Goal: Task Accomplishment & Management: Manage account settings

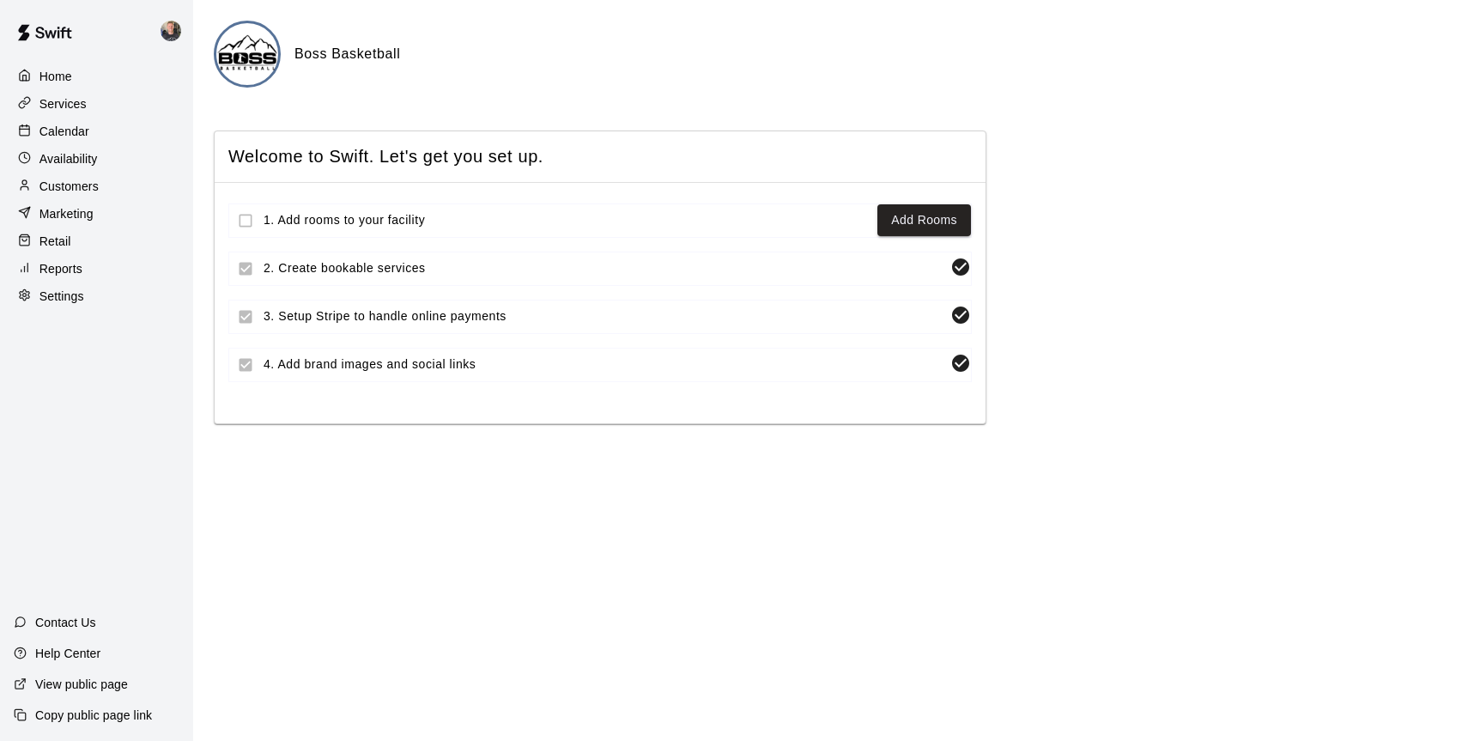
click at [73, 158] on p "Availability" at bounding box center [68, 158] width 58 height 17
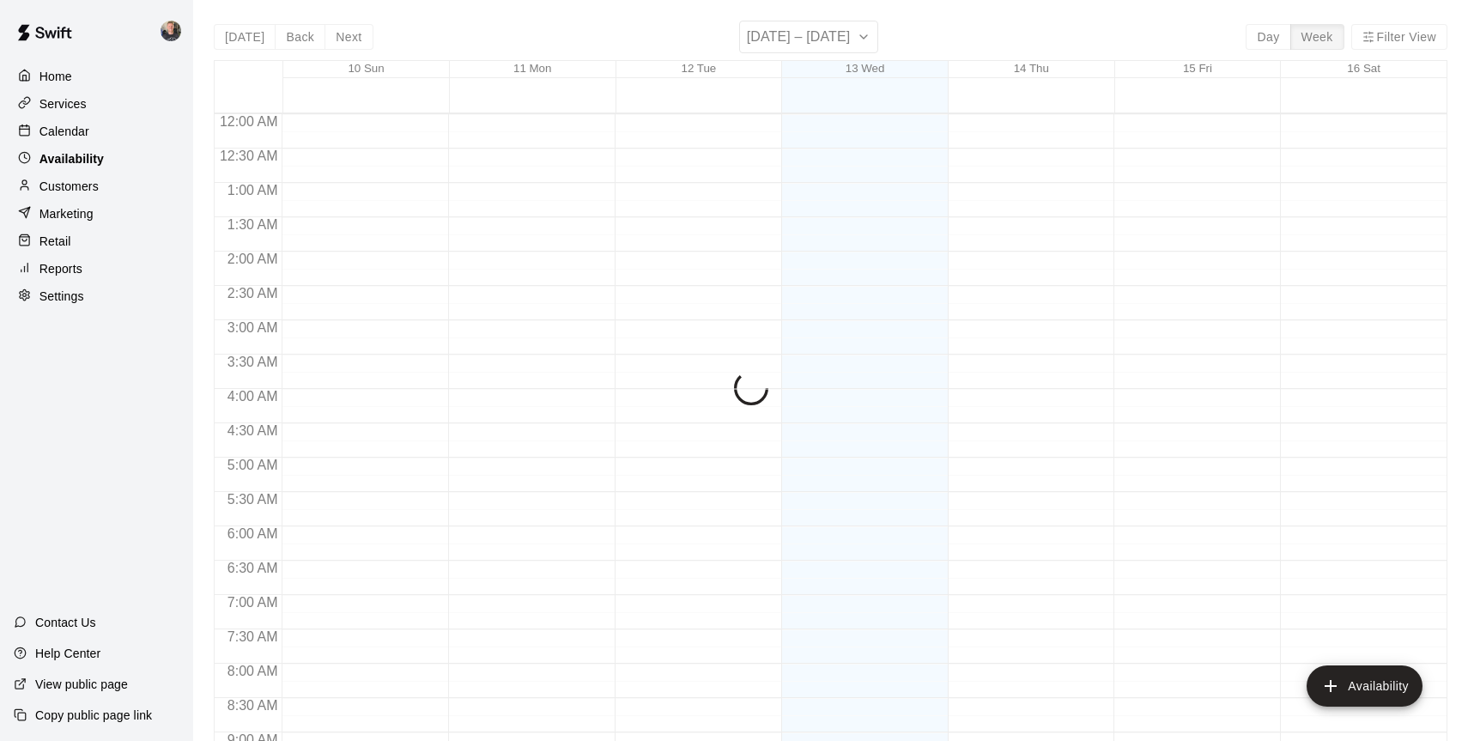
scroll to position [731, 0]
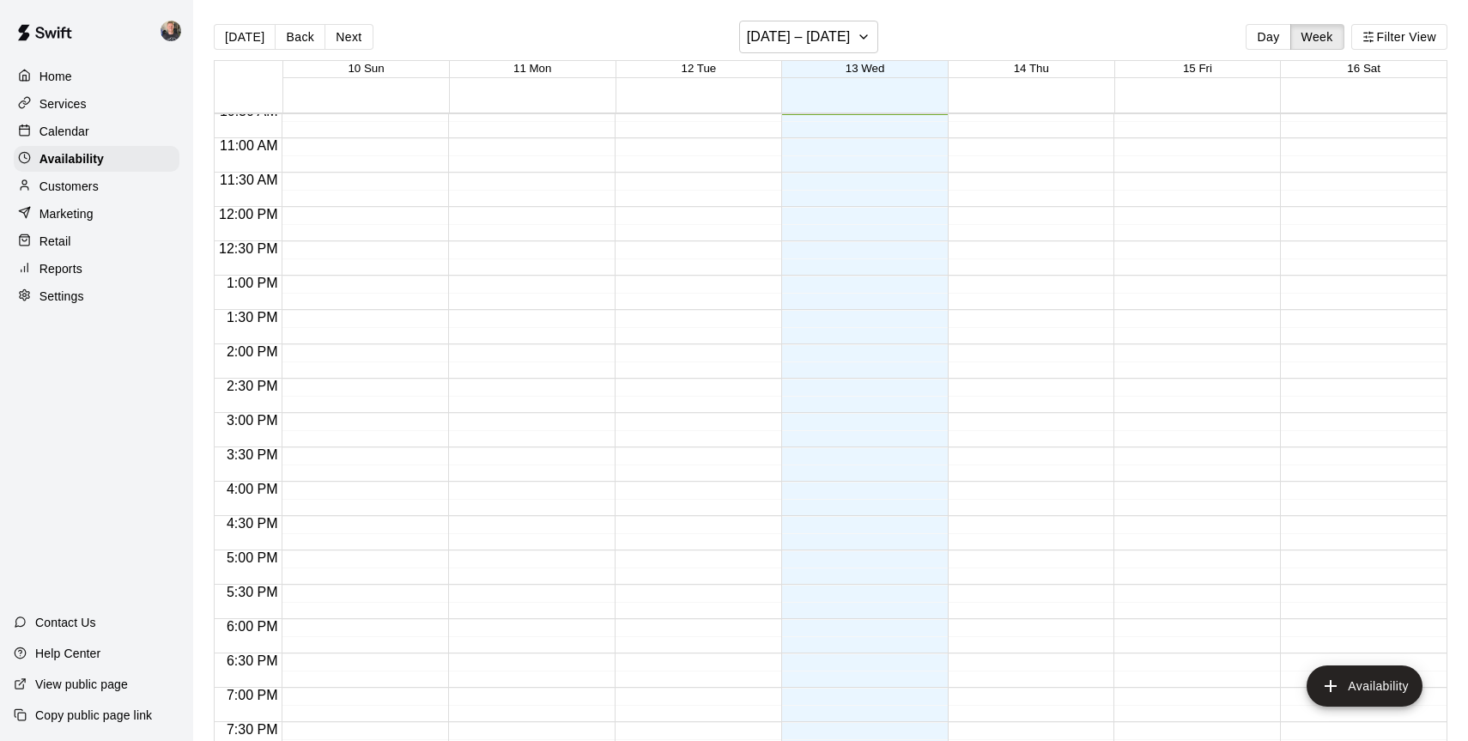
click at [82, 100] on p "Services" at bounding box center [62, 103] width 47 height 17
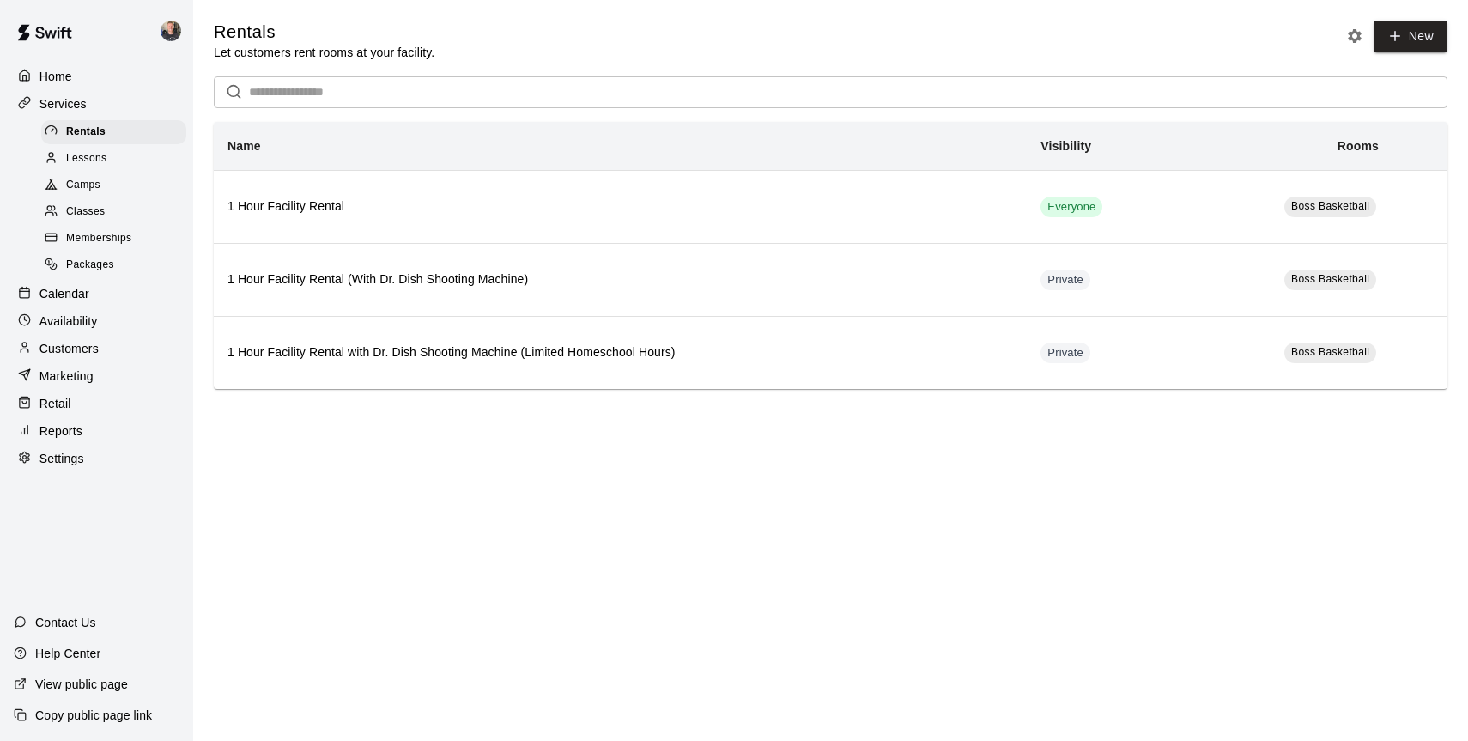
click at [86, 295] on p "Calendar" at bounding box center [64, 293] width 50 height 17
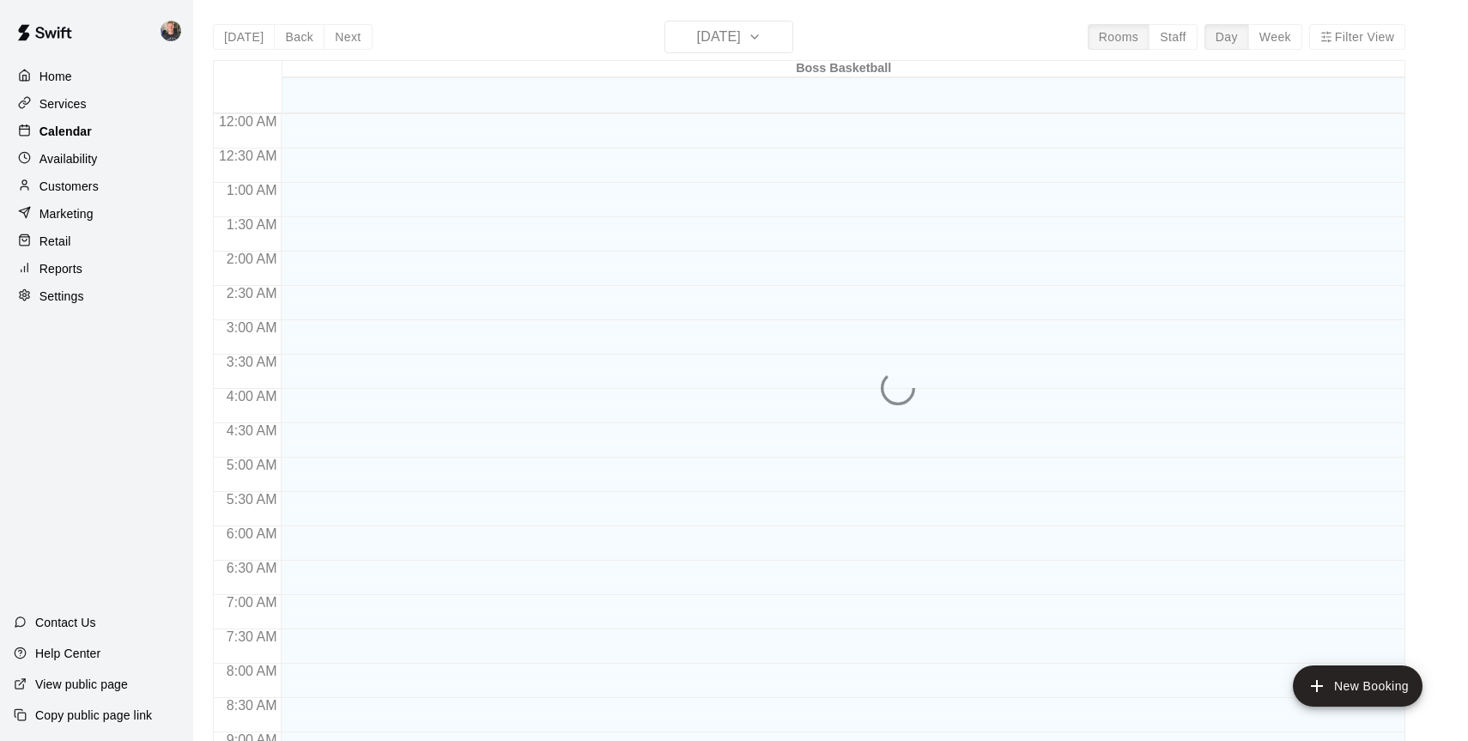
scroll to position [731, 0]
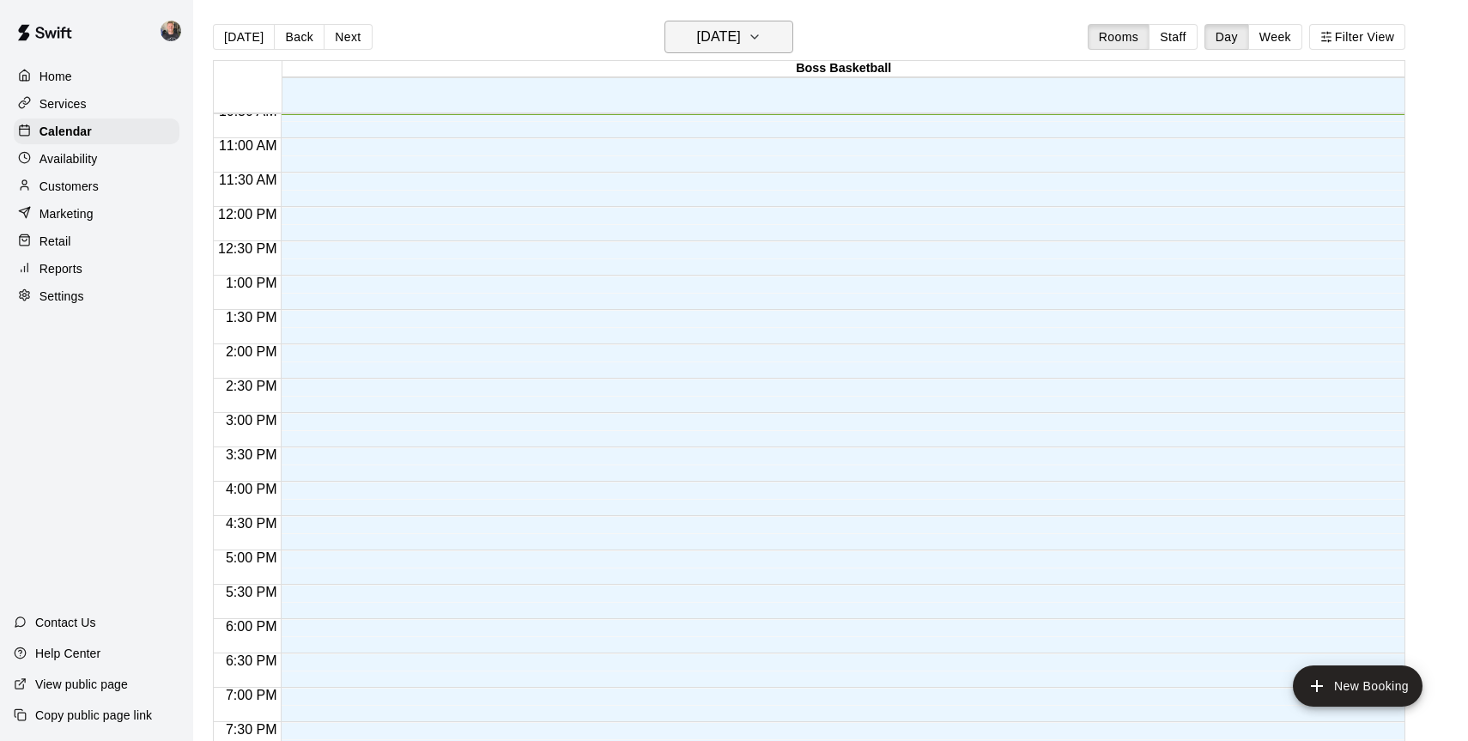
click at [741, 36] on h6 "[DATE]" at bounding box center [719, 37] width 44 height 24
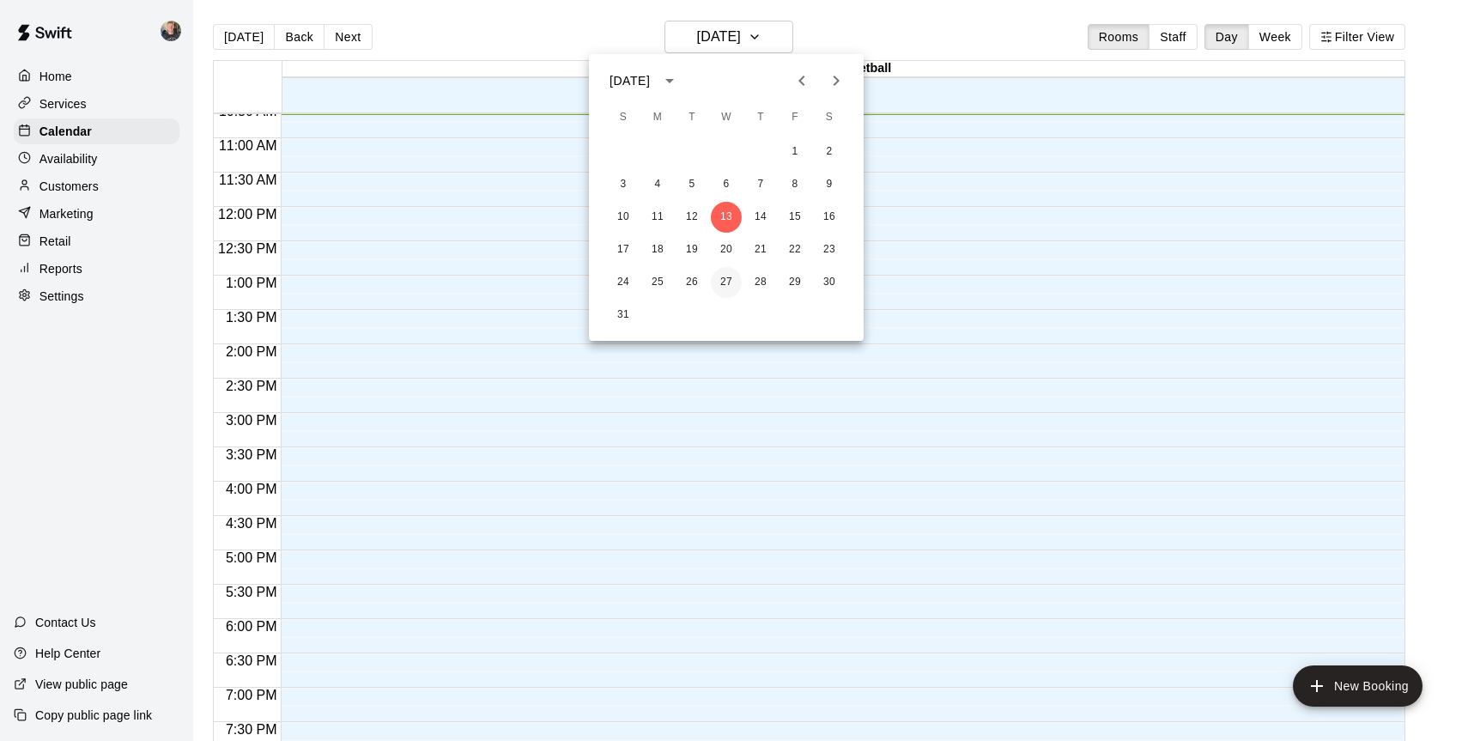
click at [726, 283] on button "27" at bounding box center [726, 282] width 31 height 31
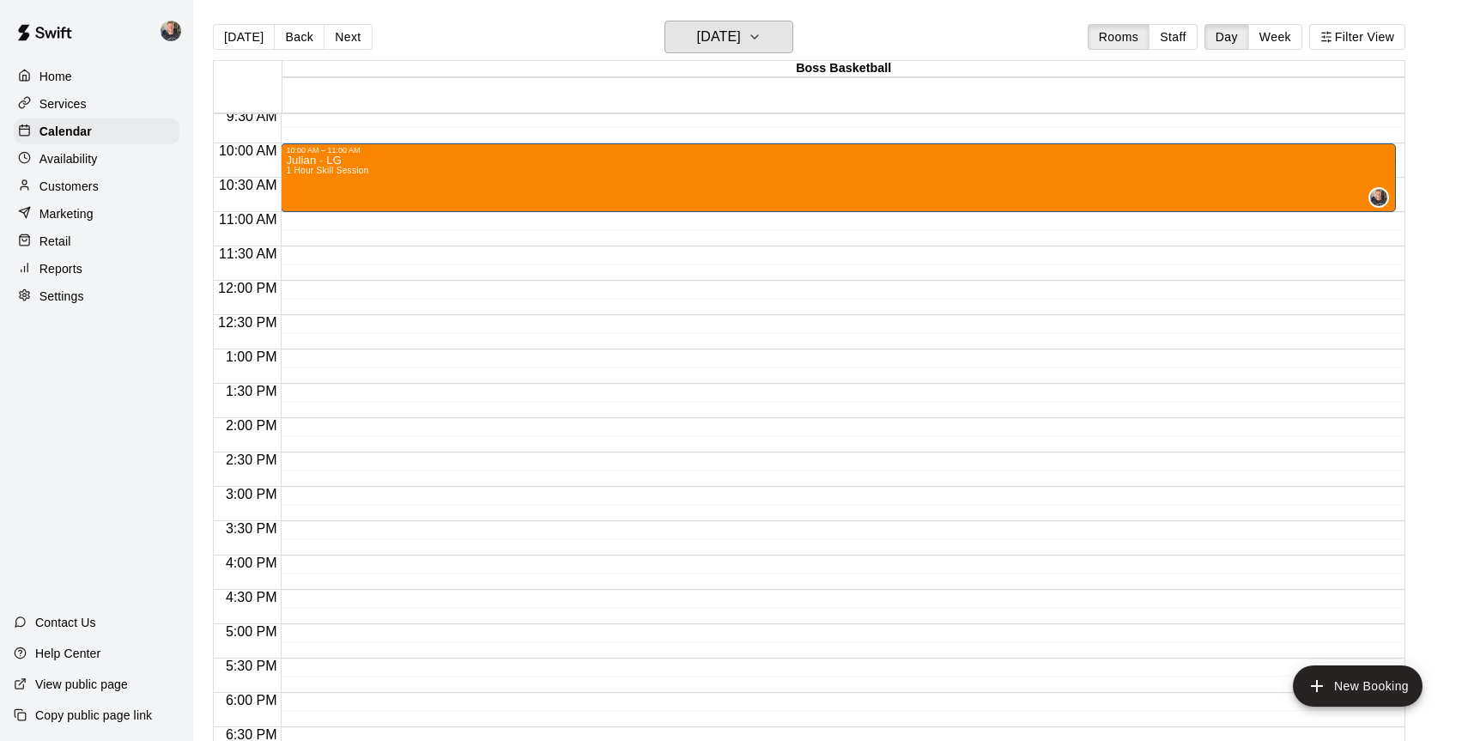
scroll to position [656, 0]
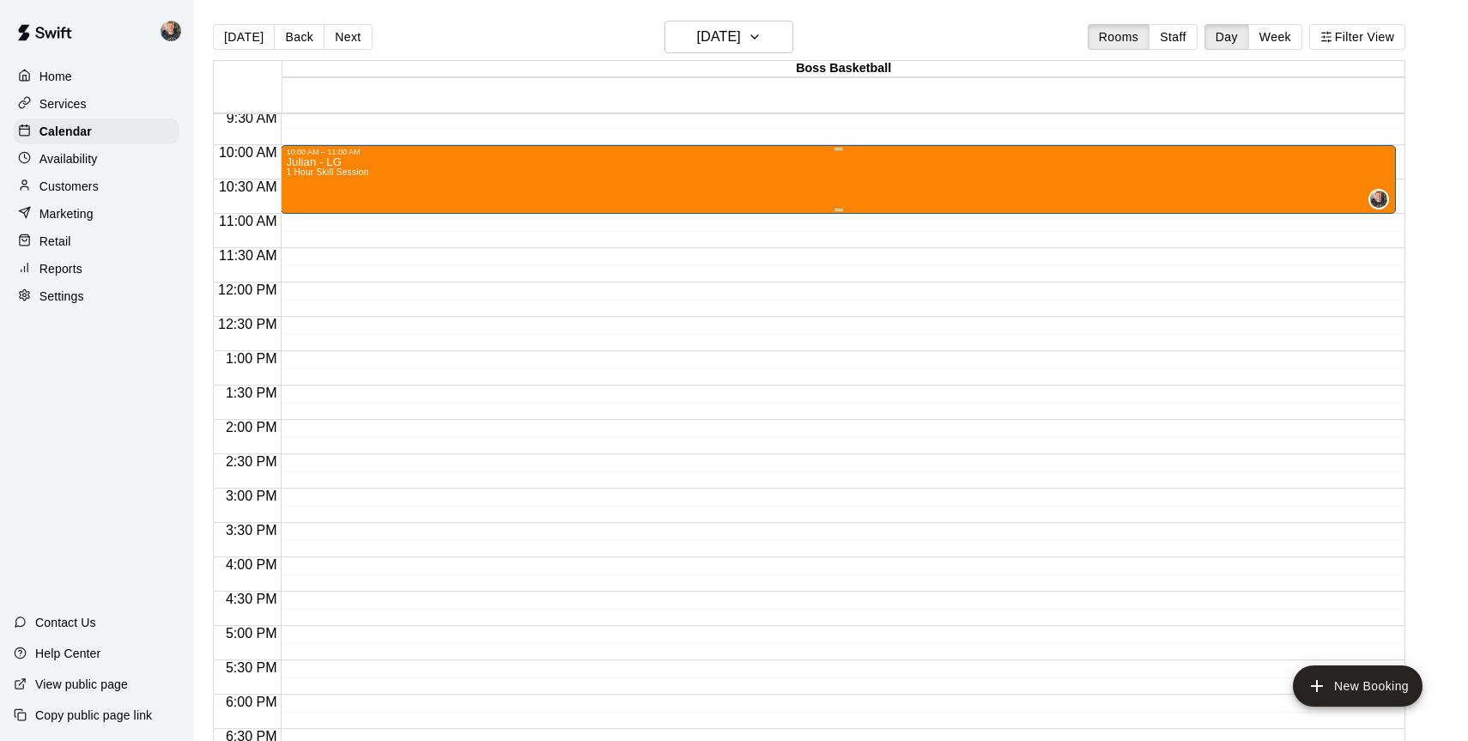
click at [1041, 184] on div "Julian - LG 1 Hour Skill Session 0" at bounding box center [838, 526] width 1105 height 741
click at [302, 257] on icon "delete" at bounding box center [304, 255] width 12 height 15
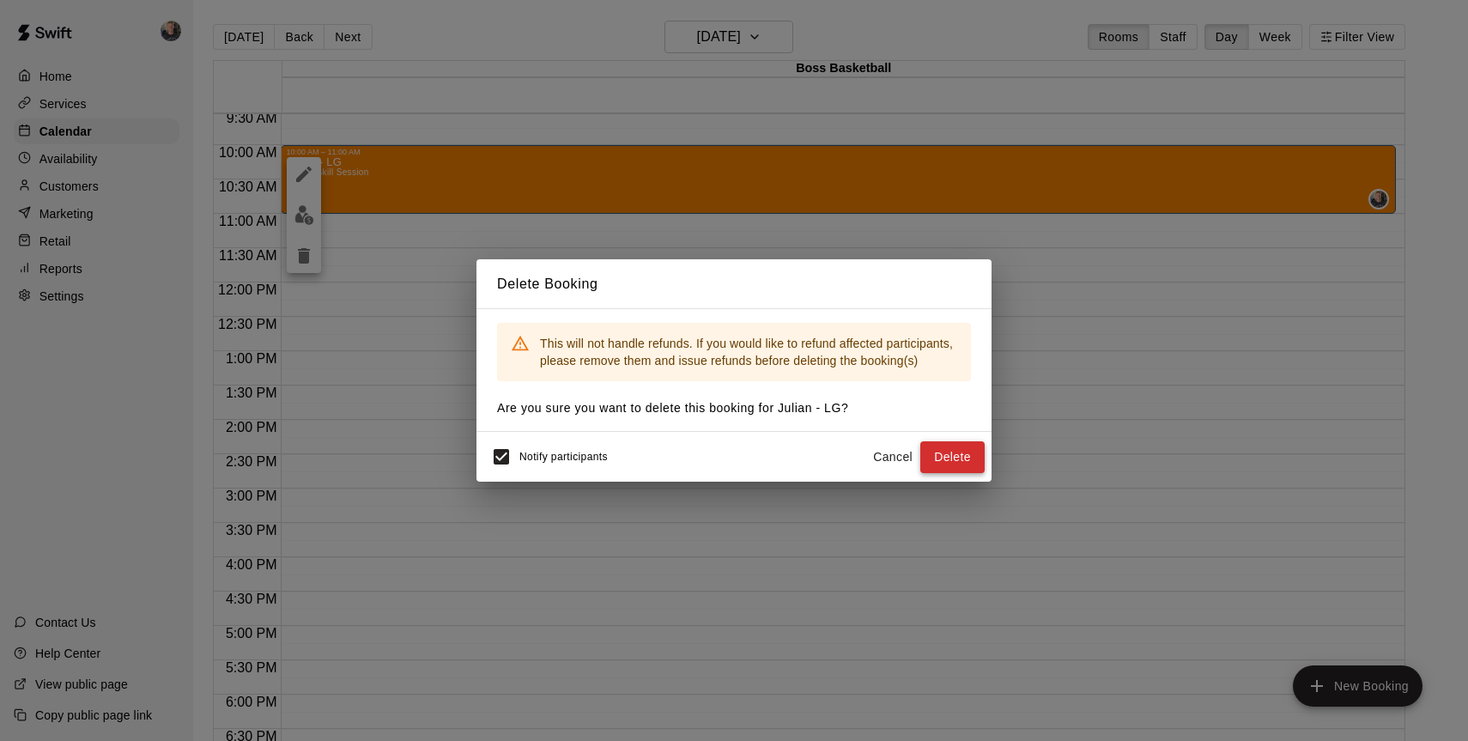
click at [945, 458] on button "Delete" at bounding box center [952, 457] width 64 height 32
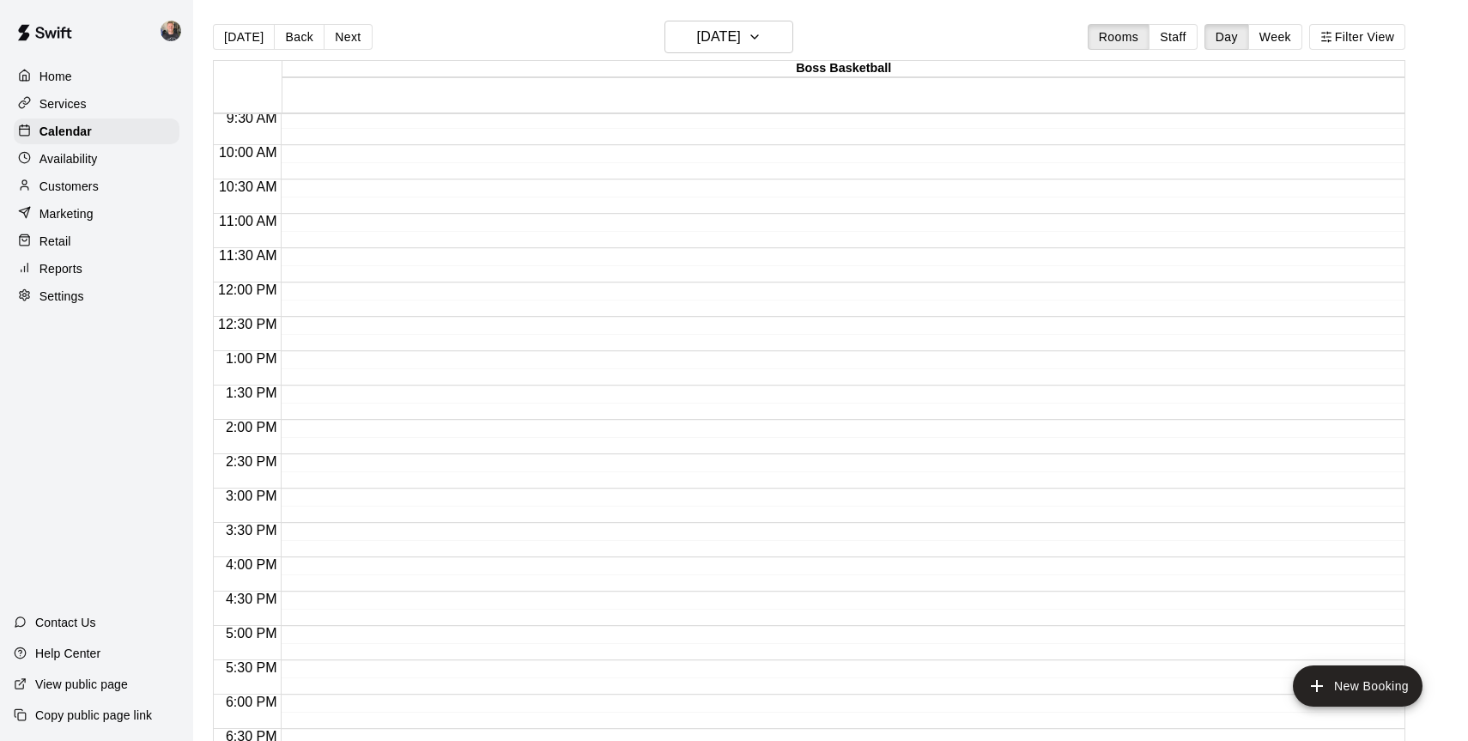
click at [312, 489] on div "12:00 AM – 7:00 AM Closed 10:00 PM – 11:59 PM Closed" at bounding box center [838, 282] width 1115 height 1648
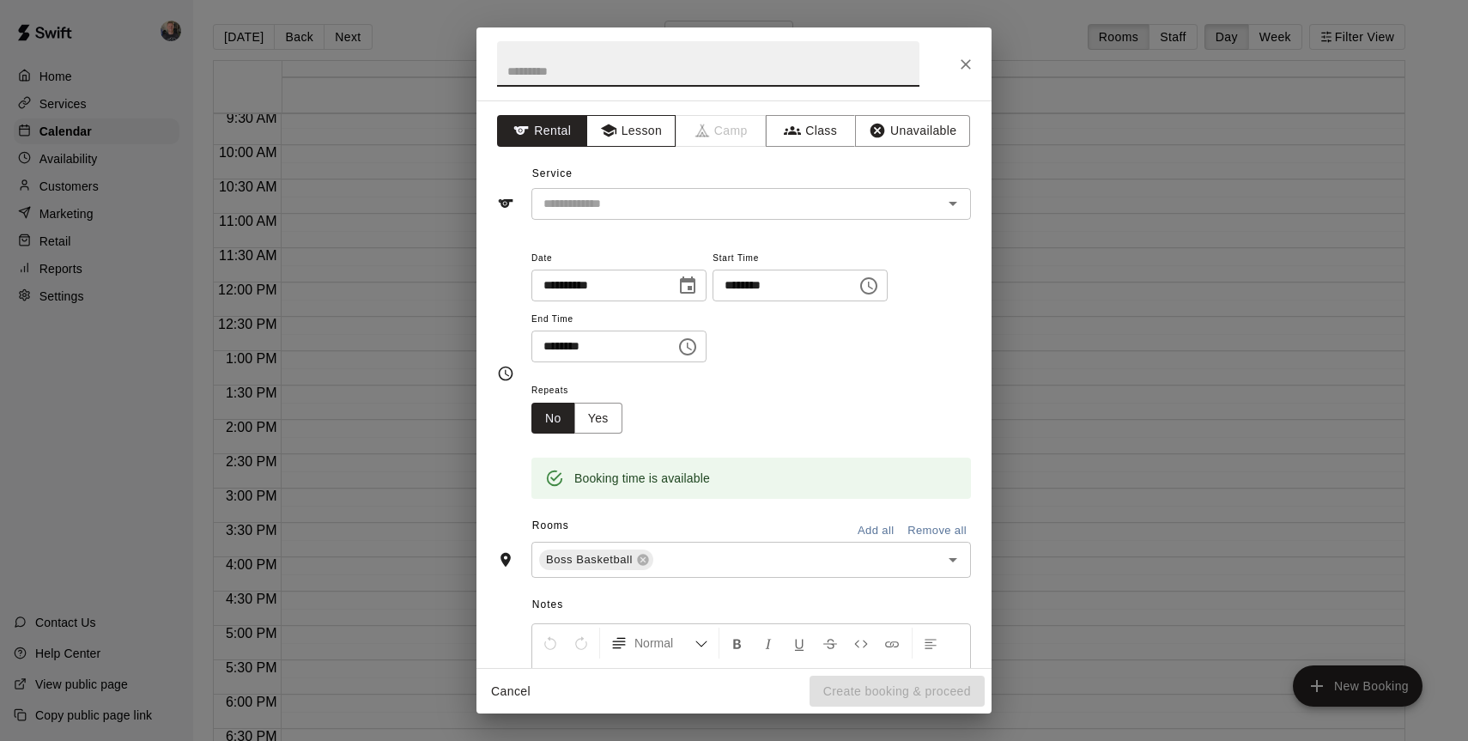
click at [634, 128] on button "Lesson" at bounding box center [631, 131] width 90 height 32
click at [661, 202] on input "text" at bounding box center [725, 203] width 379 height 21
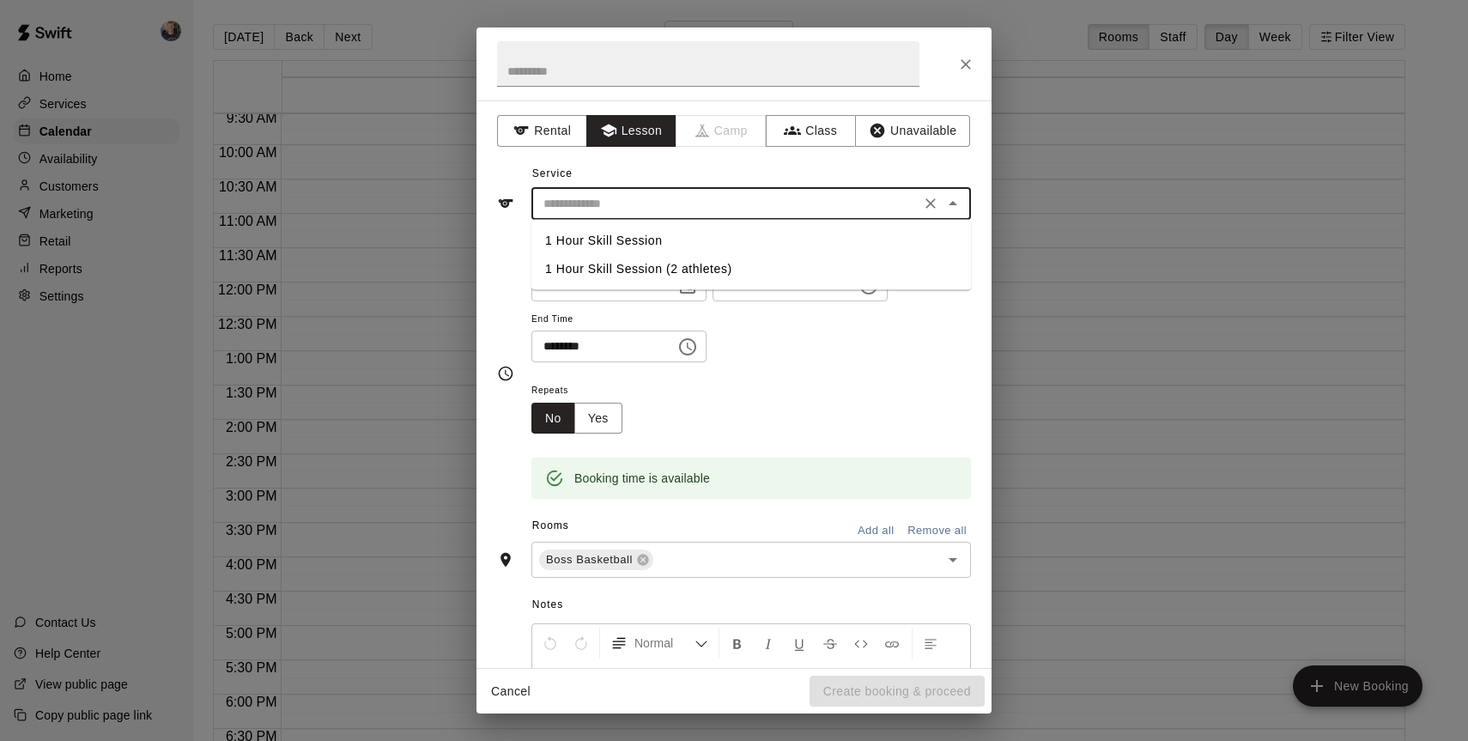
click at [659, 238] on li "1 Hour Skill Session" at bounding box center [750, 241] width 439 height 28
type input "**********"
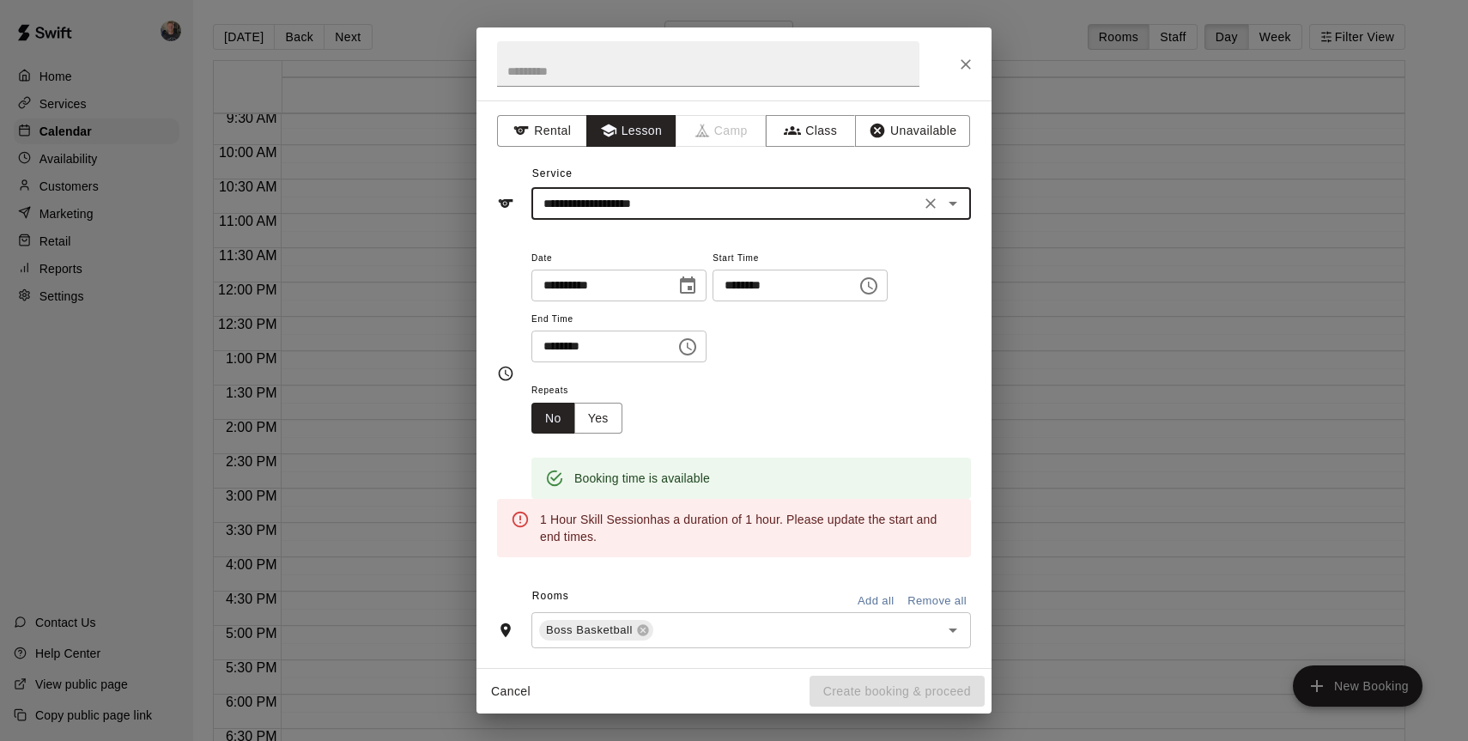
click at [657, 341] on input "********" at bounding box center [597, 346] width 132 height 32
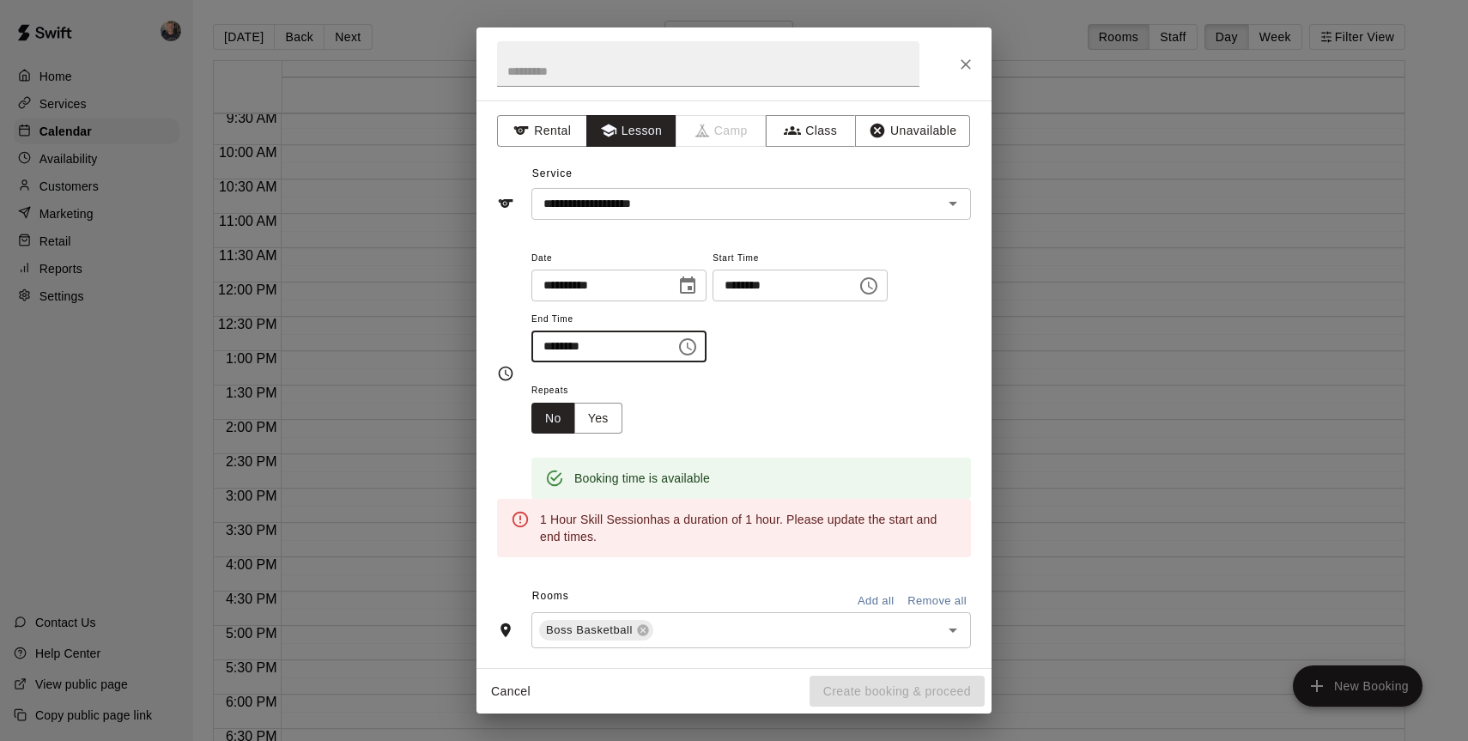
click at [694, 349] on icon "Choose time, selected time is 3:30 PM" at bounding box center [687, 346] width 21 height 21
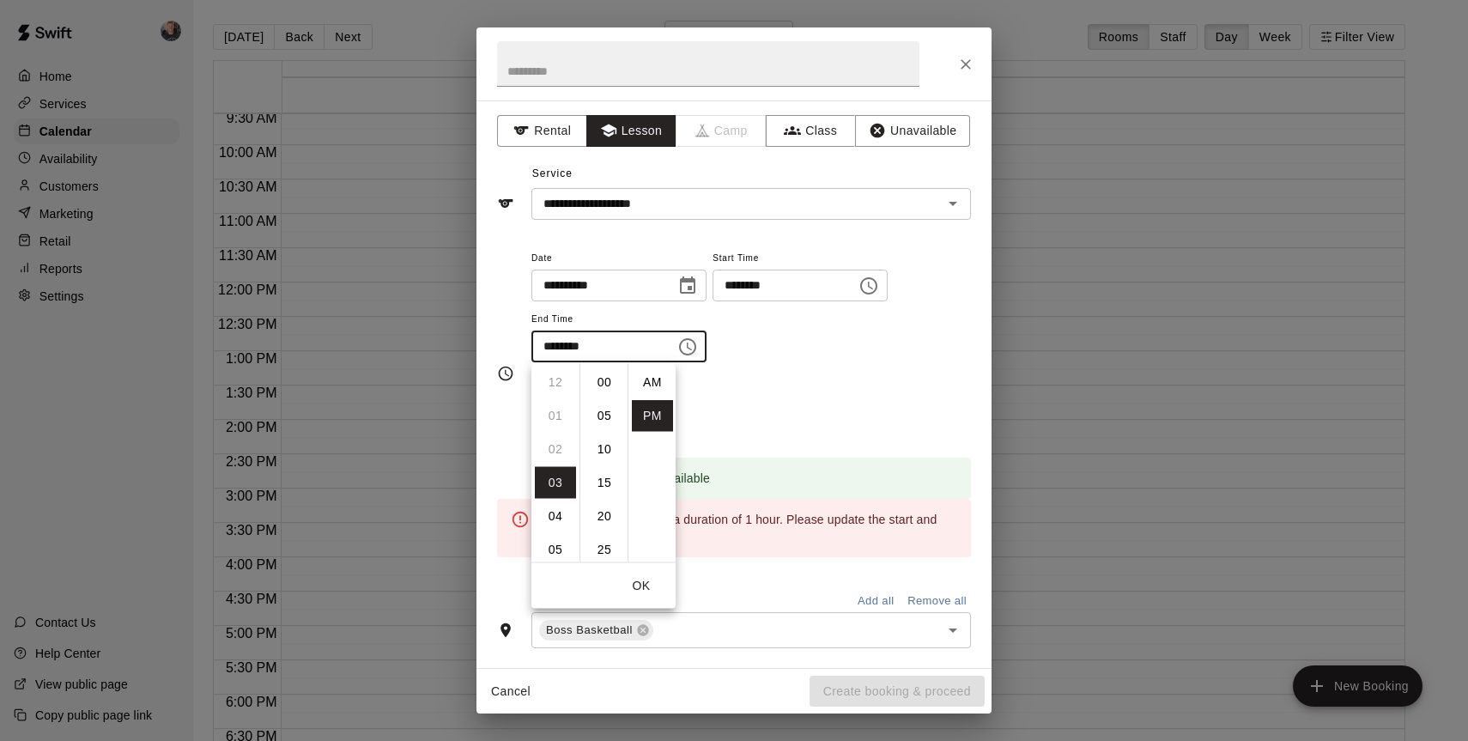
scroll to position [31, 0]
click at [568, 412] on li "04" at bounding box center [555, 416] width 41 height 32
click at [605, 373] on li "00" at bounding box center [604, 382] width 41 height 32
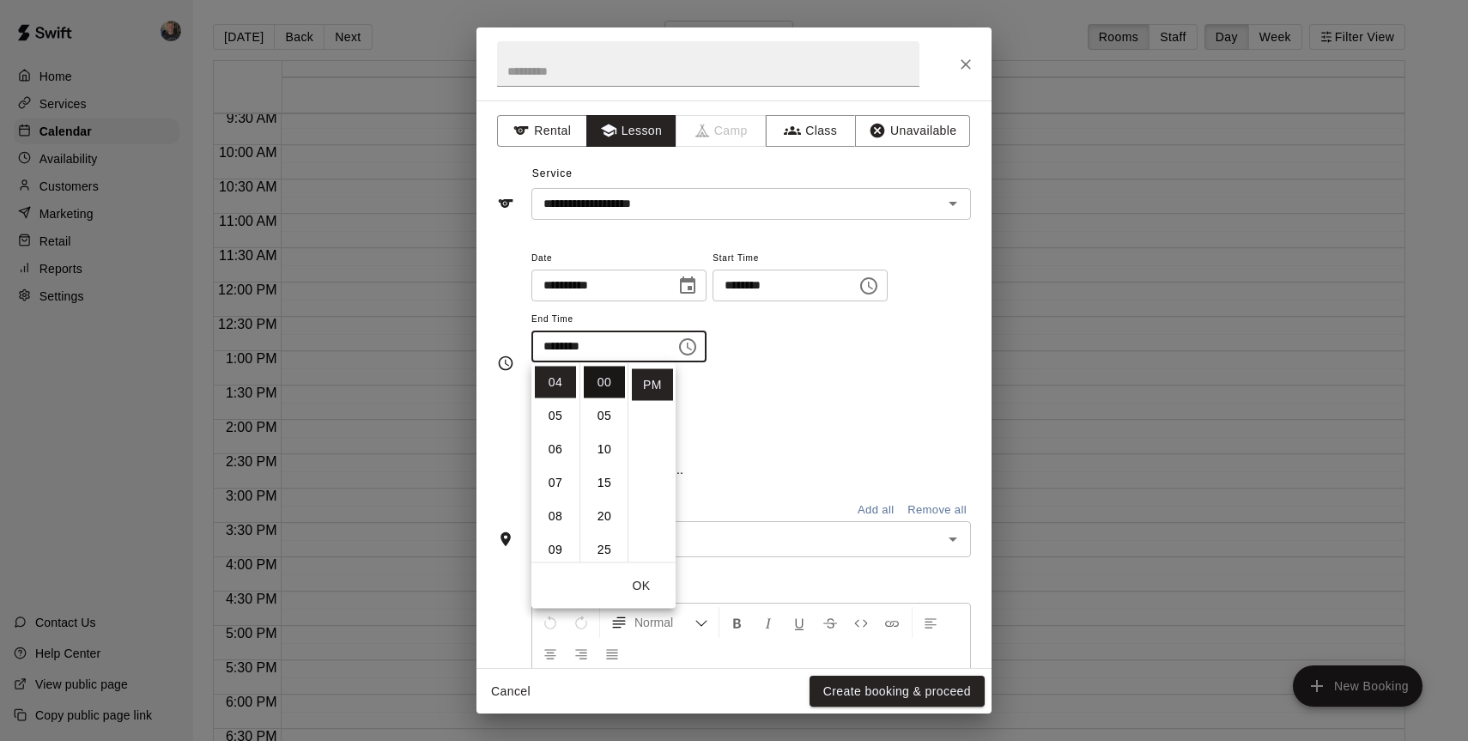
type input "********"
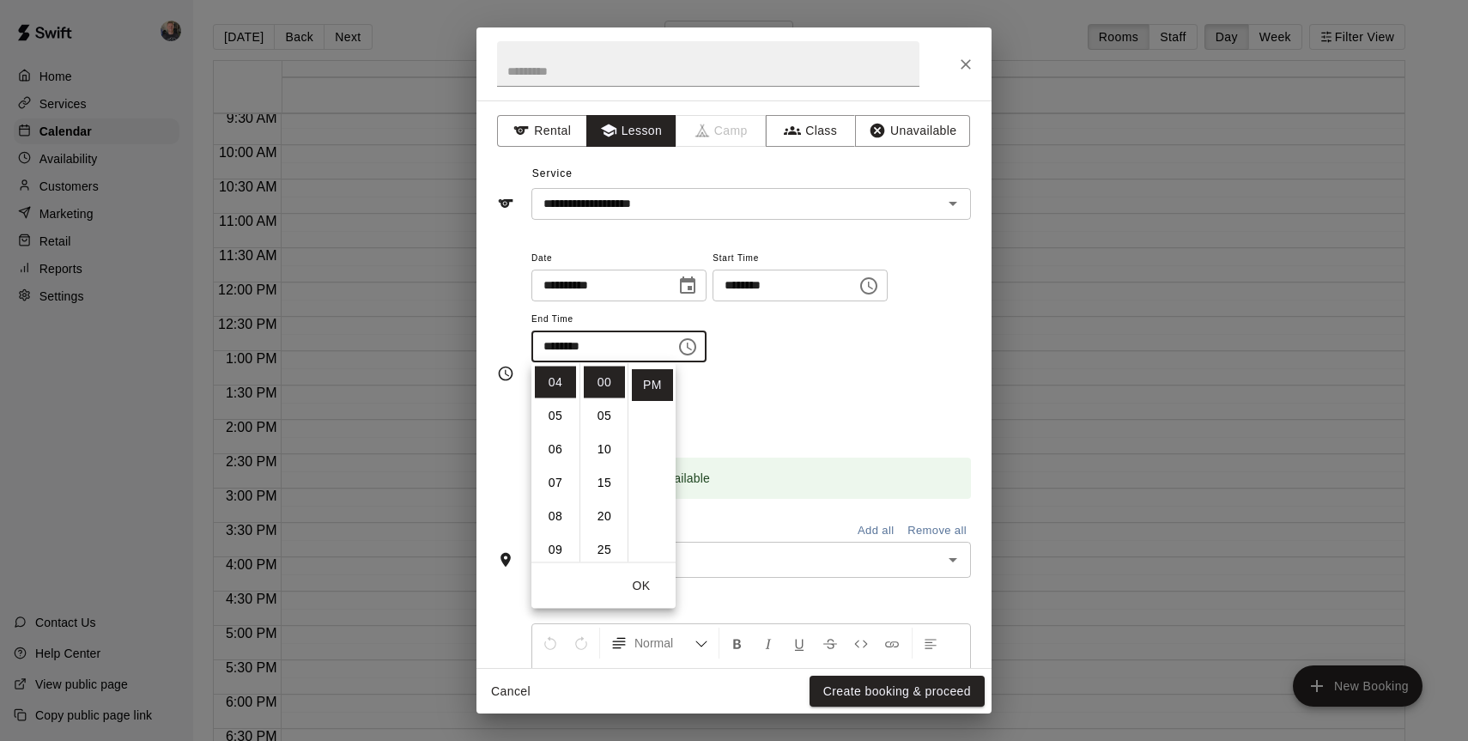
click at [803, 373] on div "**********" at bounding box center [750, 313] width 439 height 133
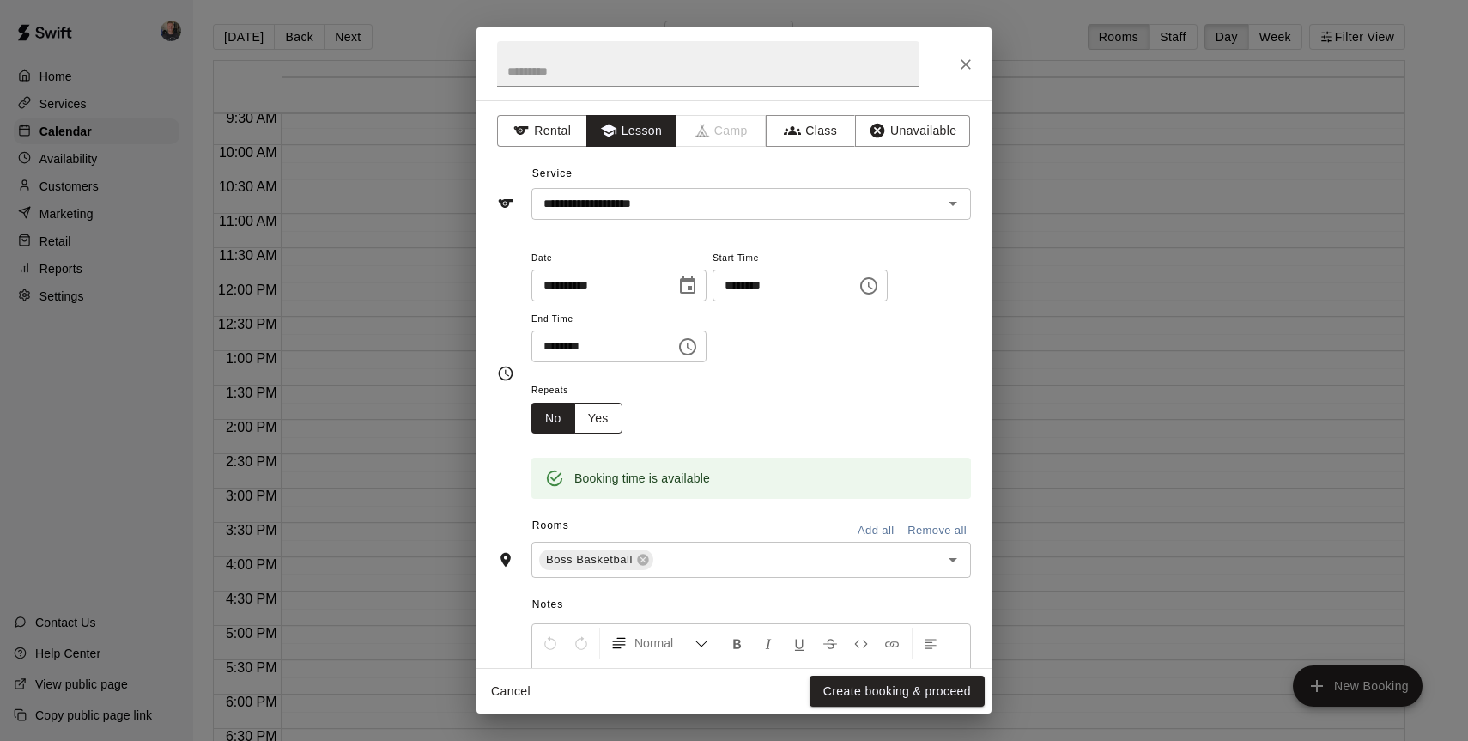
click at [603, 421] on button "Yes" at bounding box center [598, 419] width 48 height 32
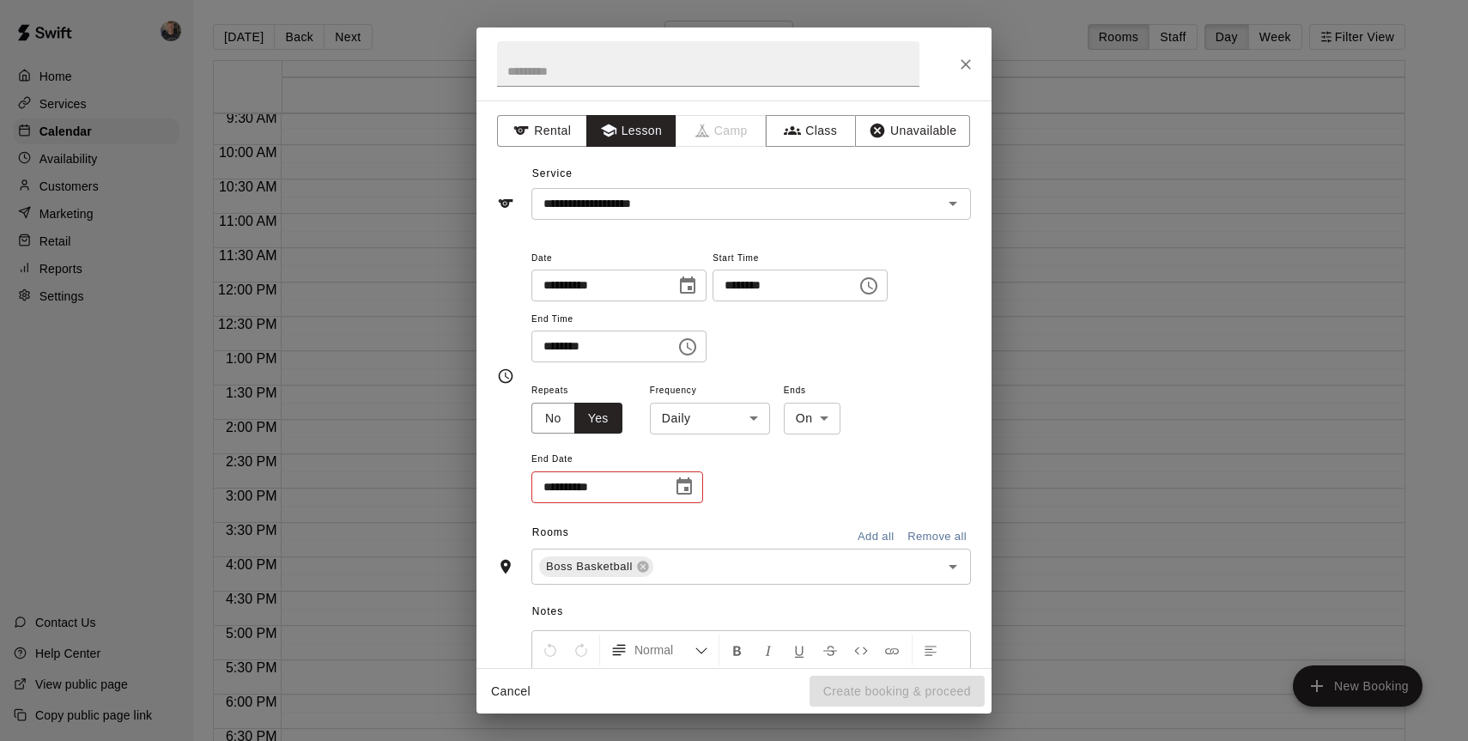
click at [706, 416] on body "**********" at bounding box center [734, 384] width 1468 height 768
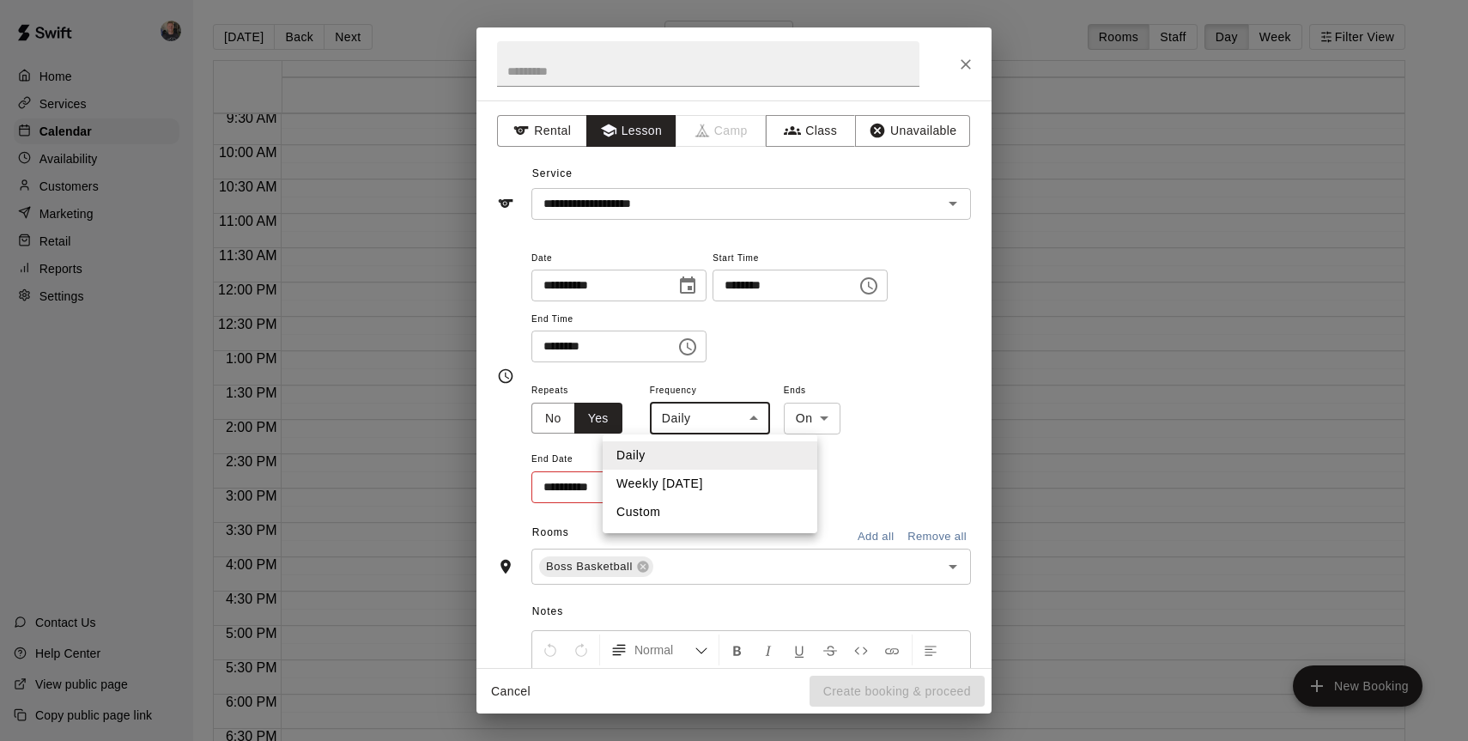
click at [705, 476] on li "Weekly [DATE]" at bounding box center [710, 483] width 215 height 28
type input "******"
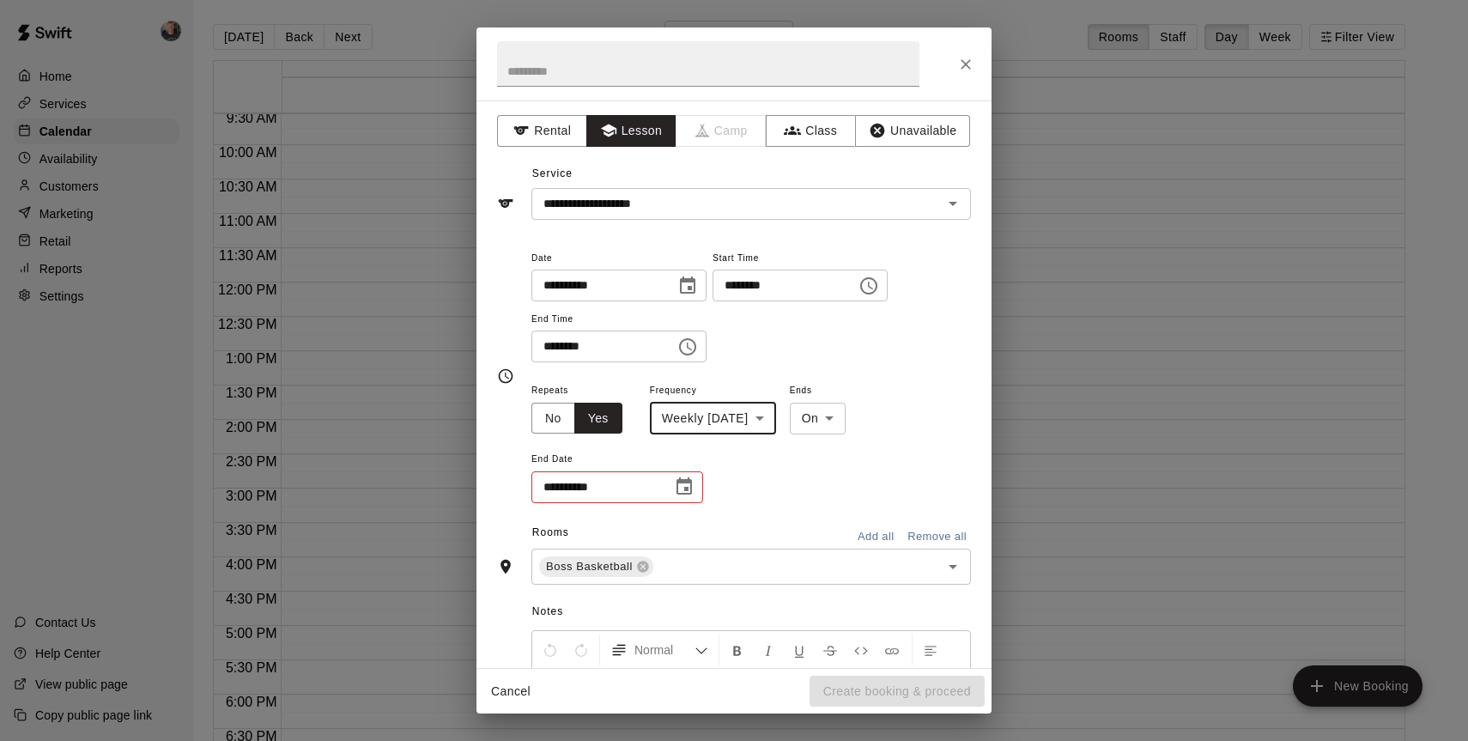
click at [861, 421] on body "**********" at bounding box center [734, 384] width 1468 height 768
click at [860, 479] on li "After" at bounding box center [862, 483] width 57 height 28
type input "*****"
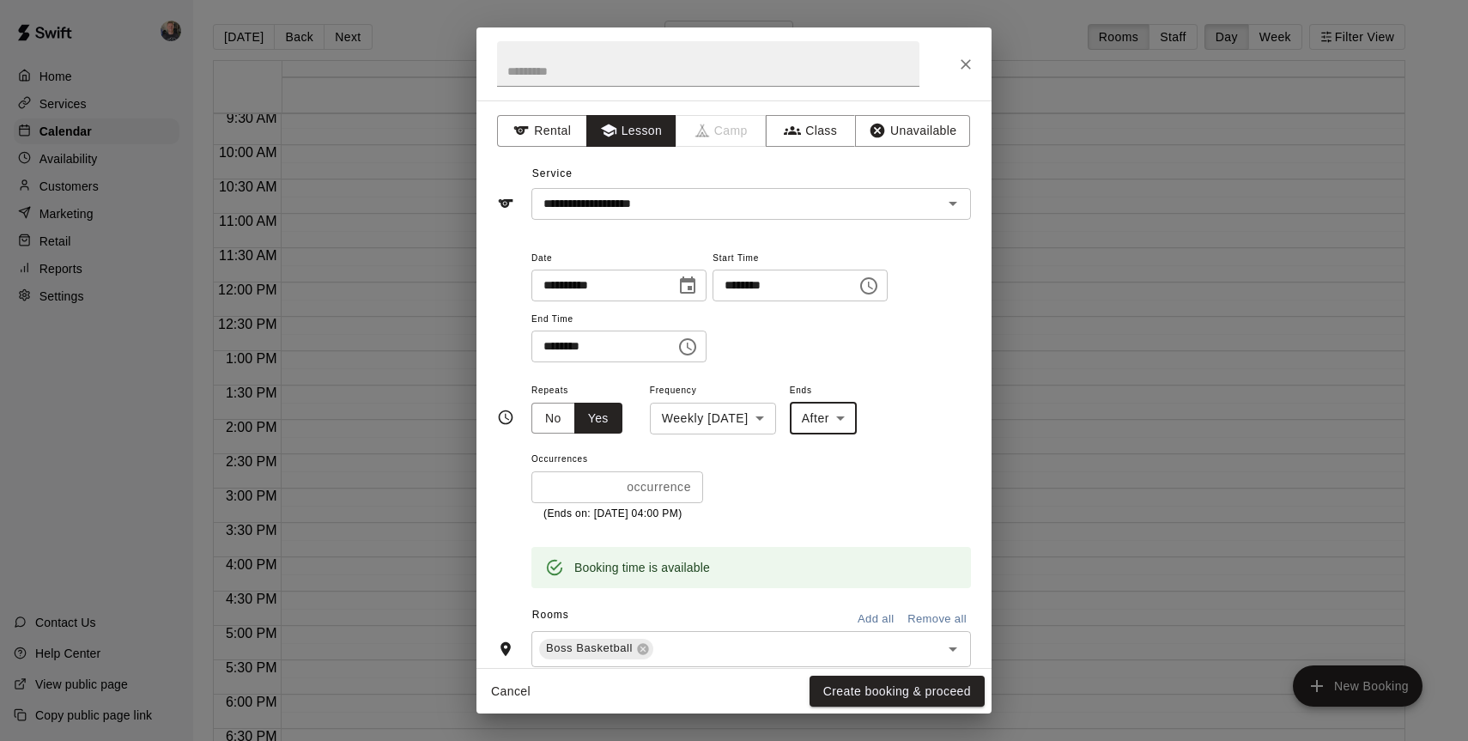
click at [611, 485] on input "*" at bounding box center [575, 487] width 88 height 32
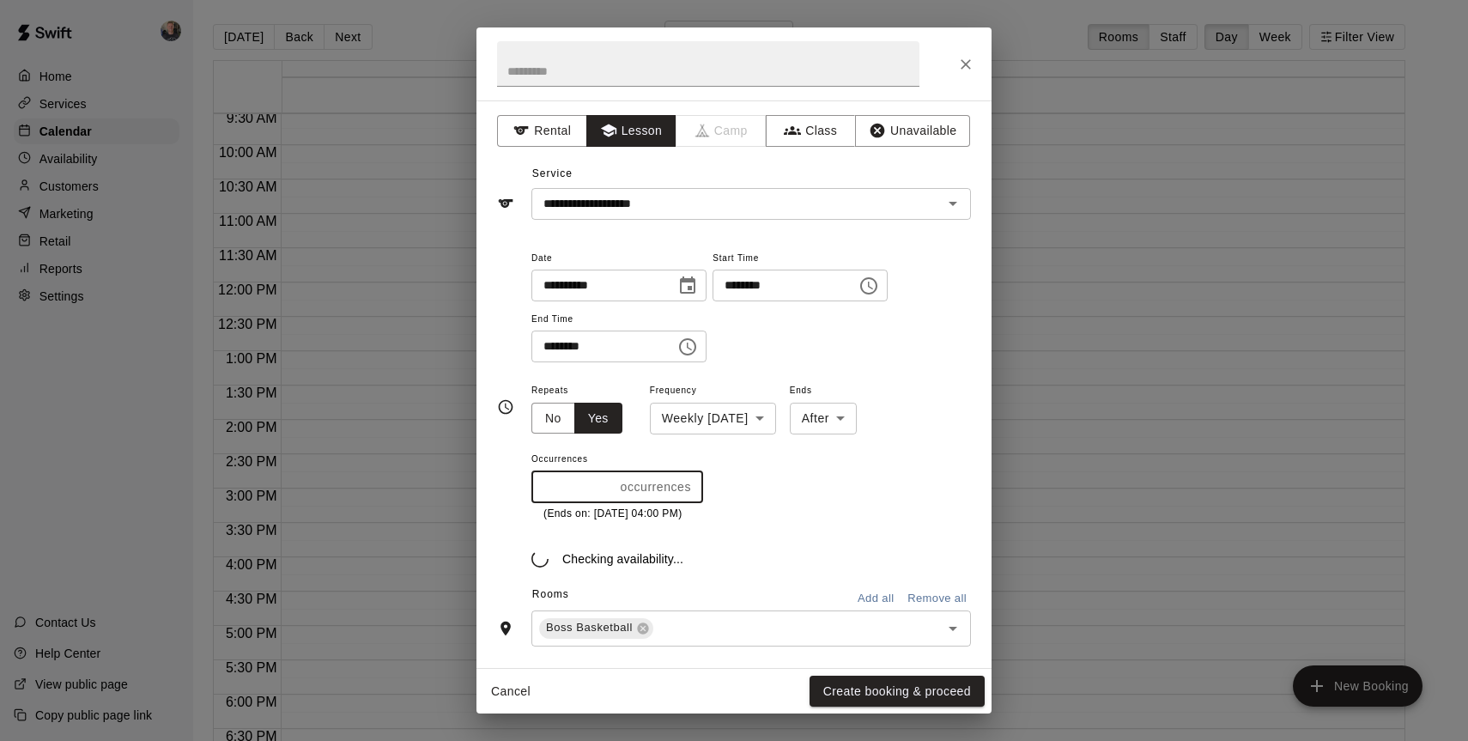
click at [611, 485] on input "*" at bounding box center [572, 487] width 82 height 32
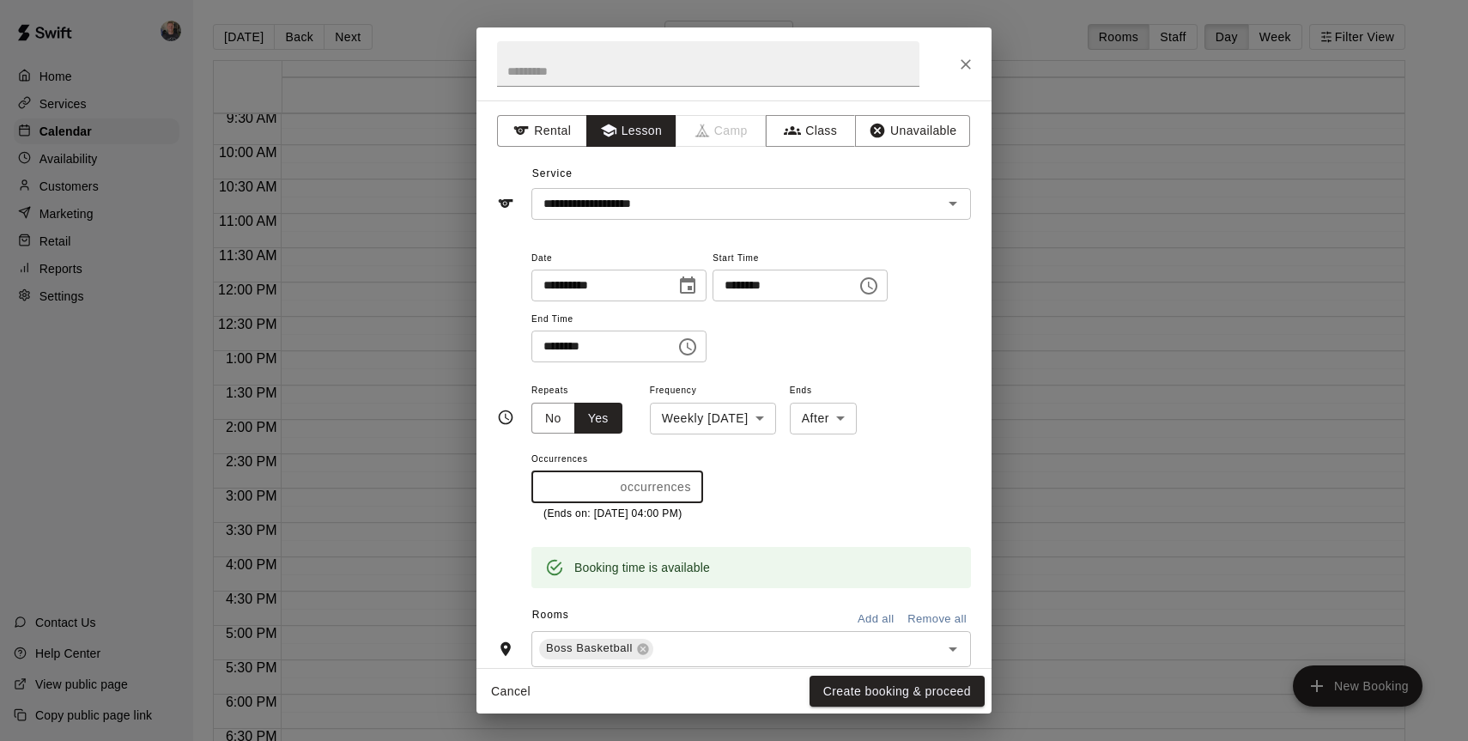
click at [611, 485] on input "*" at bounding box center [572, 487] width 82 height 32
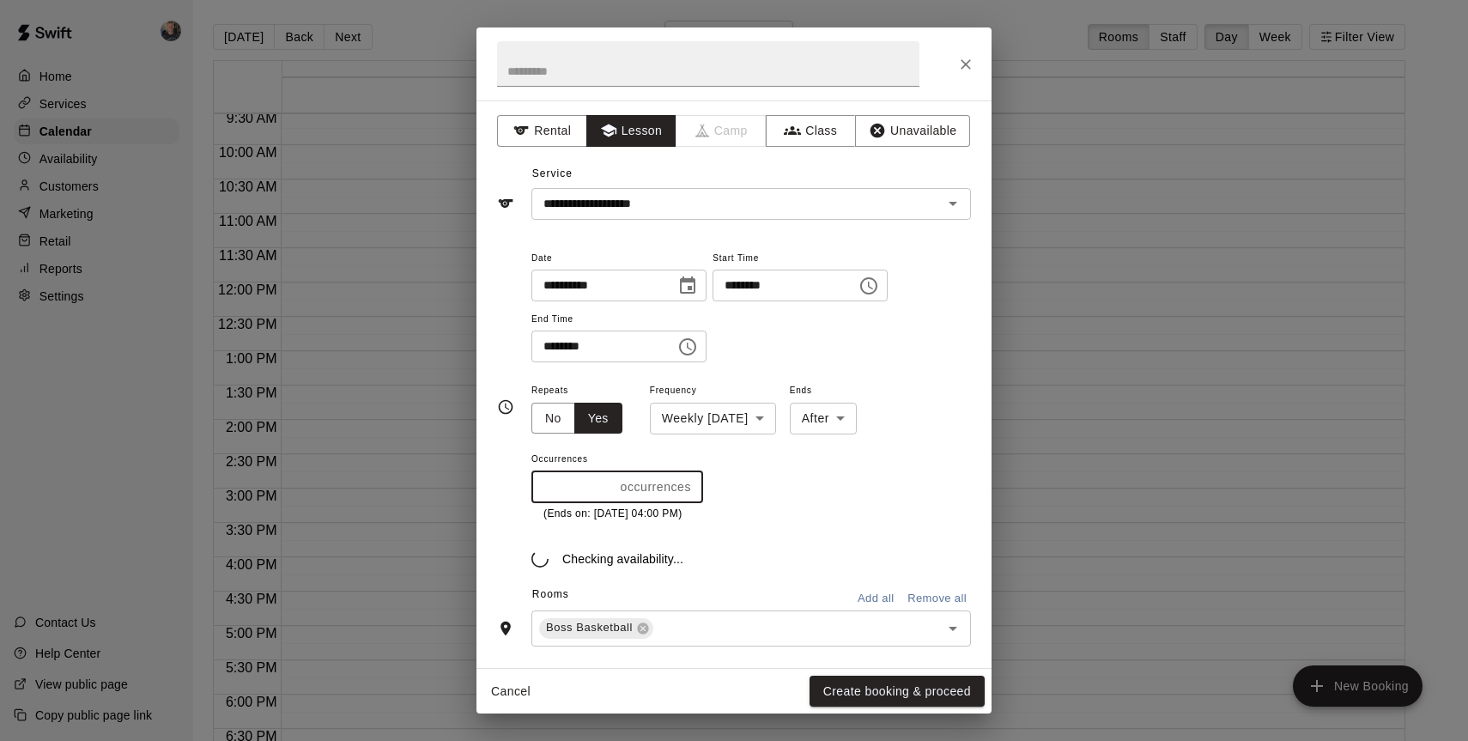
type input "**"
click at [611, 485] on input "**" at bounding box center [572, 487] width 82 height 32
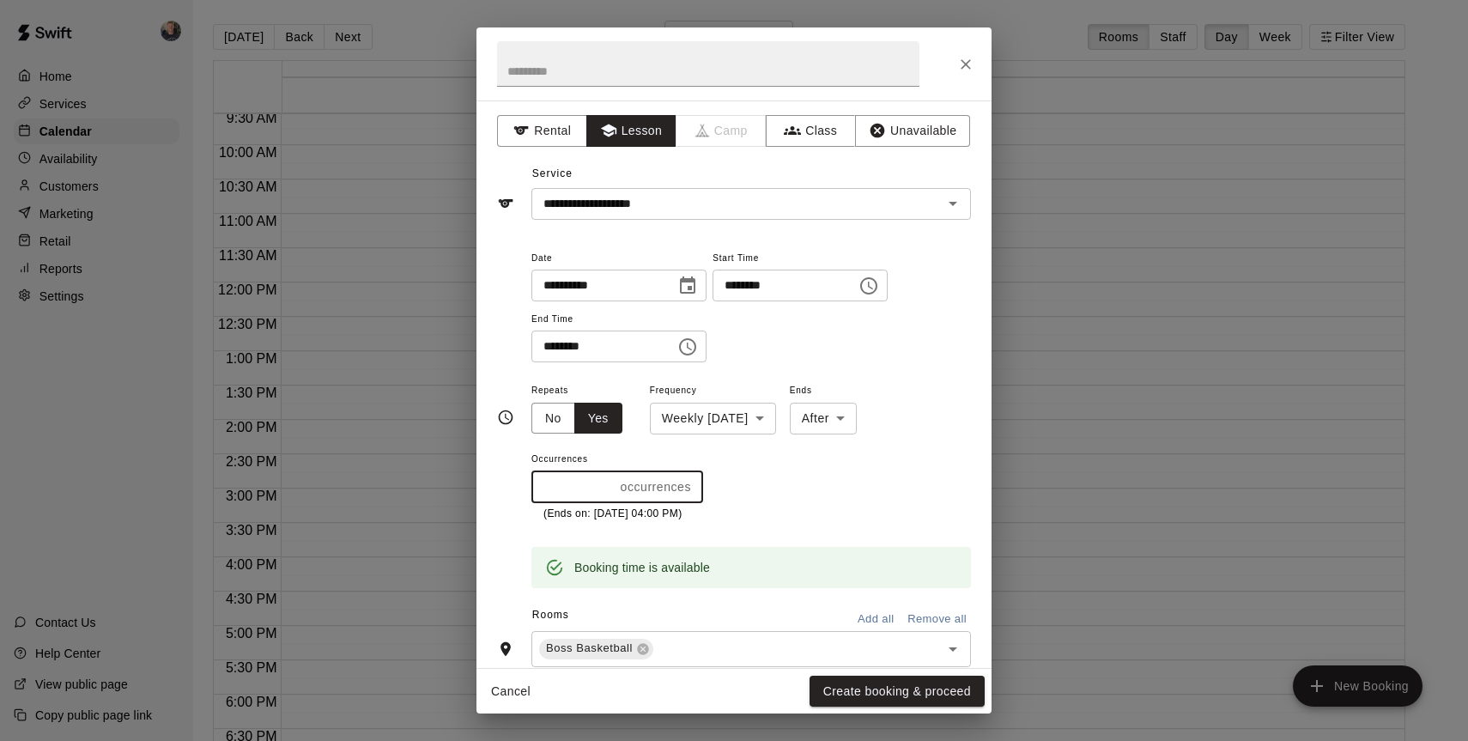
click at [878, 488] on div "Repeats No Yes Frequency Weekly on Wednesday ****** ​ Ends After ***** ​ Occurr…" at bounding box center [750, 450] width 439 height 142
click at [689, 72] on input "text" at bounding box center [708, 63] width 422 height 45
type input "**********"
click at [875, 686] on button "Create booking & proceed" at bounding box center [896, 691] width 175 height 32
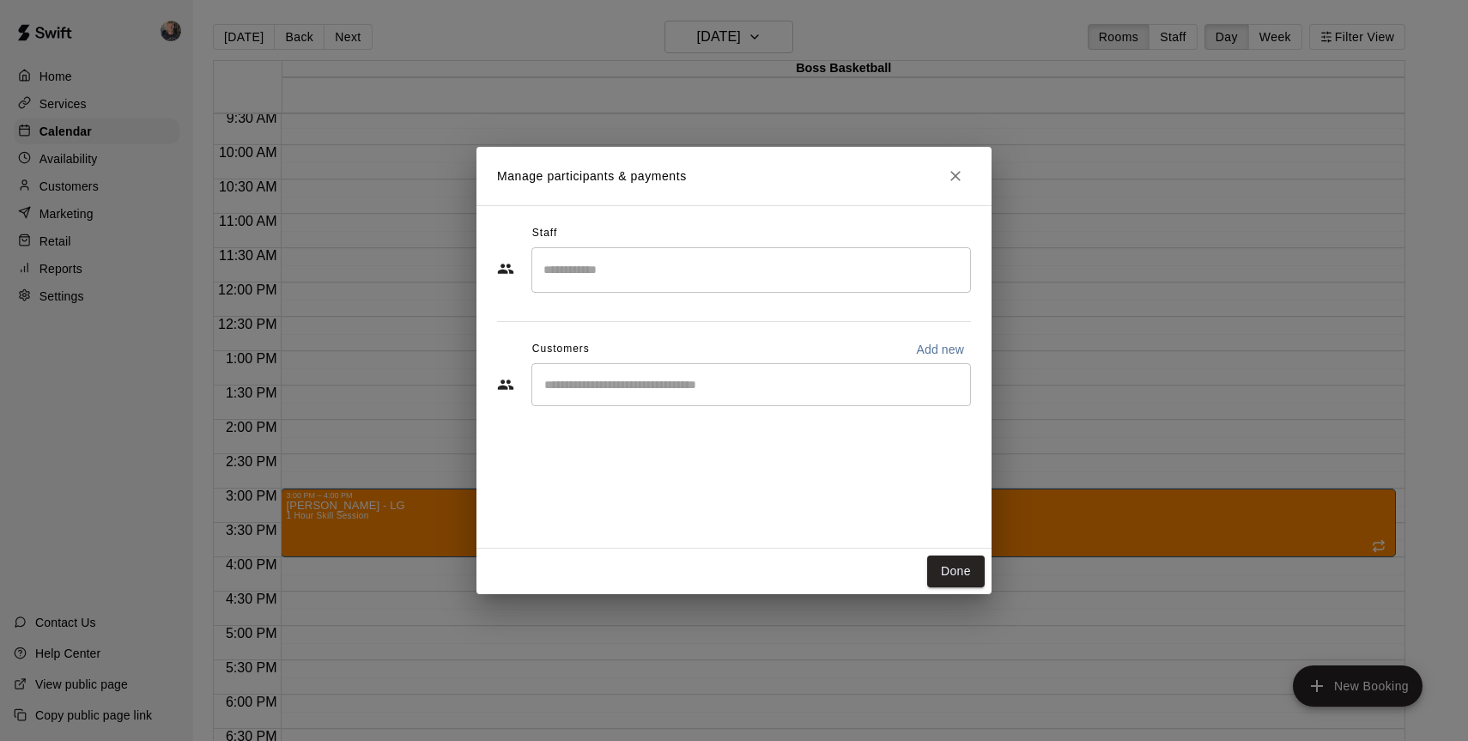
click at [672, 269] on input "Search staff" at bounding box center [751, 270] width 424 height 30
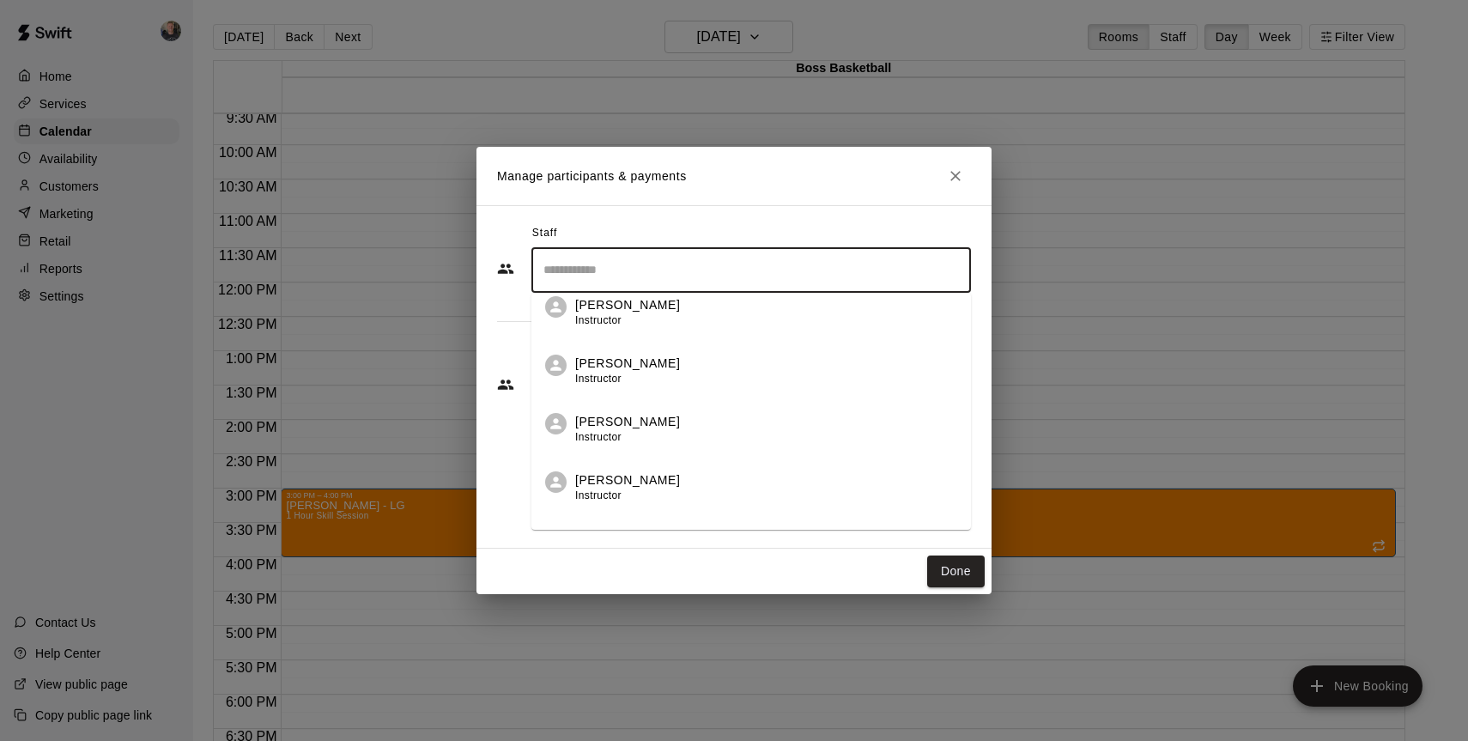
scroll to position [230, 0]
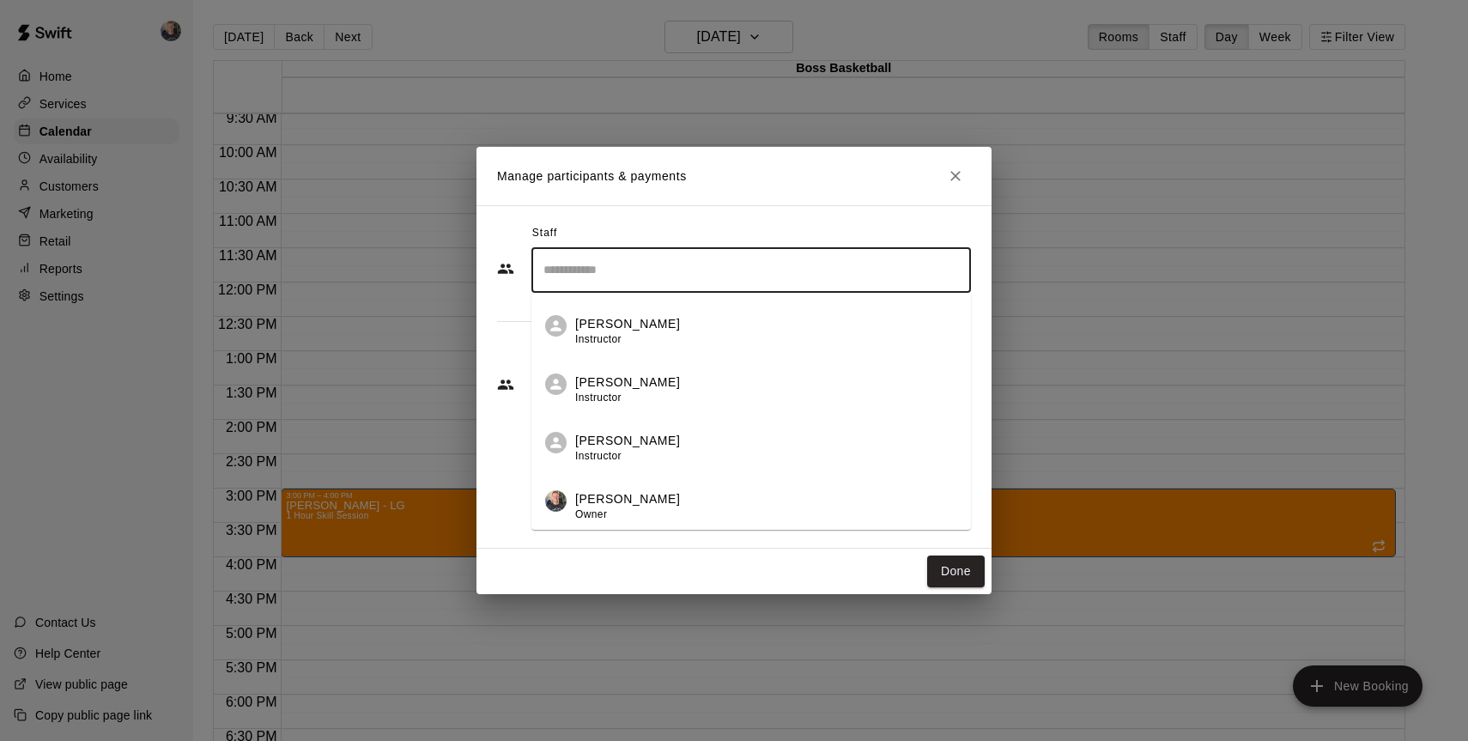
click at [651, 497] on p "[PERSON_NAME]" at bounding box center [627, 499] width 105 height 18
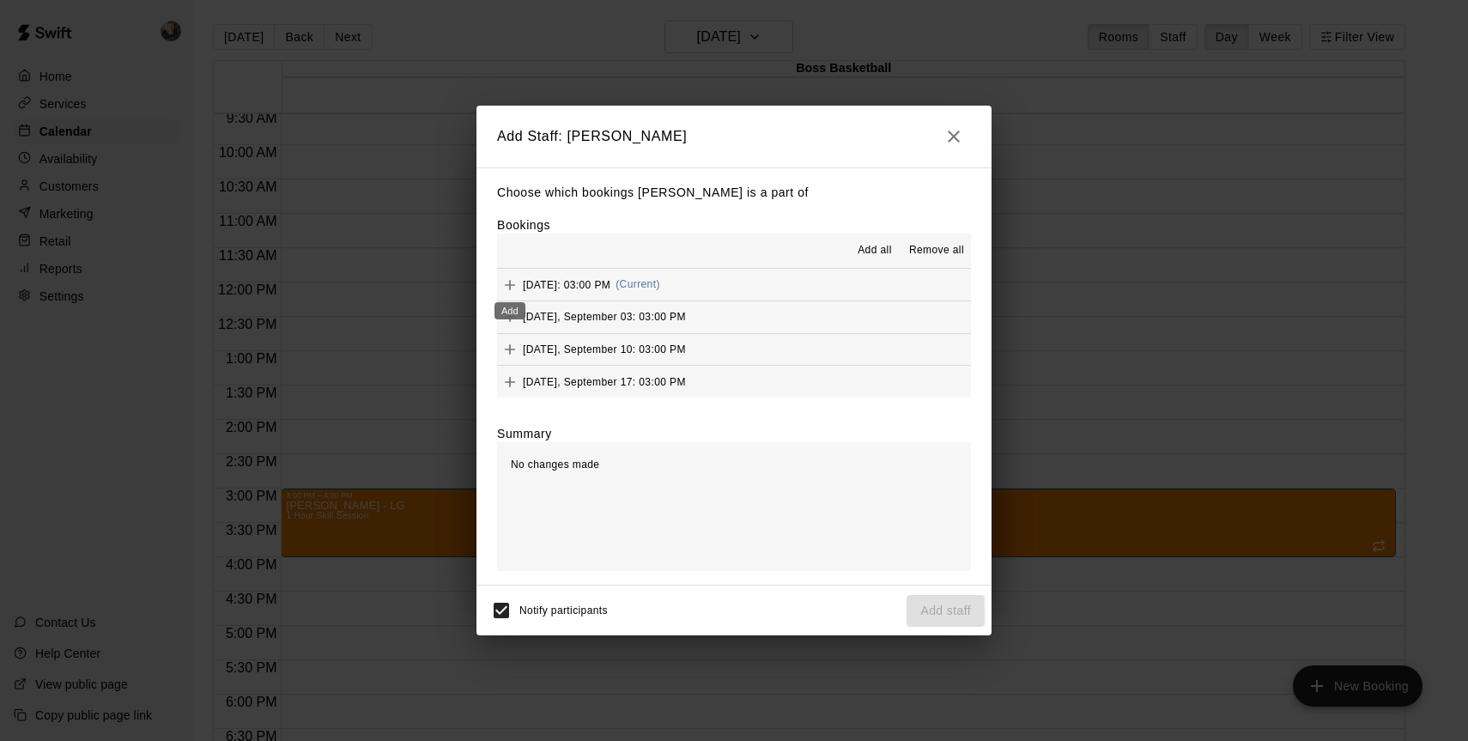
click at [514, 283] on icon "Add" at bounding box center [509, 284] width 17 height 17
click at [512, 314] on div "Added - Collect Payment" at bounding box center [510, 318] width 118 height 17
click at [512, 318] on icon "Add" at bounding box center [509, 316] width 17 height 17
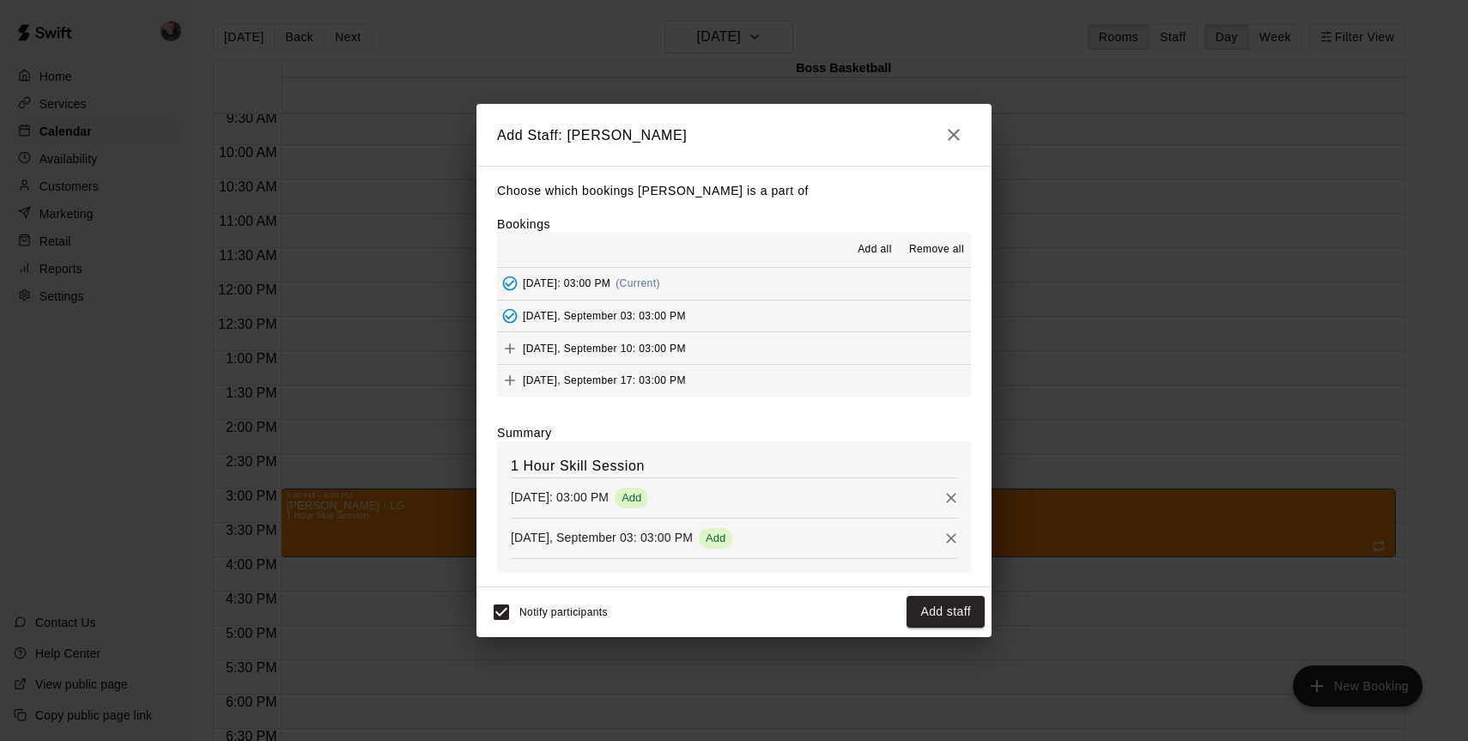
click at [869, 245] on span "Add all" at bounding box center [874, 249] width 34 height 17
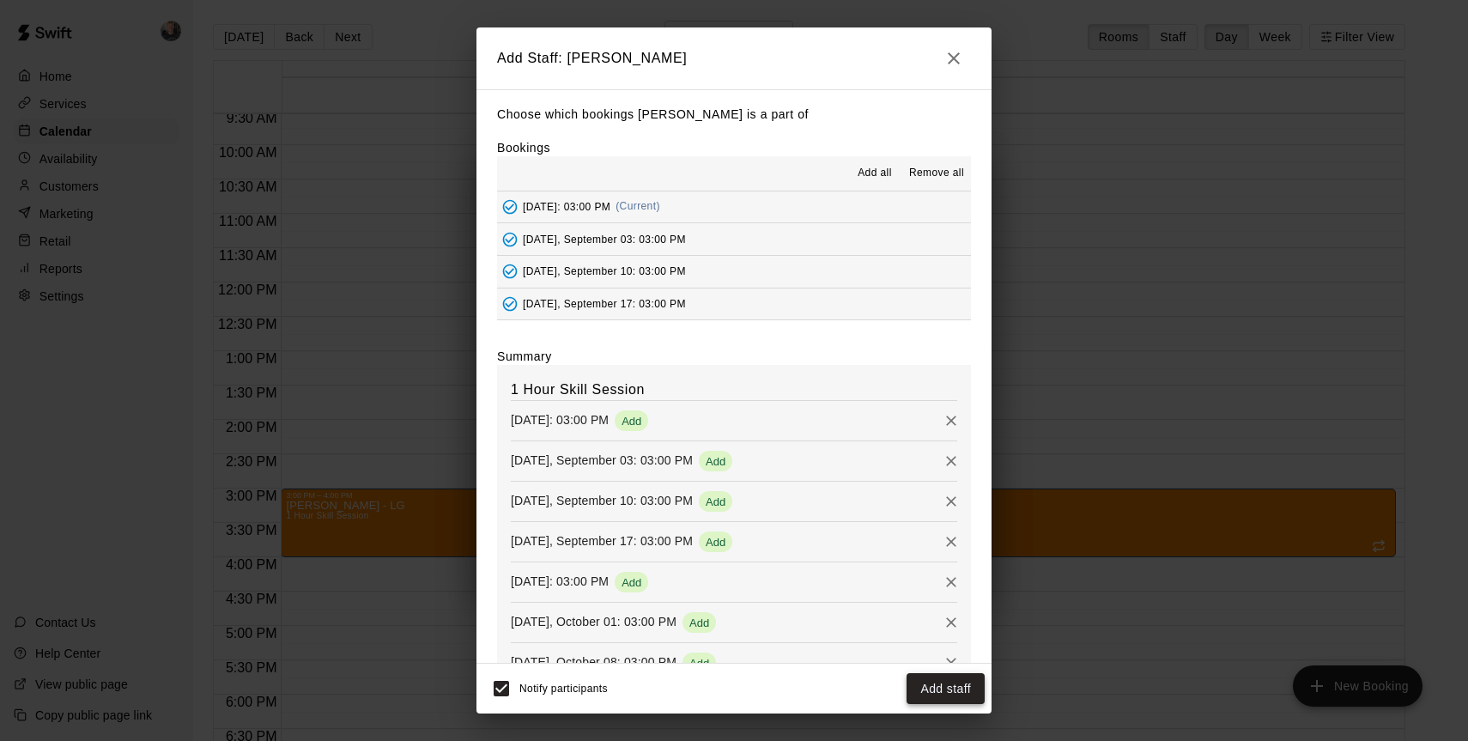
click at [943, 686] on button "Add staff" at bounding box center [945, 689] width 78 height 32
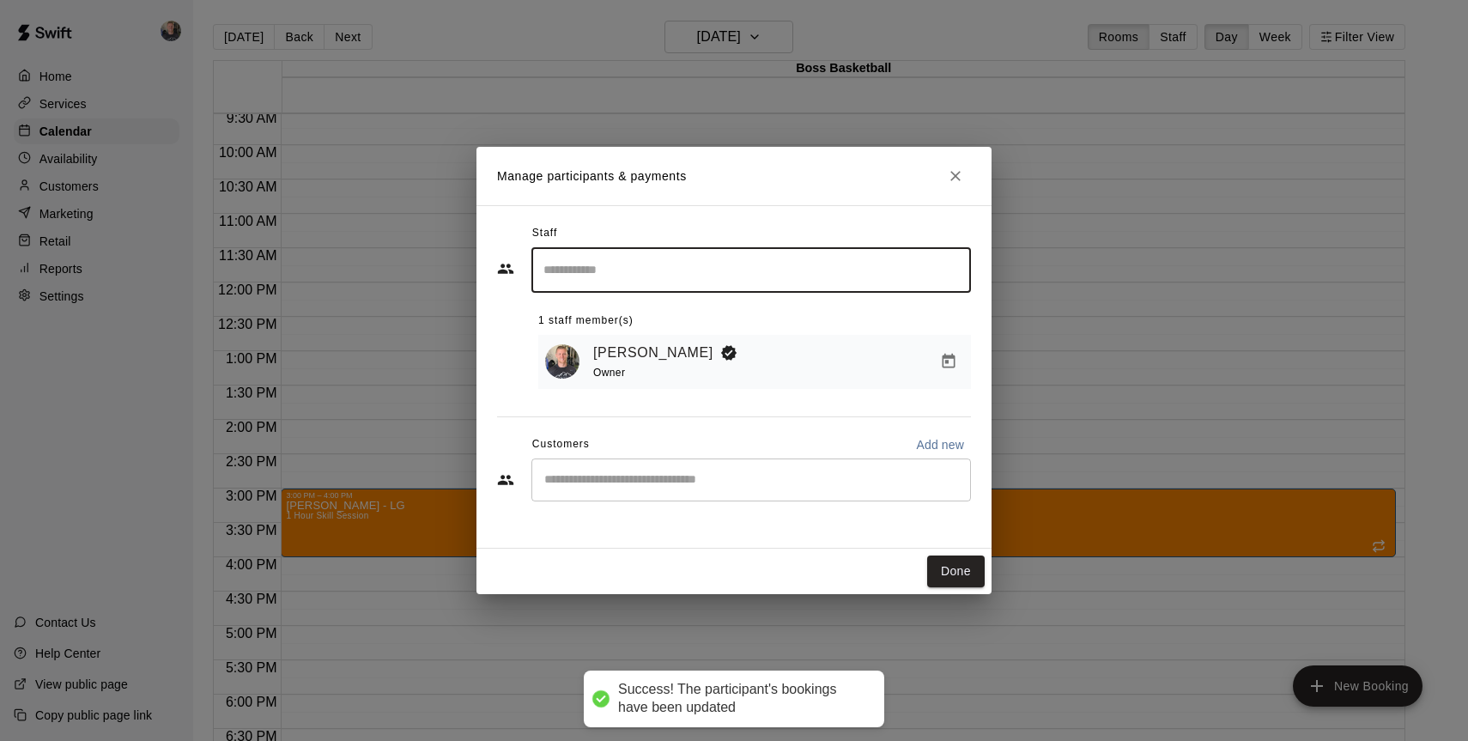
click at [742, 469] on div "​" at bounding box center [750, 479] width 439 height 43
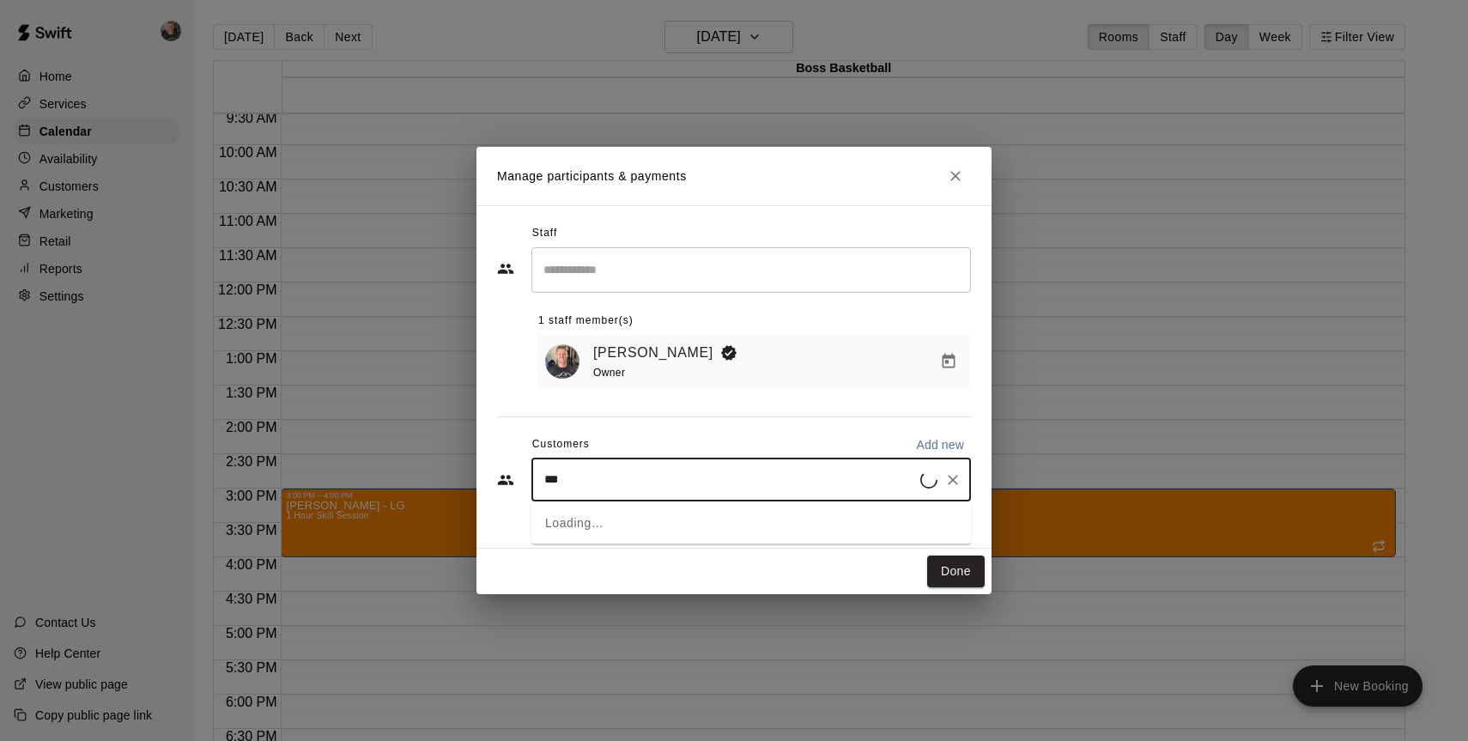
type input "****"
click at [754, 539] on div "Loke Hayes thayes241@gmail.com" at bounding box center [768, 529] width 378 height 37
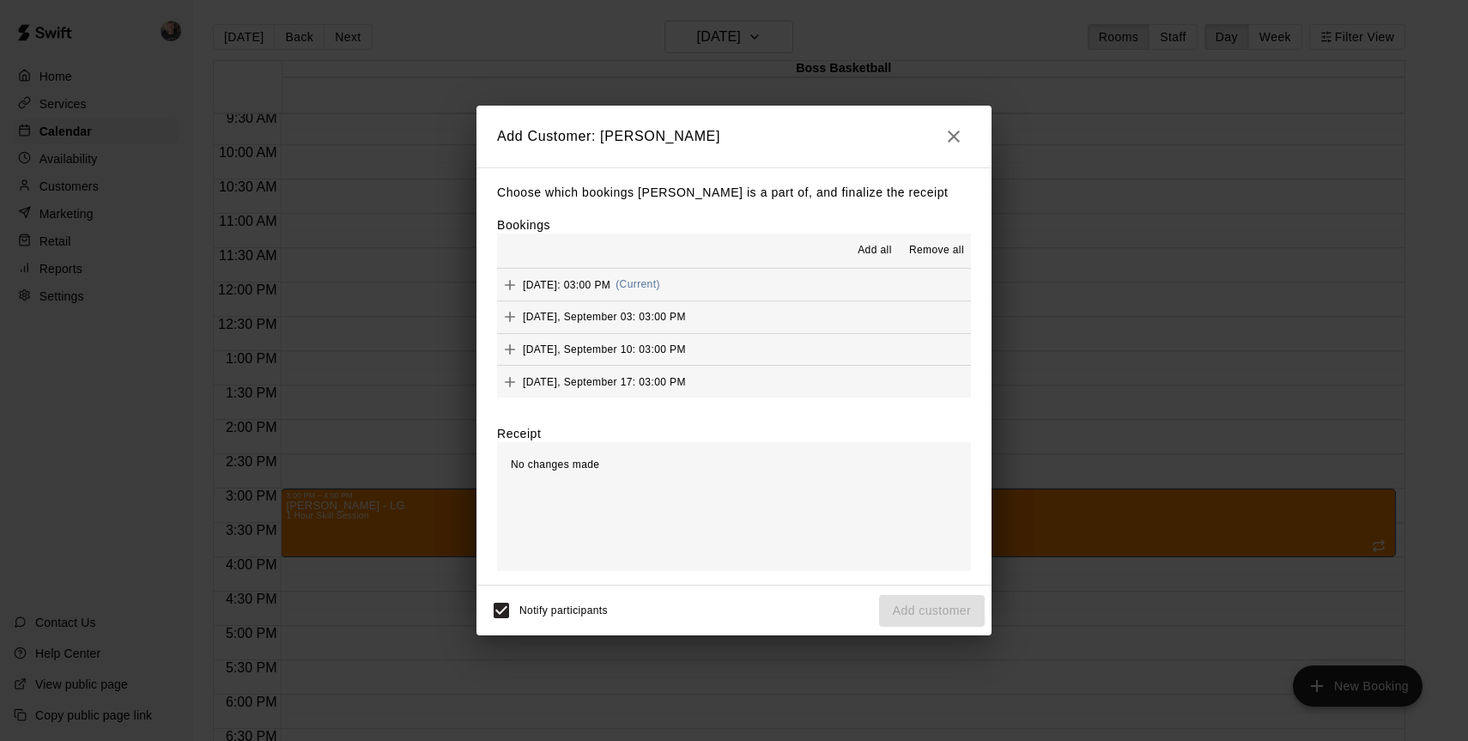
click at [861, 251] on span "Add all" at bounding box center [874, 250] width 34 height 17
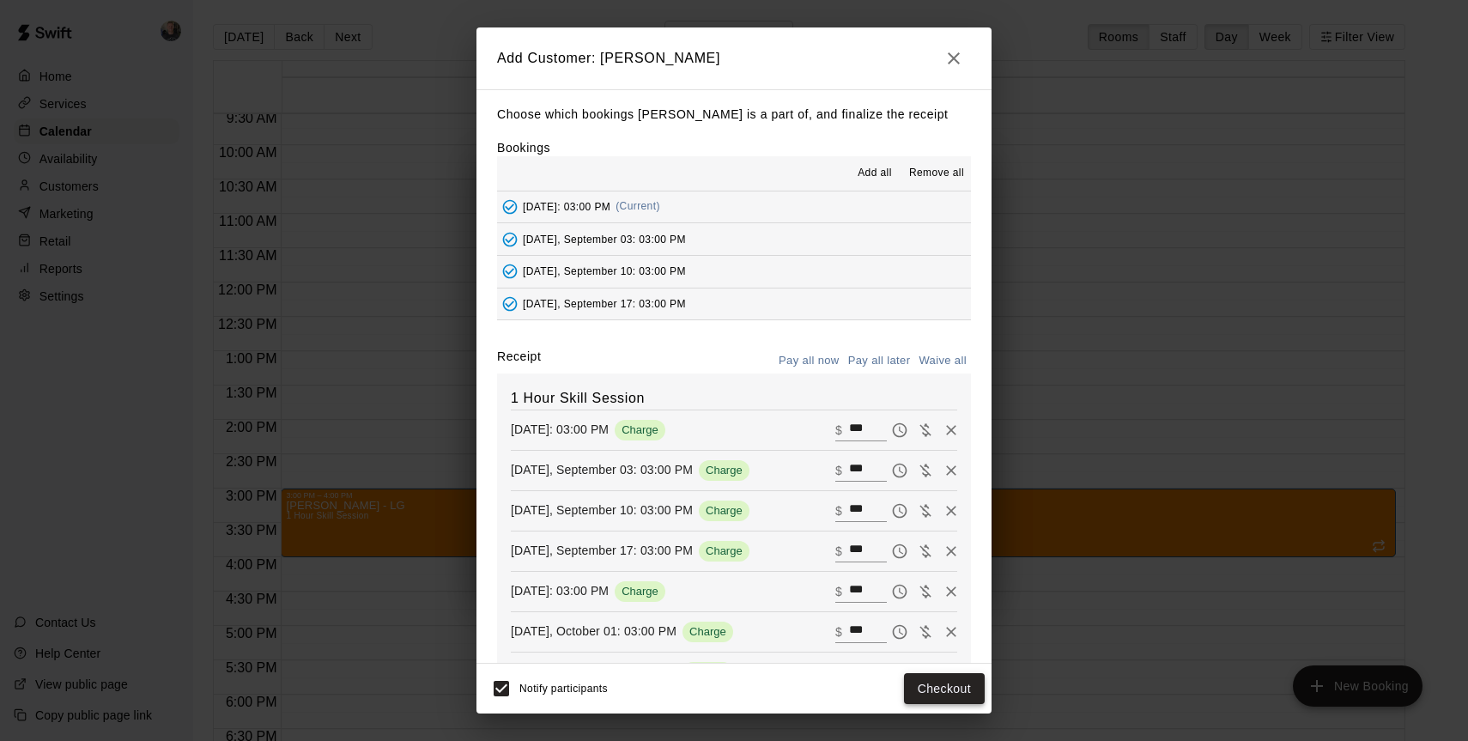
click at [924, 688] on button "Checkout" at bounding box center [944, 689] width 81 height 32
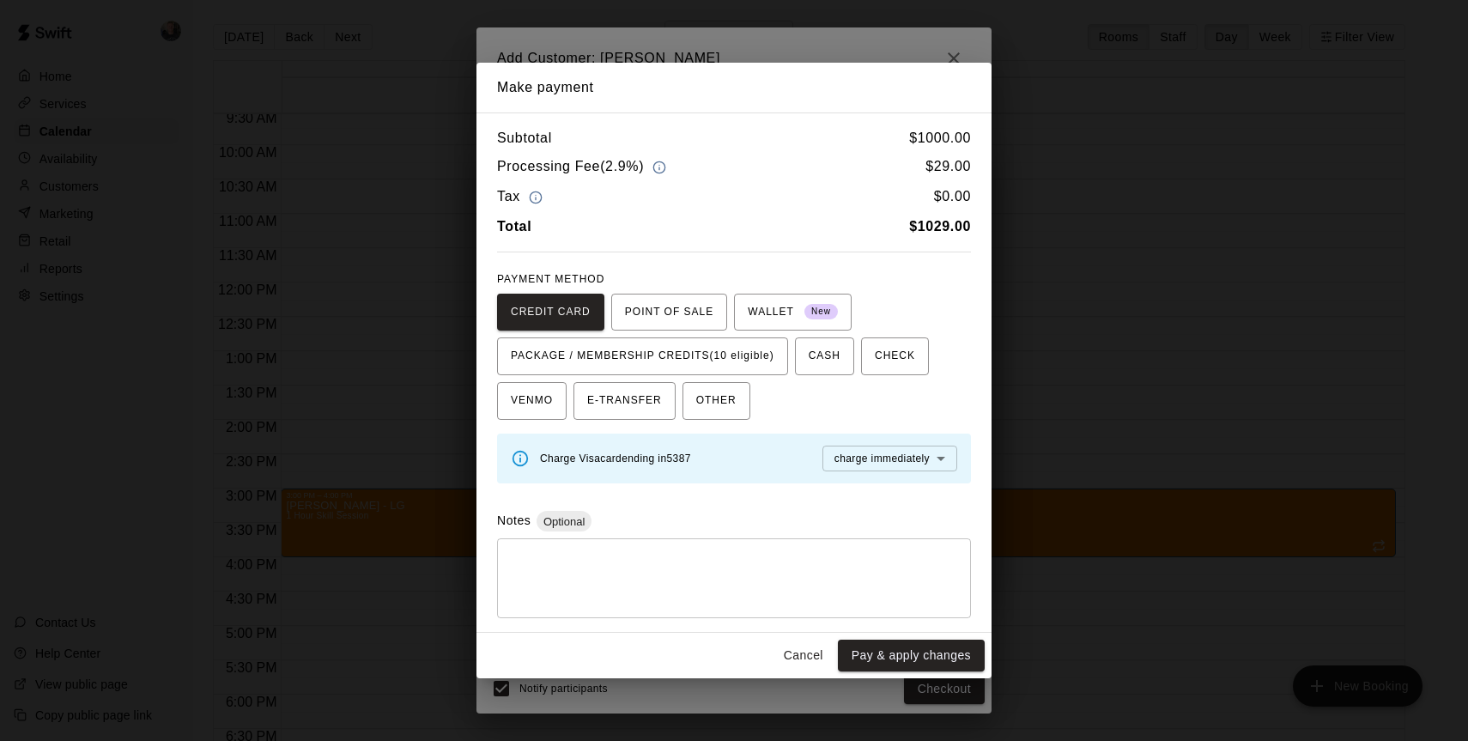
click at [894, 461] on body "Home Services Calendar Availability Customers Marketing Retail Reports Settings…" at bounding box center [734, 384] width 1468 height 768
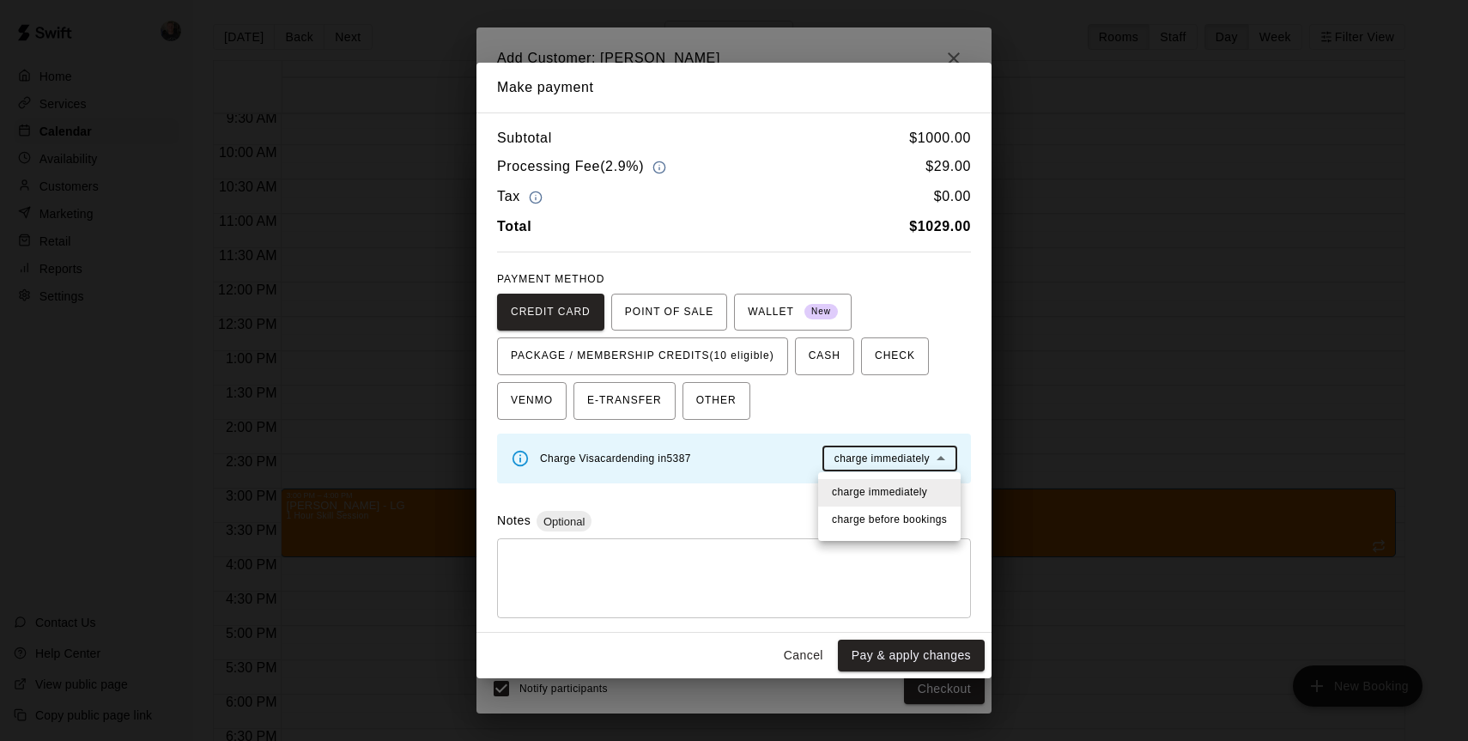
click at [733, 529] on div at bounding box center [734, 370] width 1468 height 741
click at [790, 315] on span "WALLET New" at bounding box center [793, 312] width 90 height 27
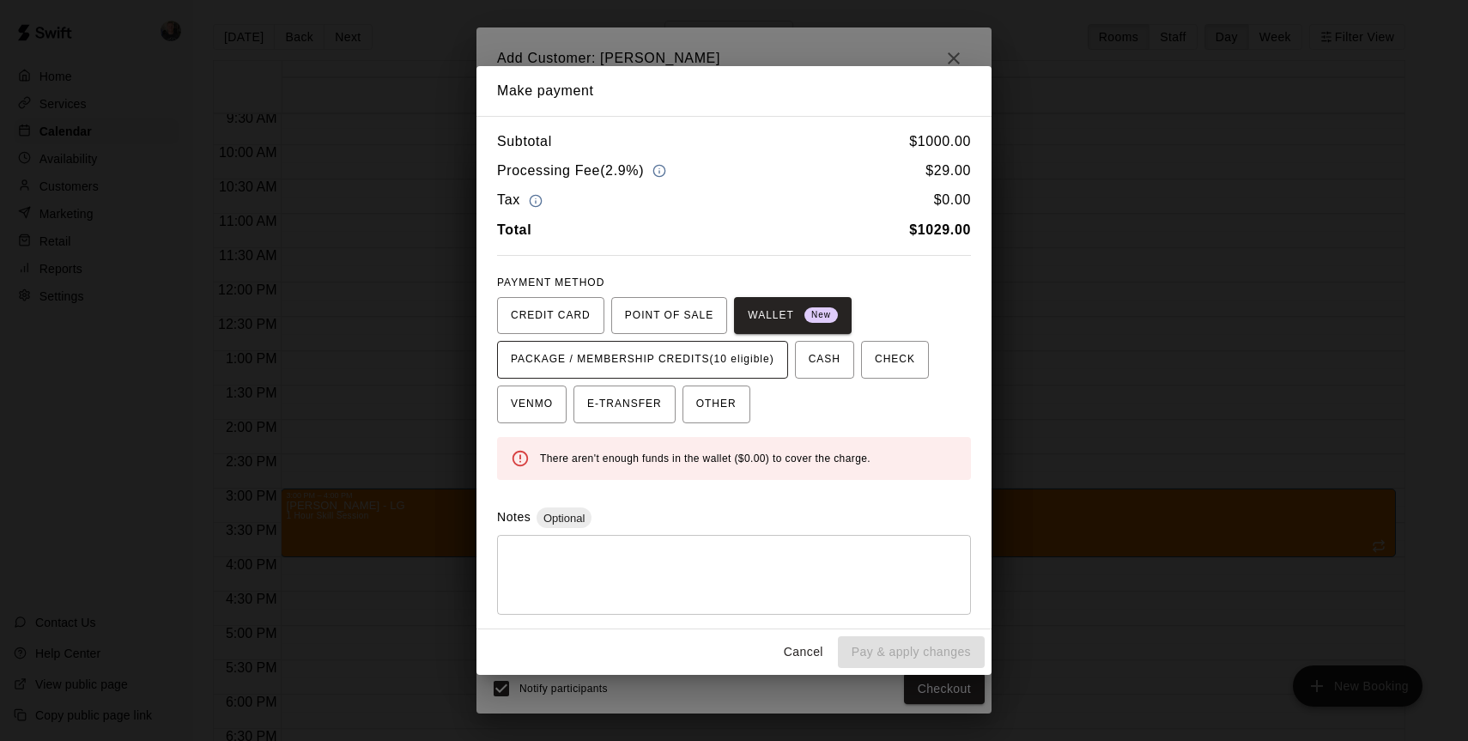
click at [651, 365] on span "PACKAGE / MEMBERSHIP CREDITS (10 eligible)" at bounding box center [642, 359] width 263 height 27
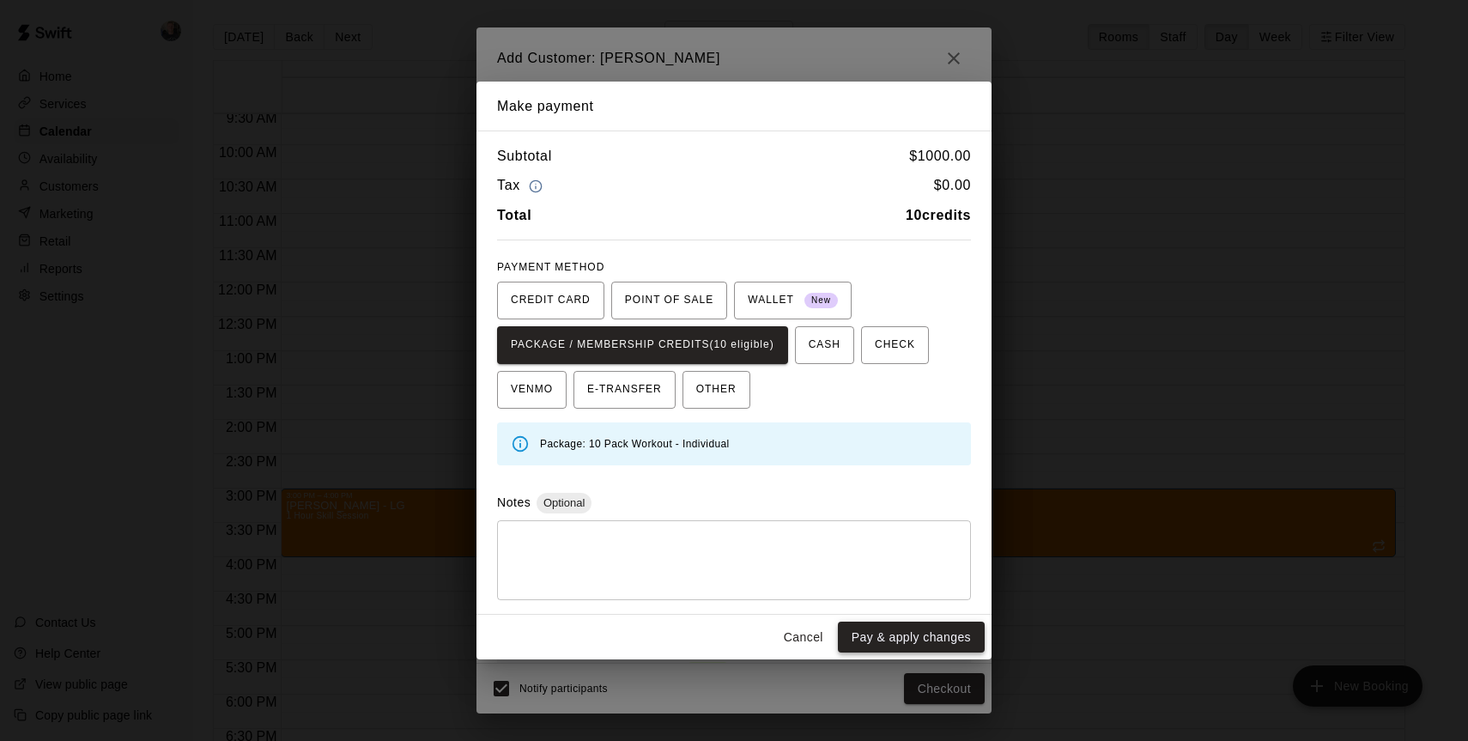
click at [906, 638] on button "Pay & apply changes" at bounding box center [911, 637] width 147 height 32
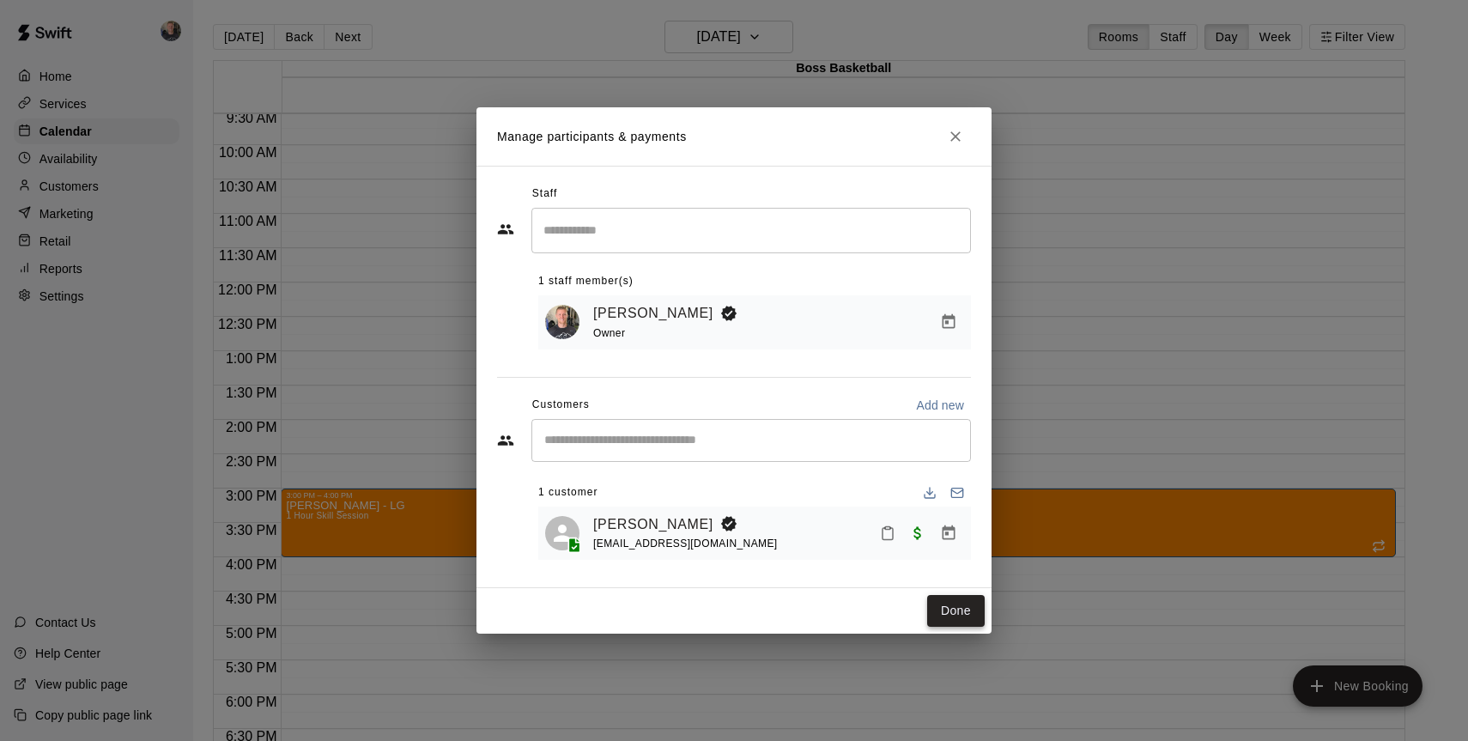
click at [952, 615] on button "Done" at bounding box center [956, 611] width 58 height 32
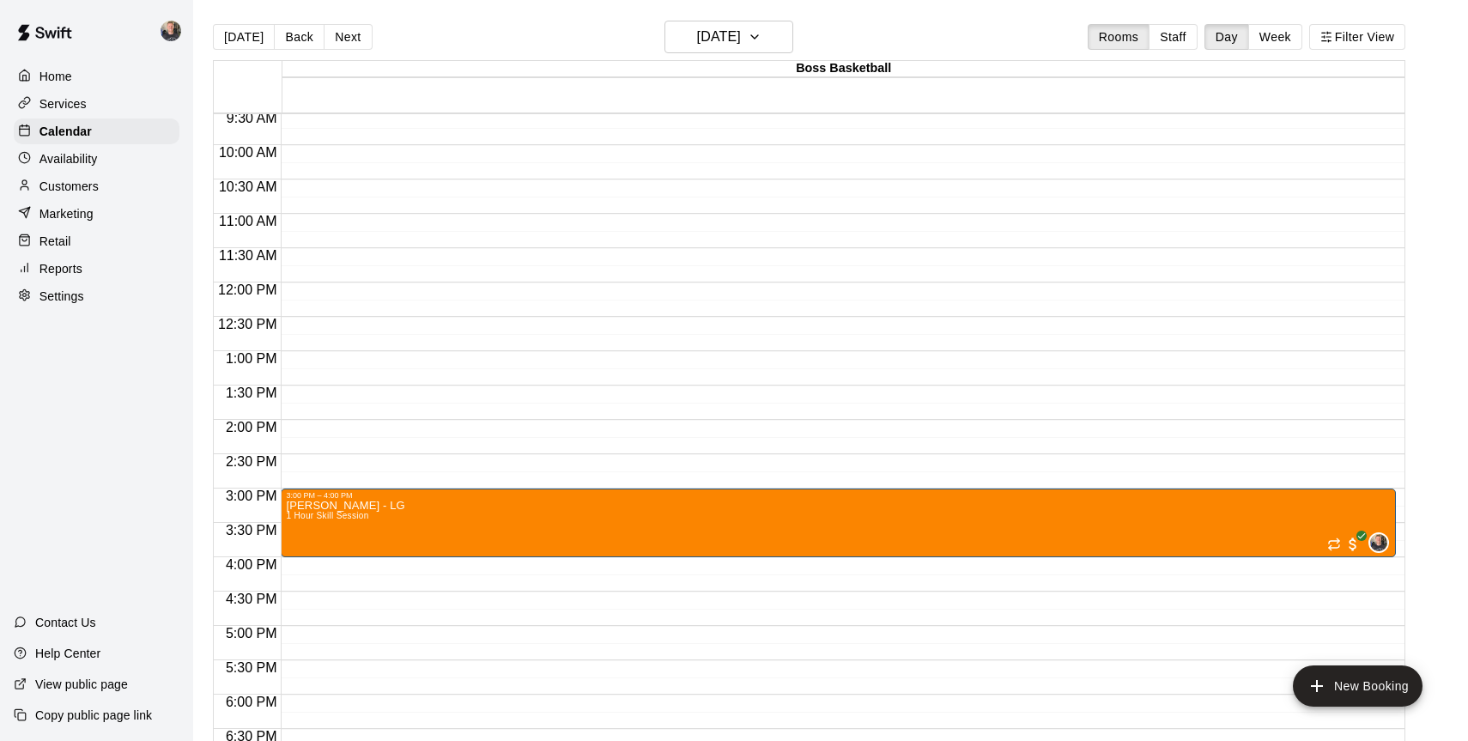
click at [78, 102] on p "Services" at bounding box center [62, 103] width 47 height 17
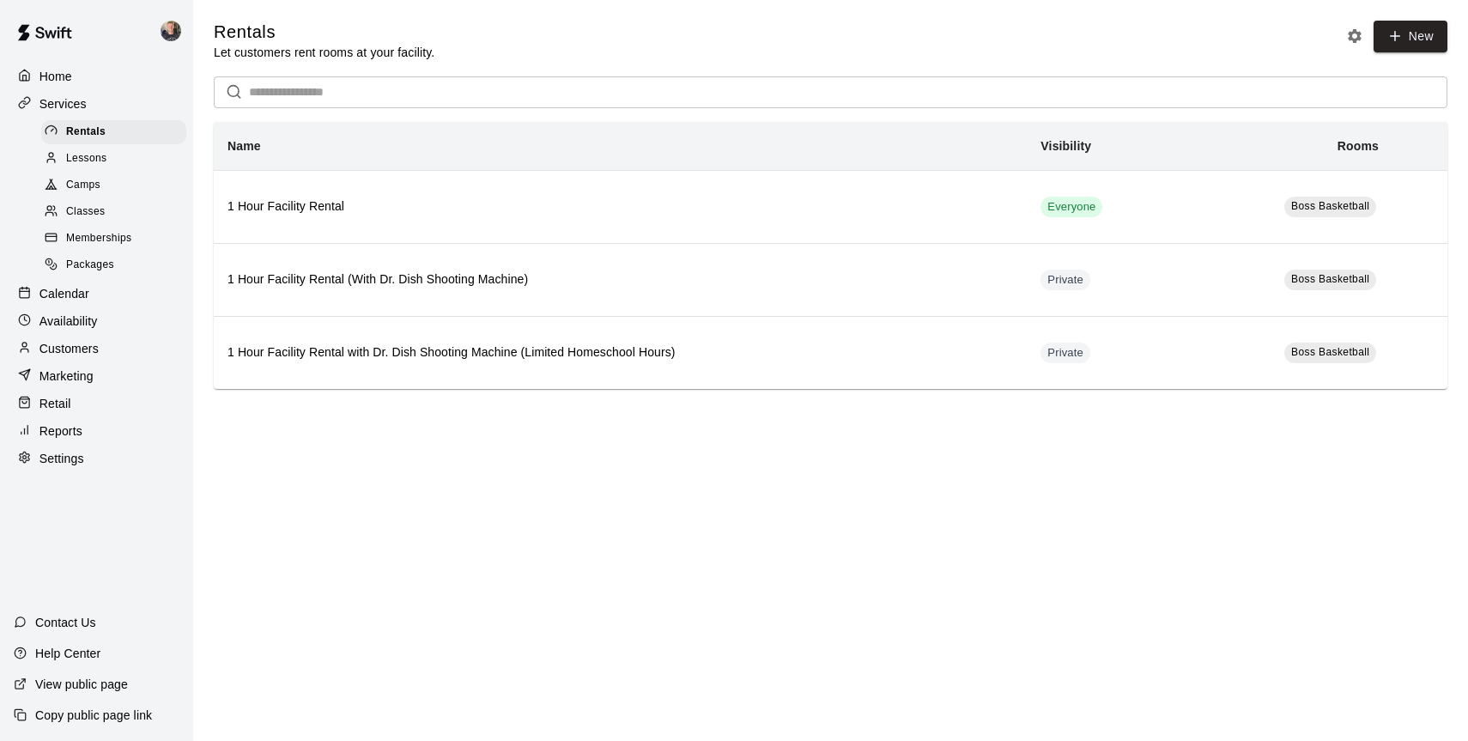
click at [89, 189] on span "Camps" at bounding box center [83, 185] width 34 height 17
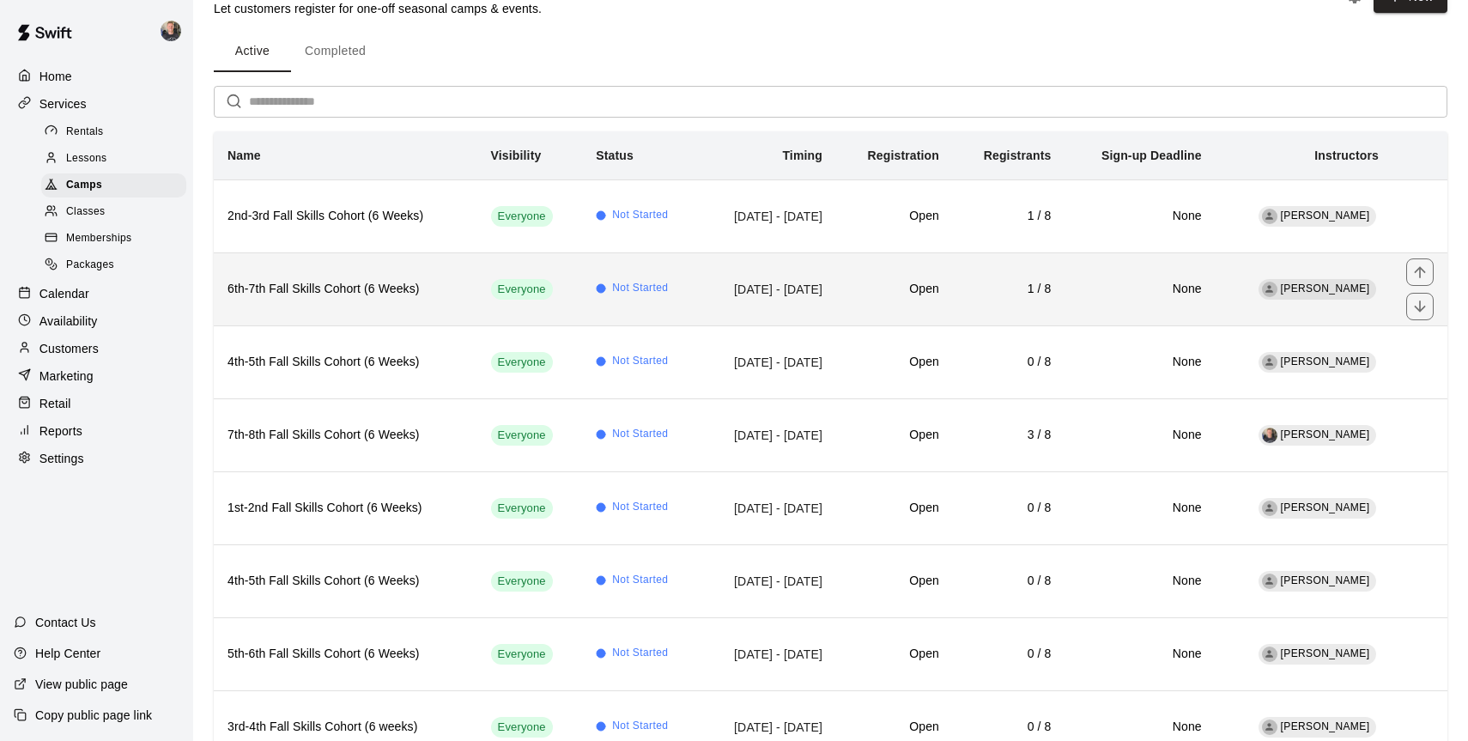
scroll to position [45, 0]
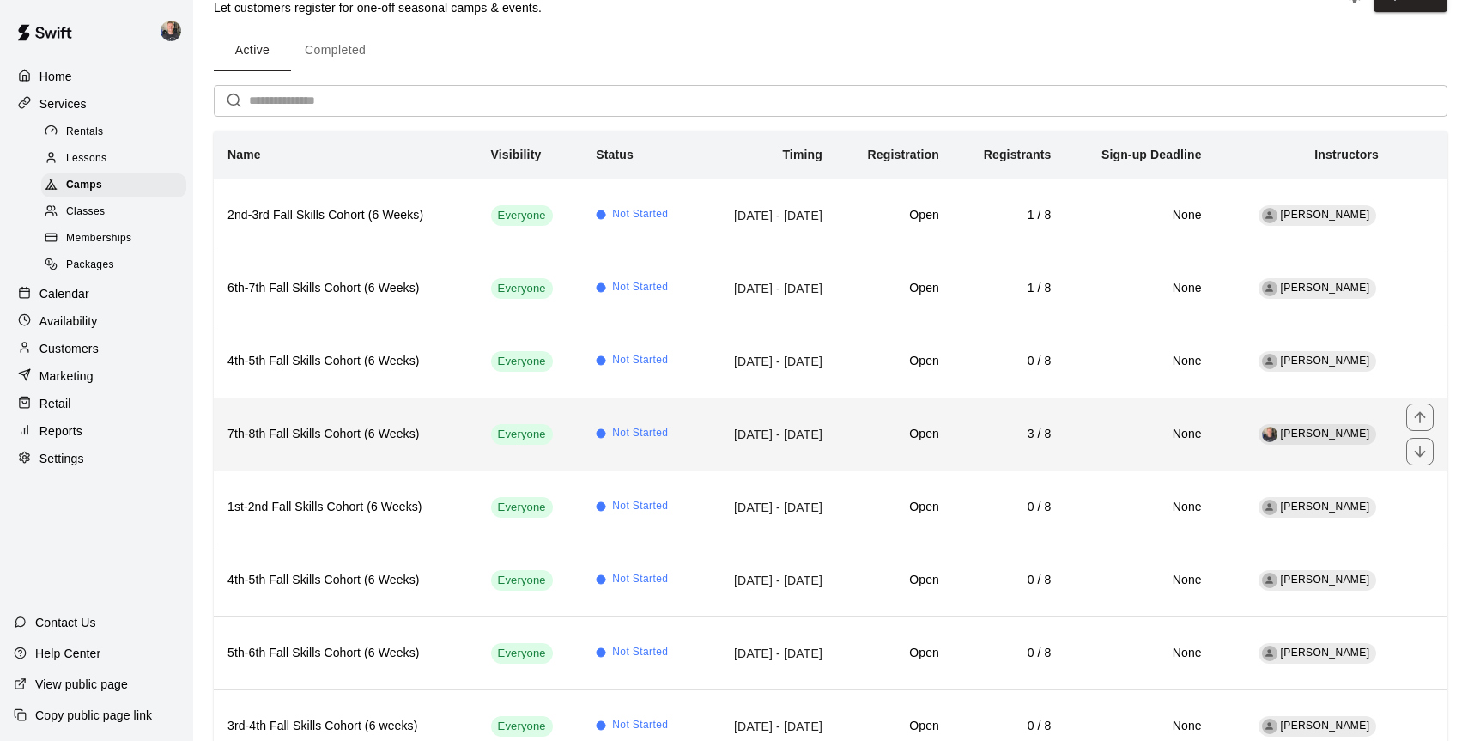
click at [446, 427] on h6 "7th-8th Fall Skills Cohort (6 Weeks)" at bounding box center [345, 434] width 236 height 19
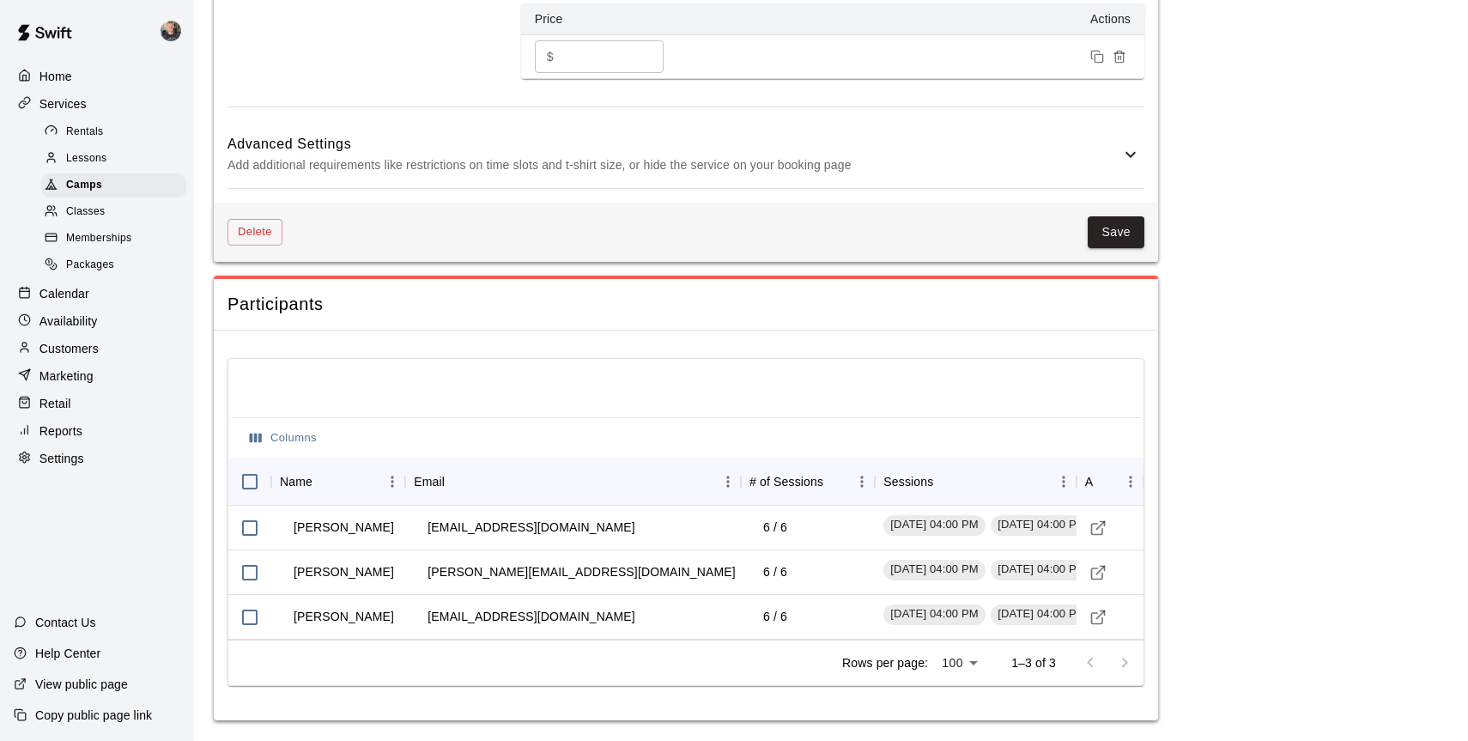
scroll to position [1467, 0]
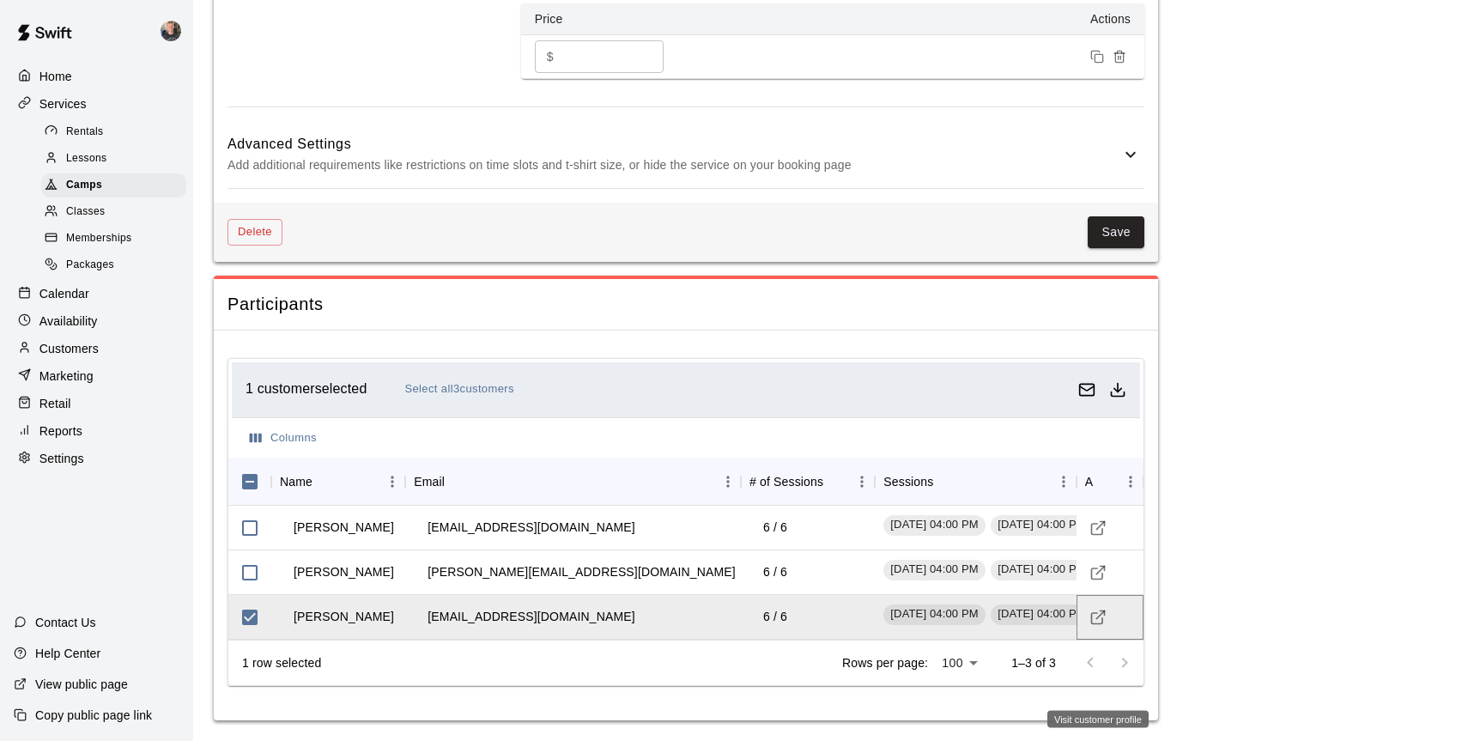
click at [1101, 614] on icon "Visit customer profile" at bounding box center [1097, 617] width 17 height 17
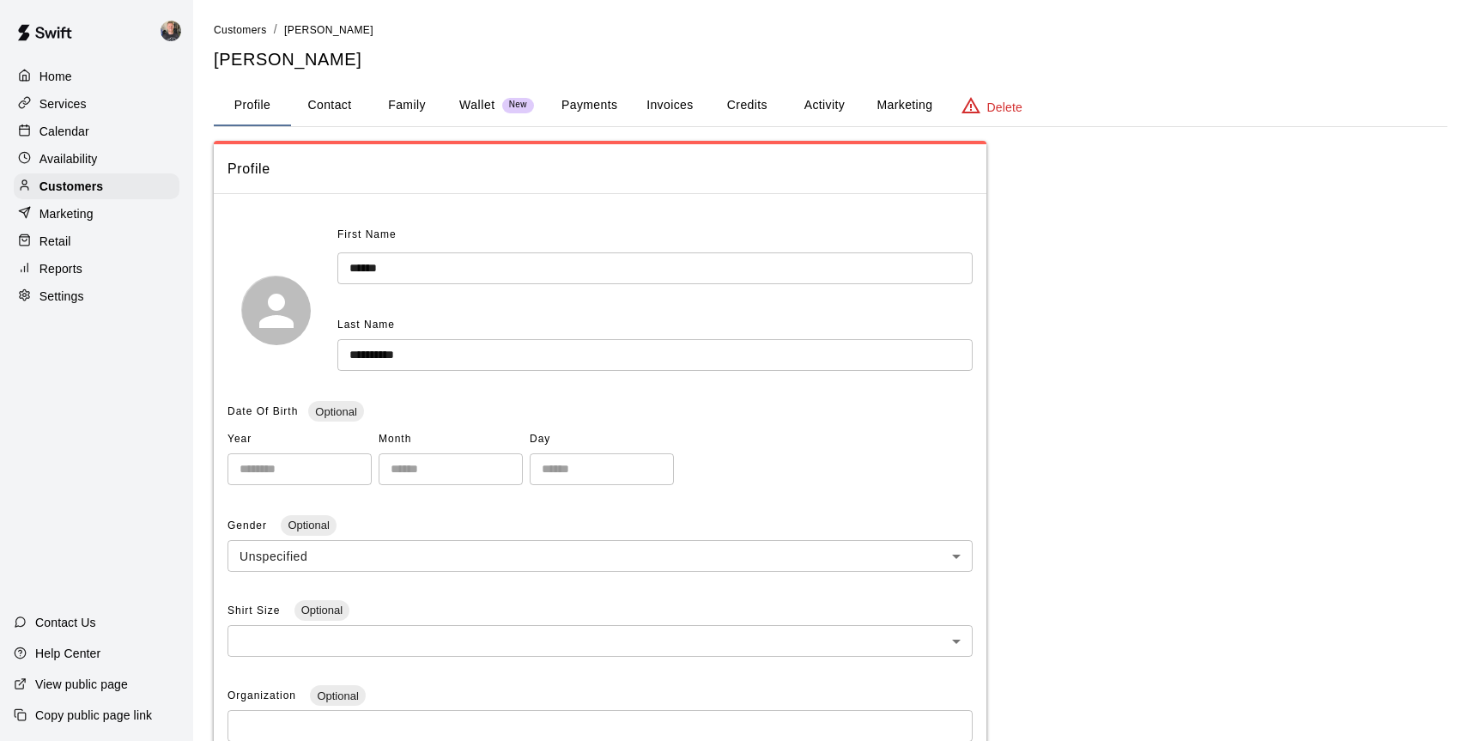
click at [332, 106] on button "Contact" at bounding box center [329, 105] width 77 height 41
select select "**"
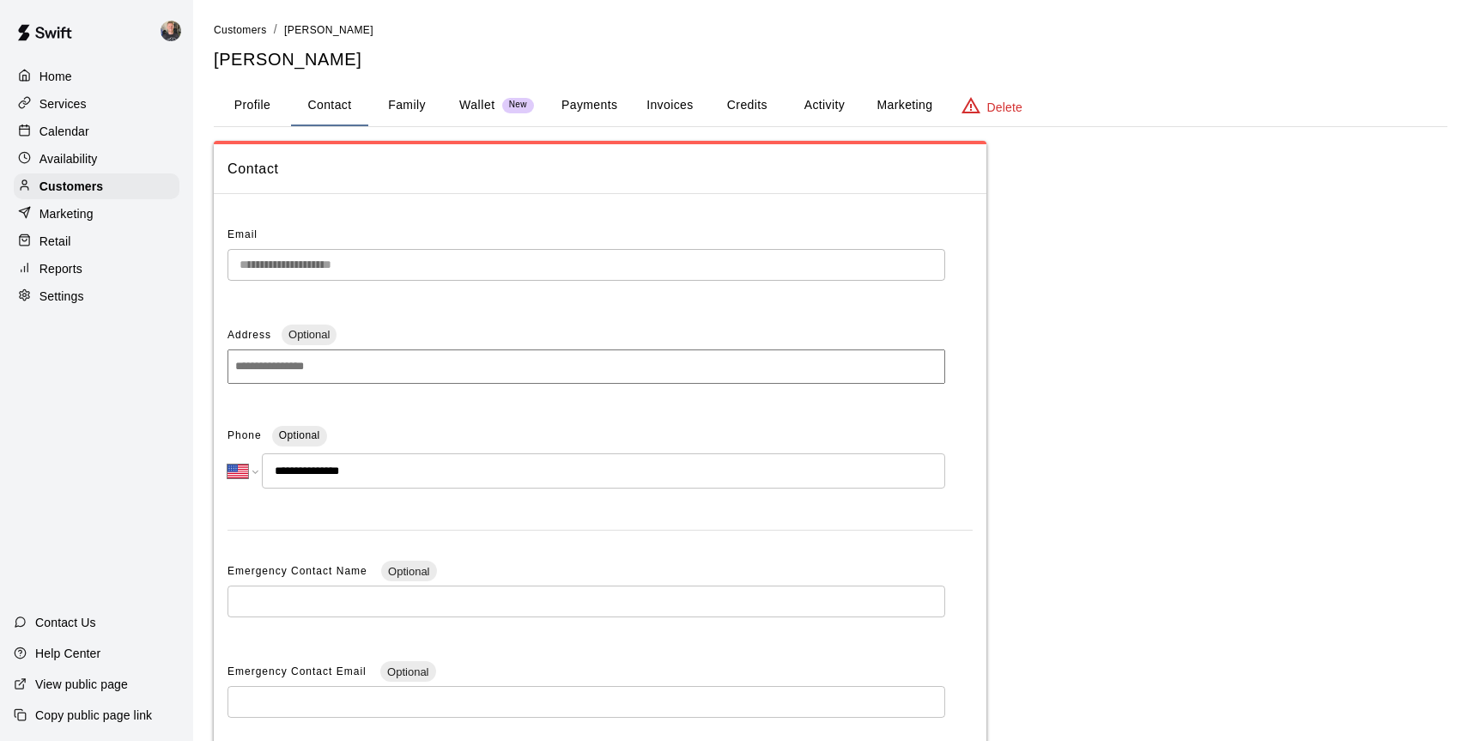
click at [415, 110] on button "Family" at bounding box center [406, 105] width 77 height 41
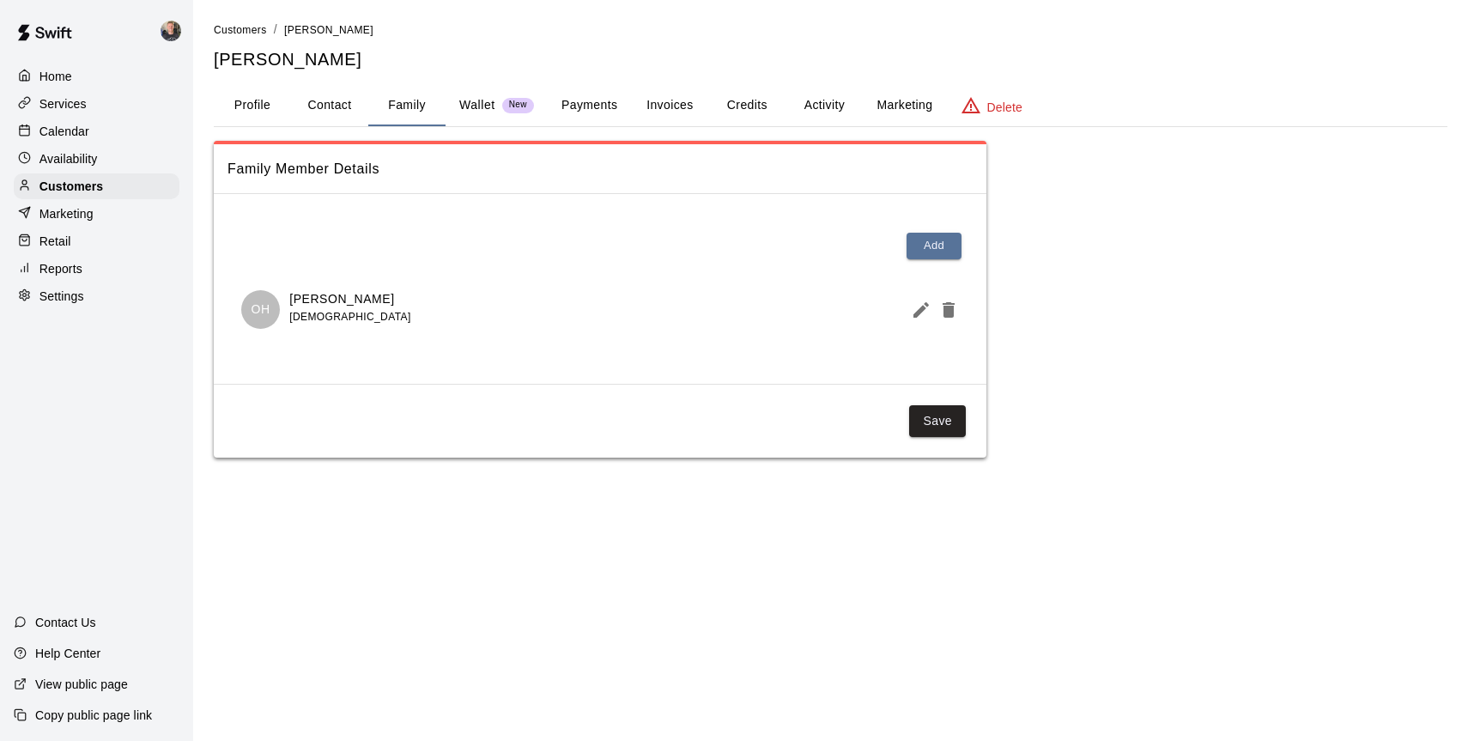
click at [488, 110] on p "Wallet" at bounding box center [477, 105] width 36 height 18
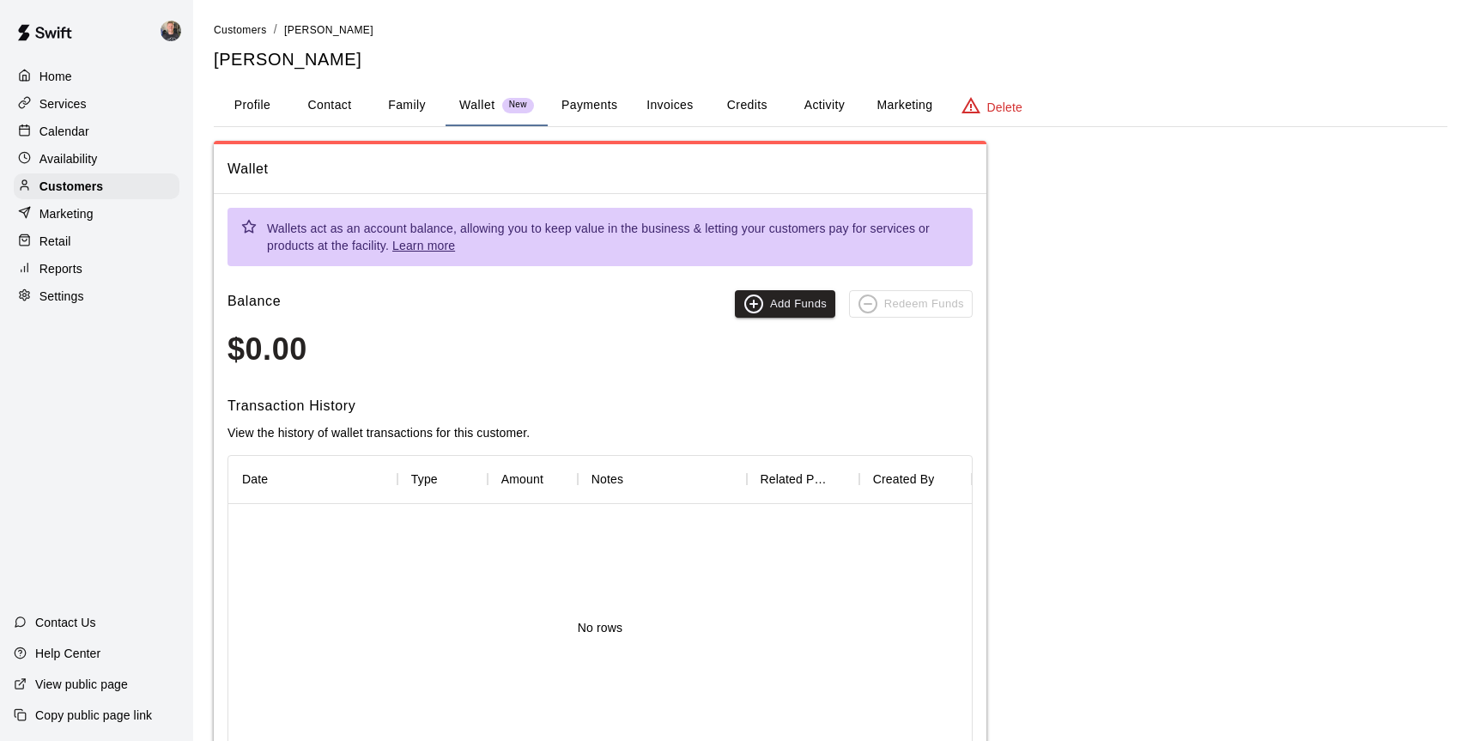
click at [591, 107] on button "Payments" at bounding box center [589, 105] width 83 height 41
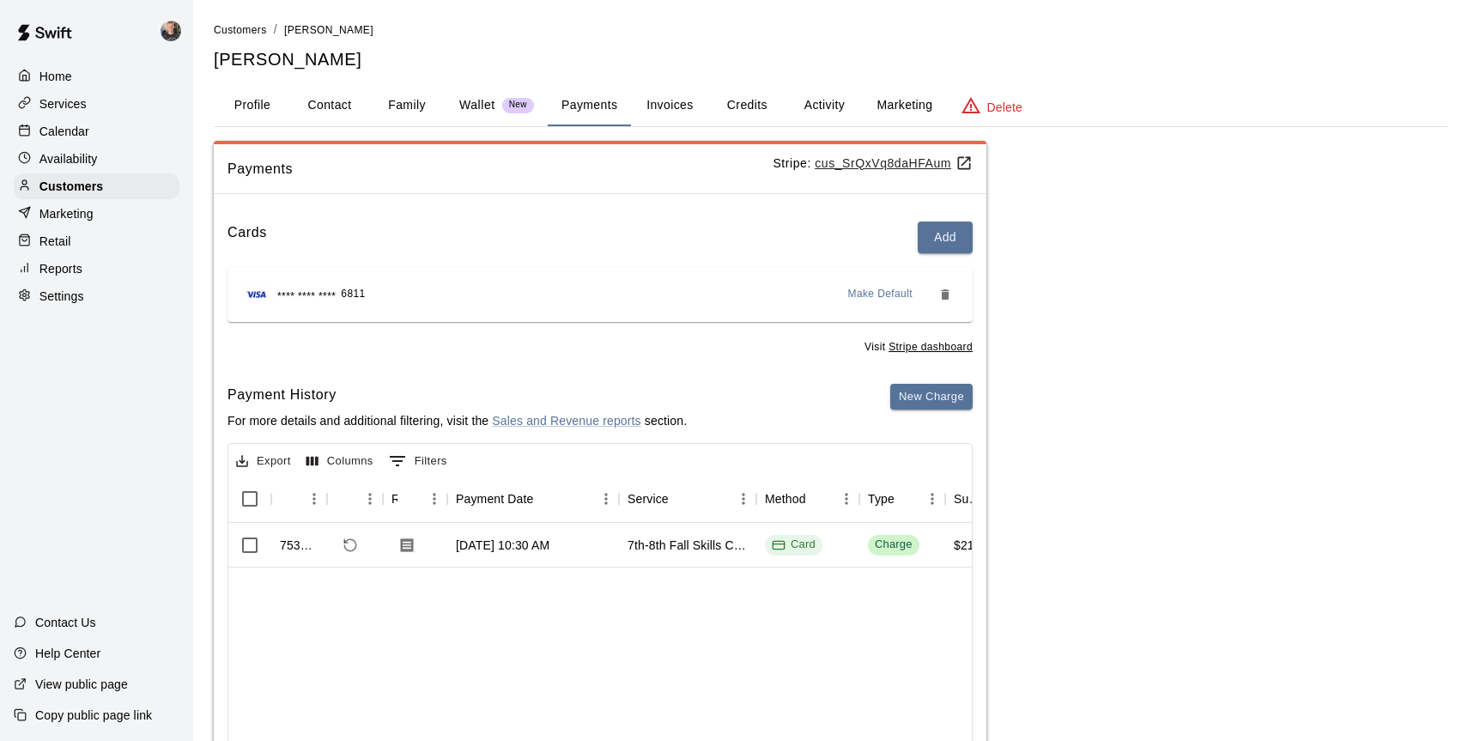
click at [663, 107] on button "Invoices" at bounding box center [669, 105] width 77 height 41
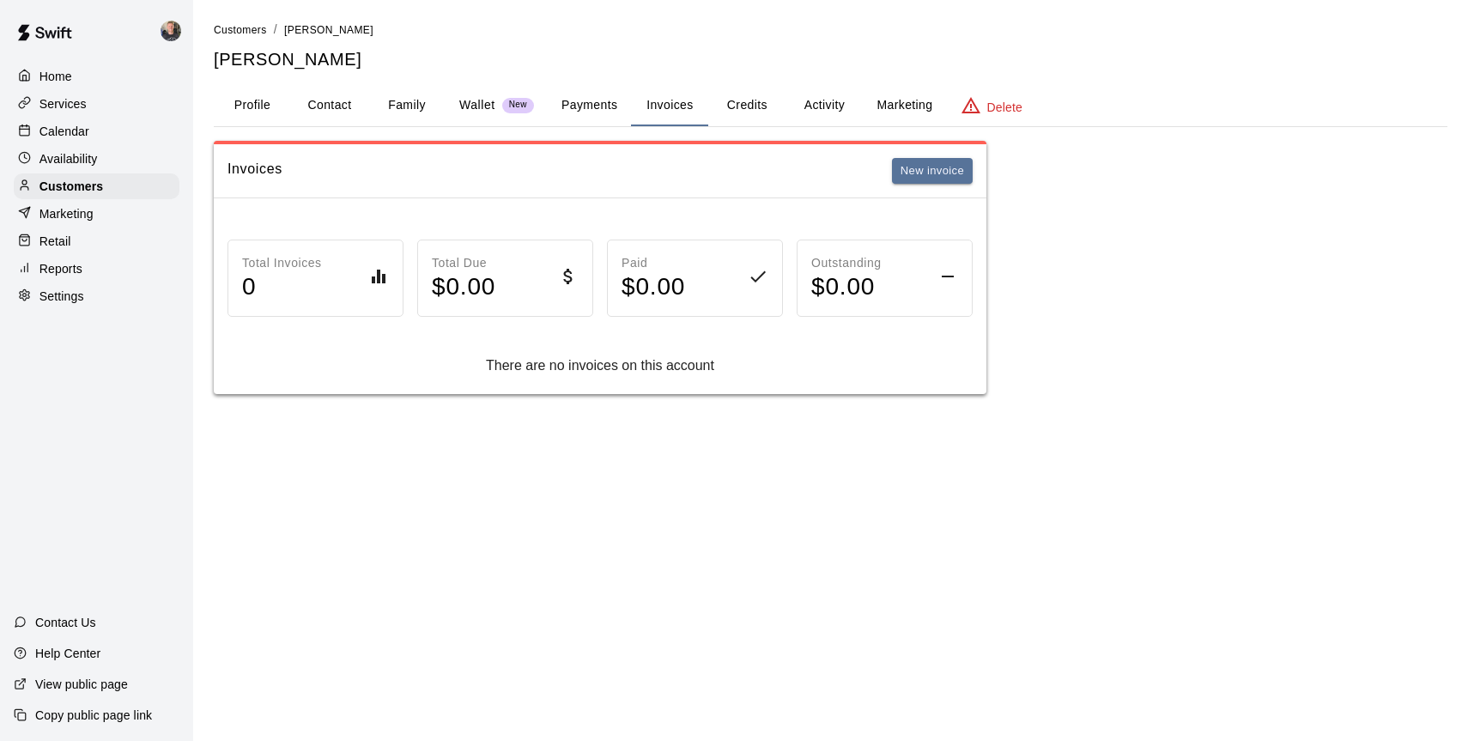
click at [744, 100] on button "Credits" at bounding box center [746, 105] width 77 height 41
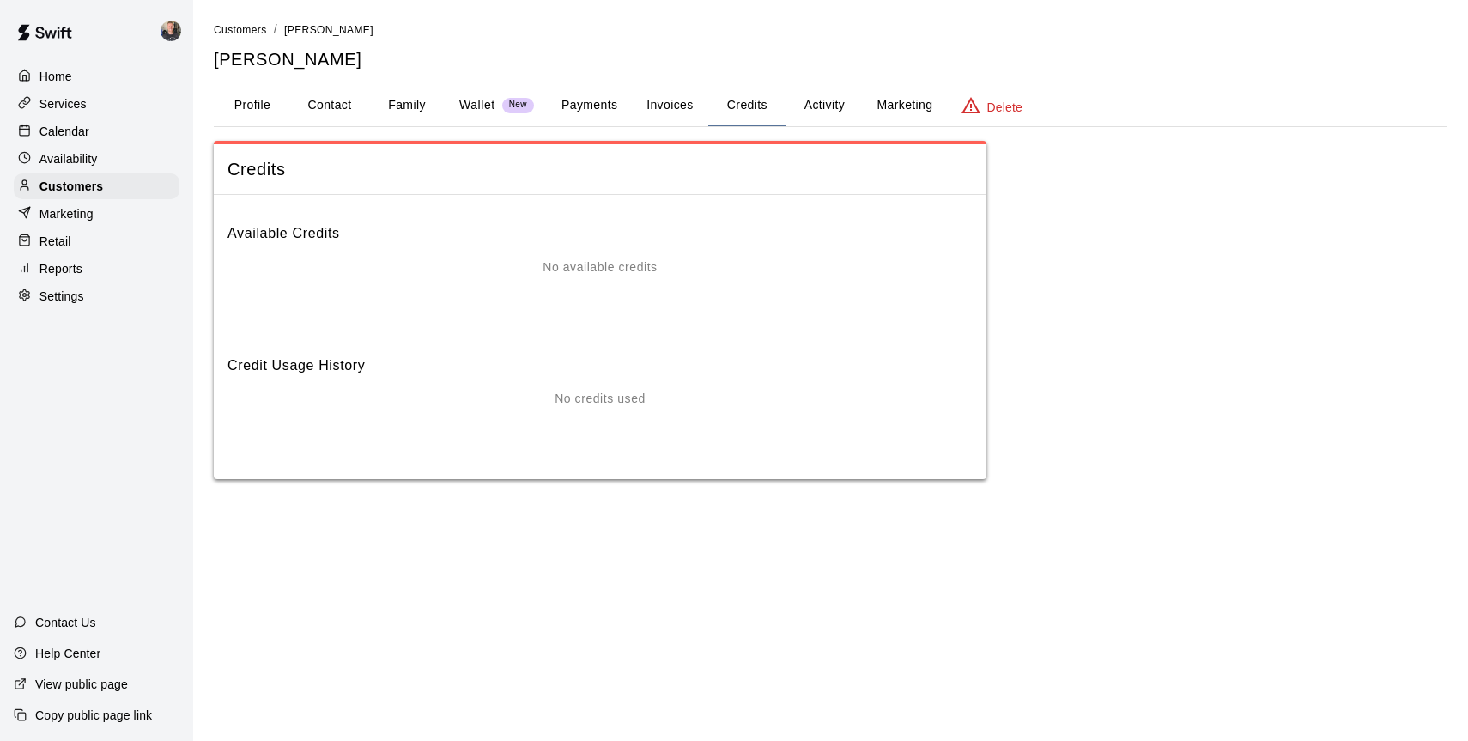
click at [822, 106] on button "Activity" at bounding box center [823, 105] width 77 height 41
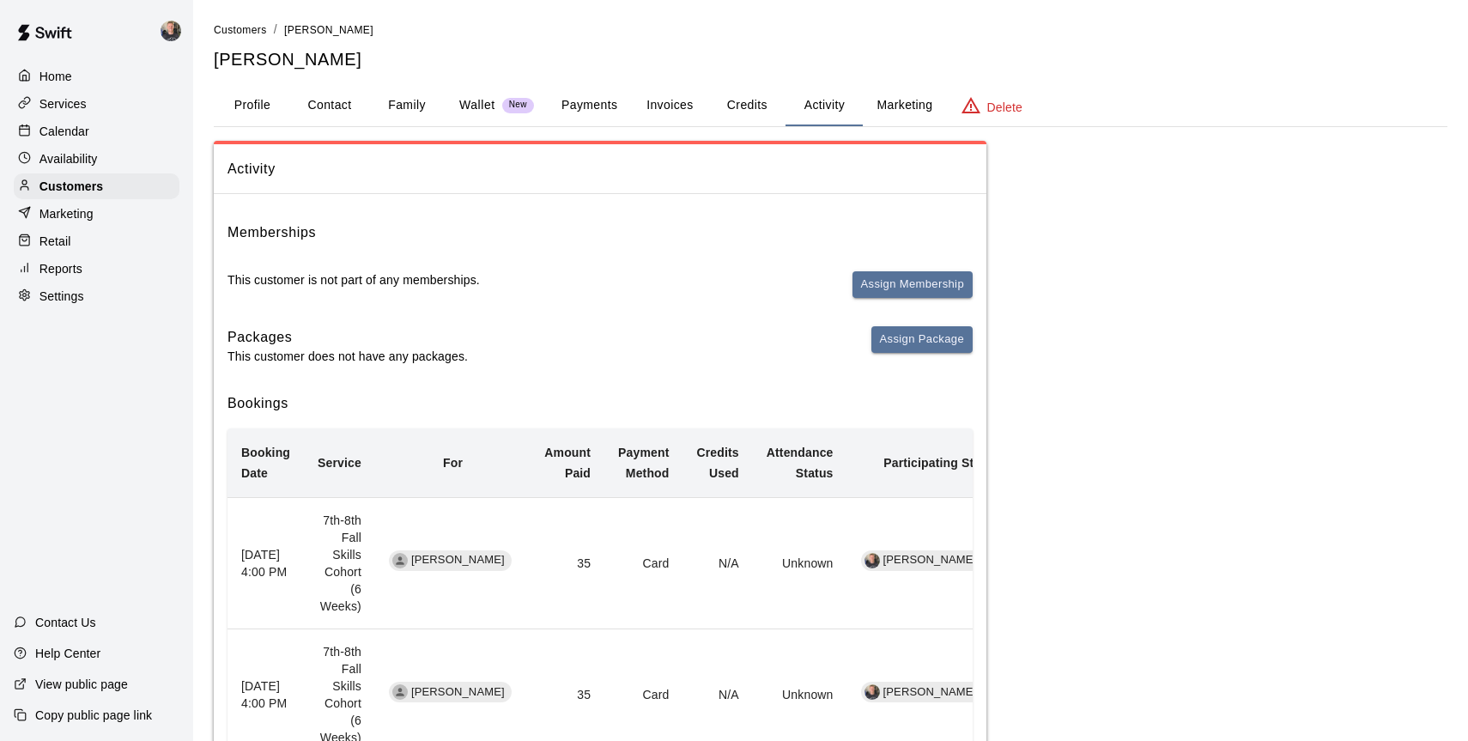
click at [597, 109] on button "Payments" at bounding box center [589, 105] width 83 height 41
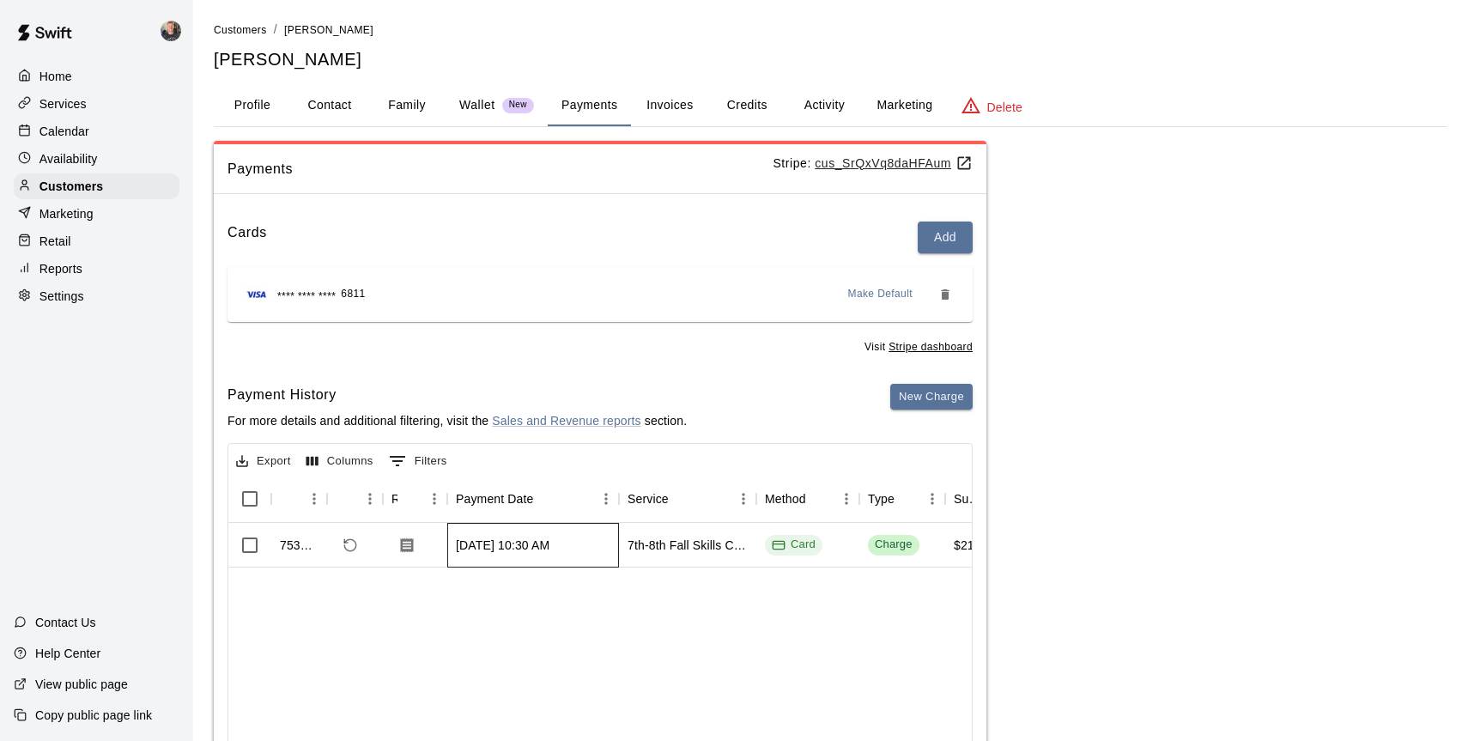
click at [549, 542] on div "[DATE] 10:30 AM" at bounding box center [503, 544] width 94 height 17
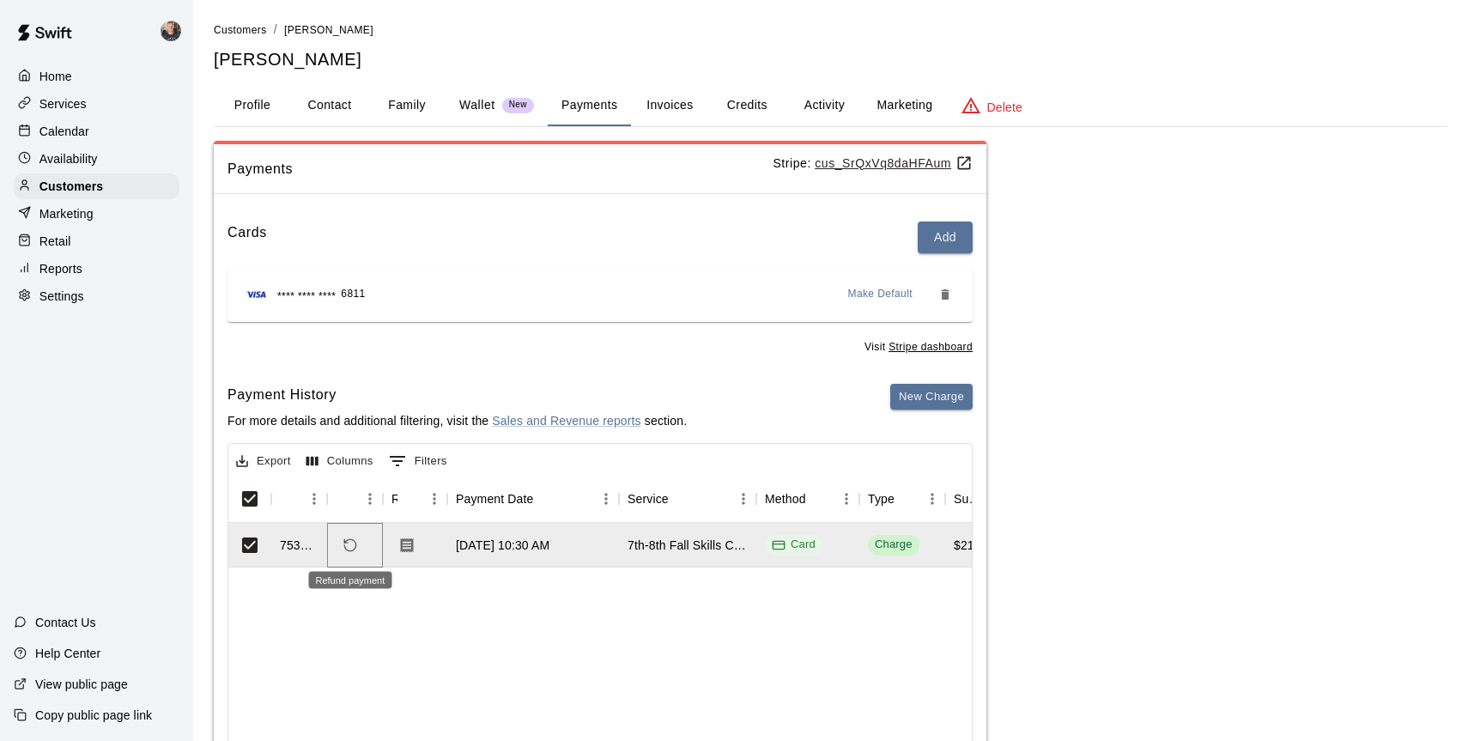
click at [348, 543] on icon "Refund payment" at bounding box center [349, 544] width 15 height 15
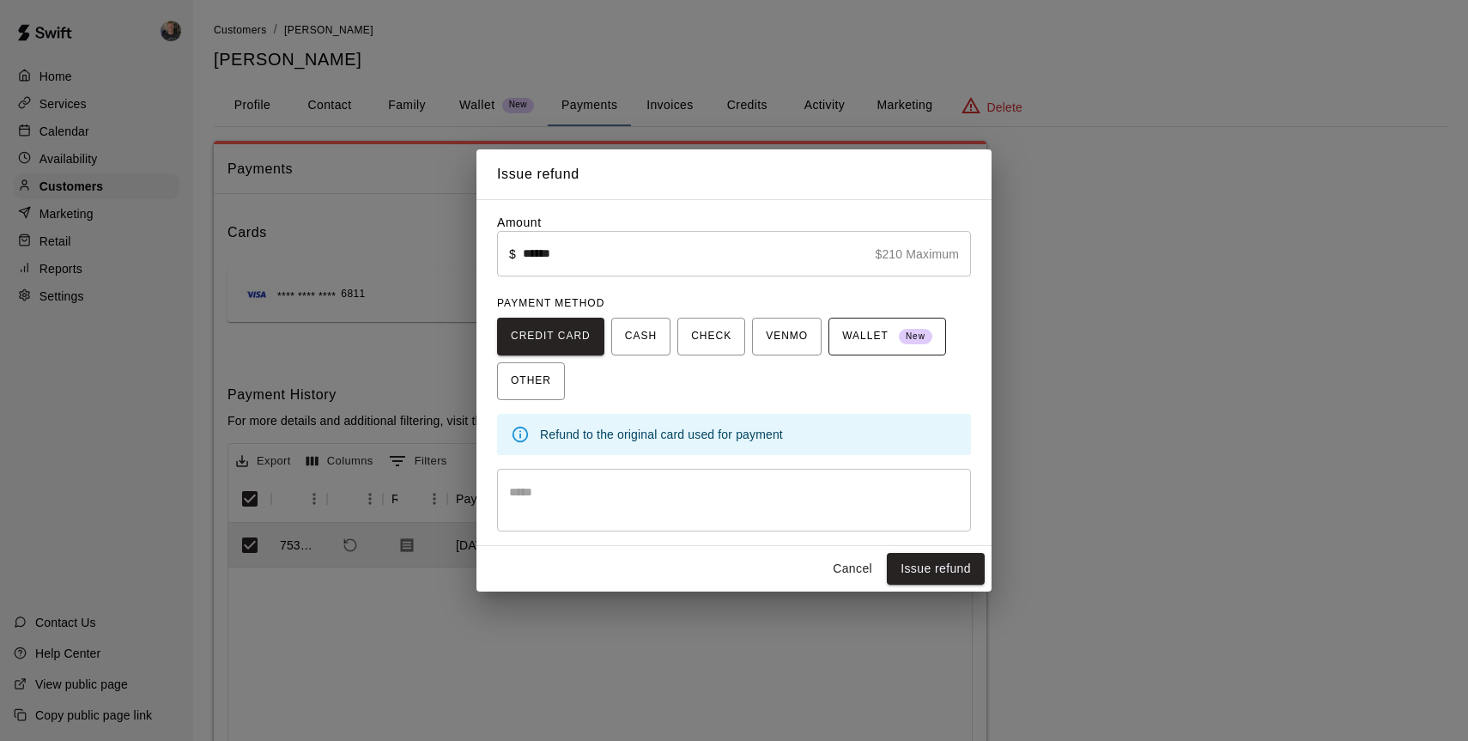
click at [876, 336] on span "WALLET New" at bounding box center [887, 336] width 90 height 27
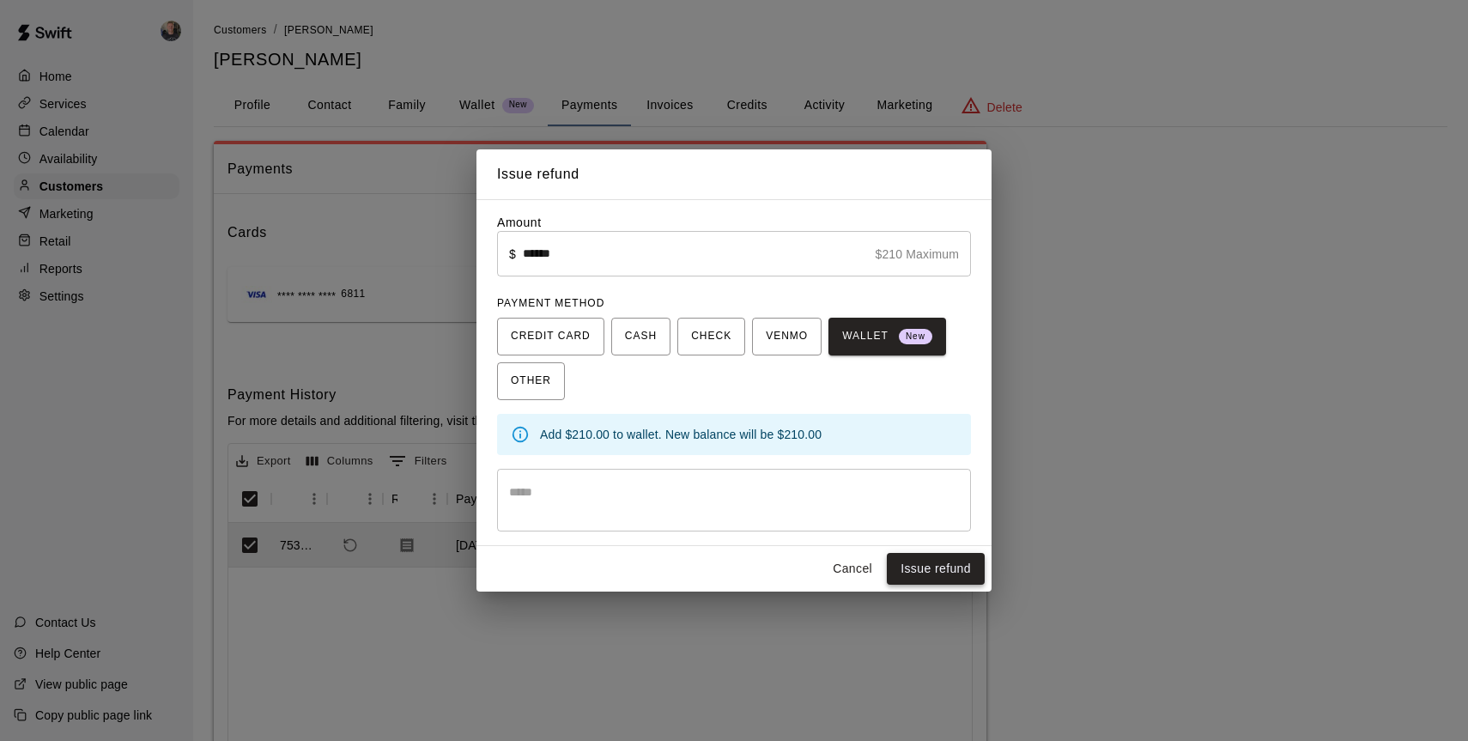
click at [918, 575] on button "Issue refund" at bounding box center [936, 569] width 98 height 32
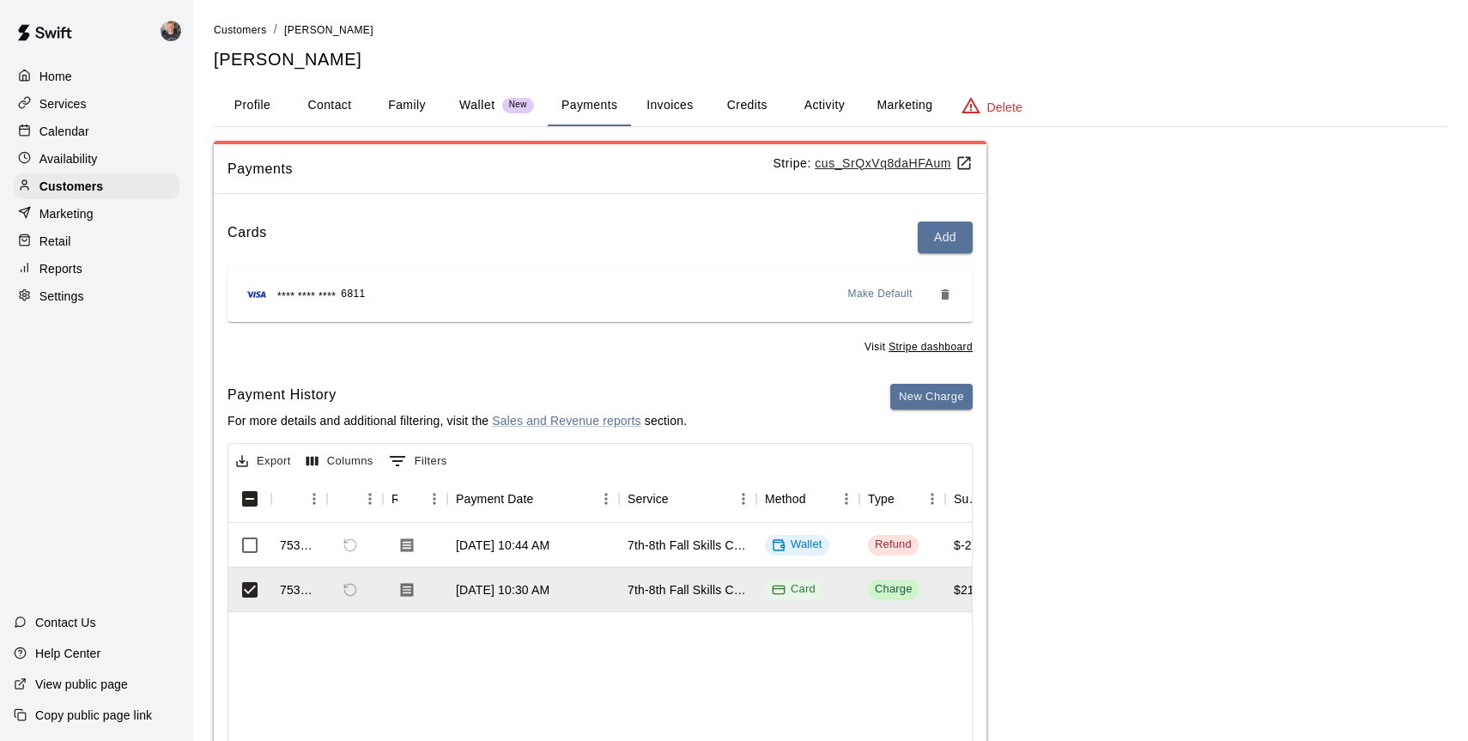
click at [66, 133] on p "Calendar" at bounding box center [64, 131] width 50 height 17
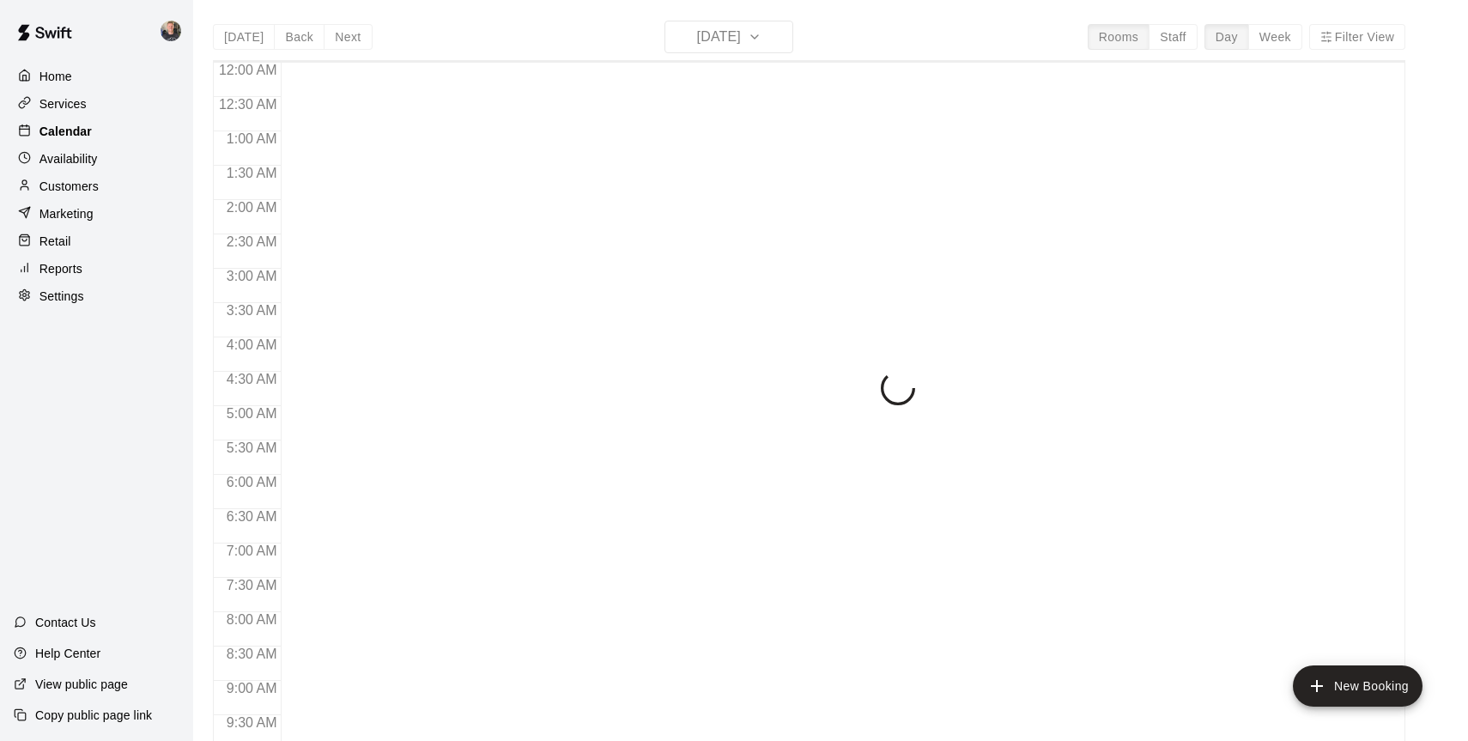
scroll to position [737, 0]
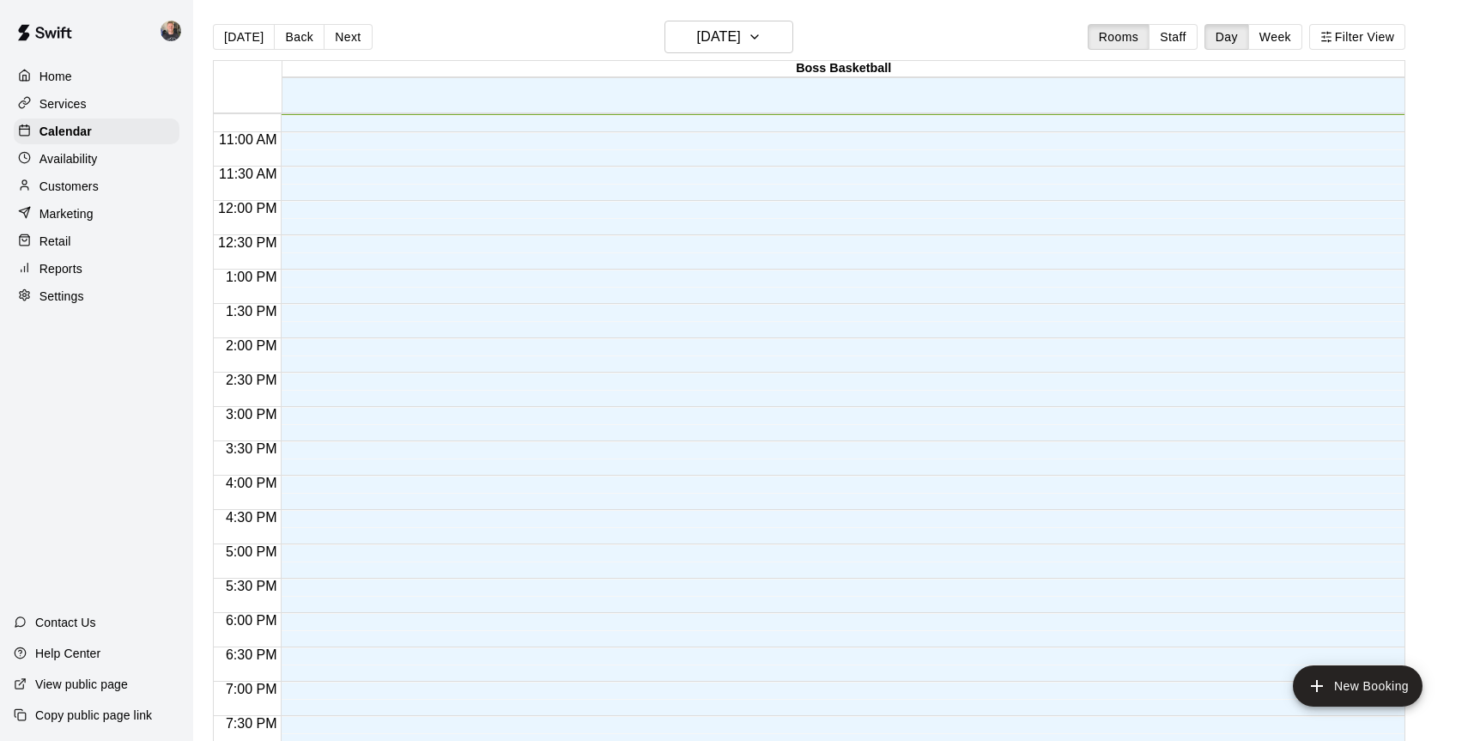
click at [74, 105] on p "Services" at bounding box center [62, 103] width 47 height 17
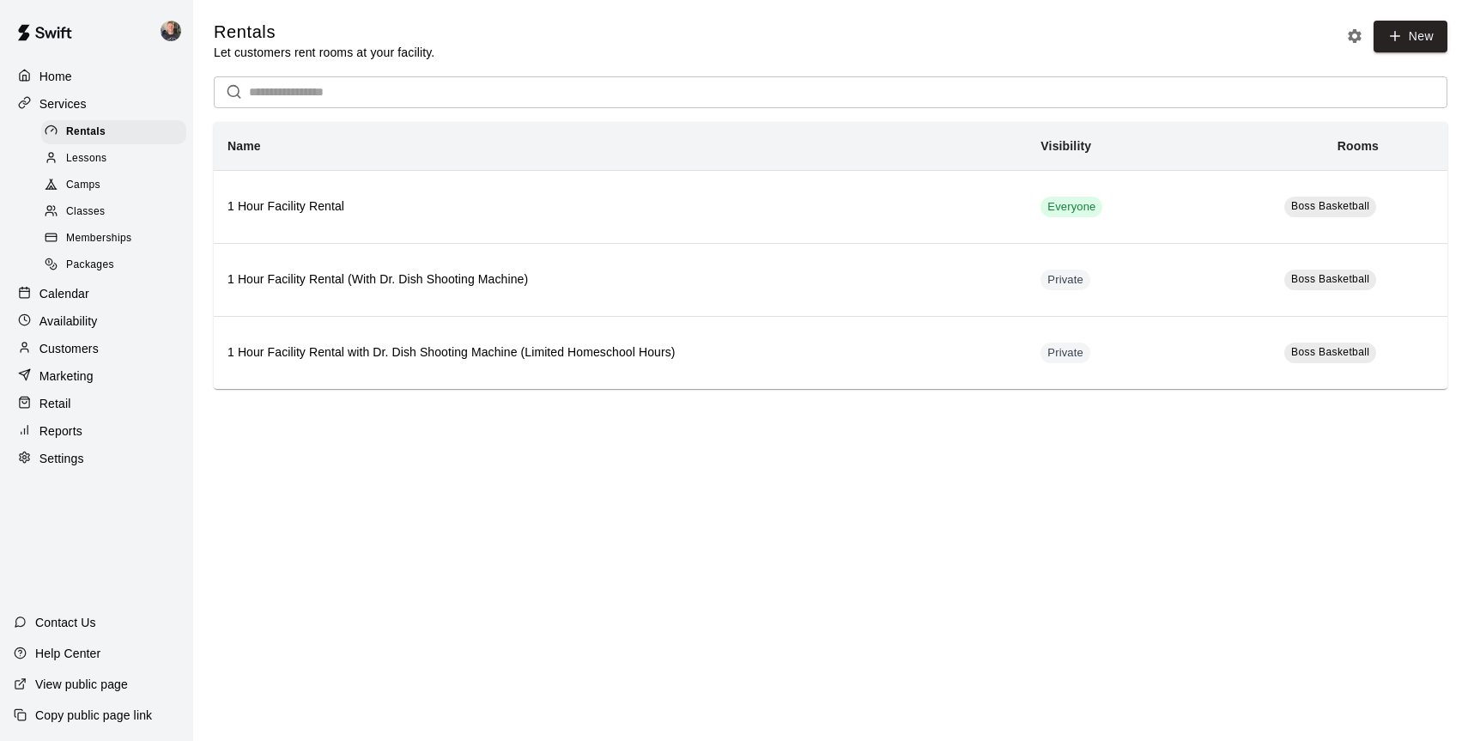
click at [84, 185] on span "Camps" at bounding box center [83, 185] width 34 height 17
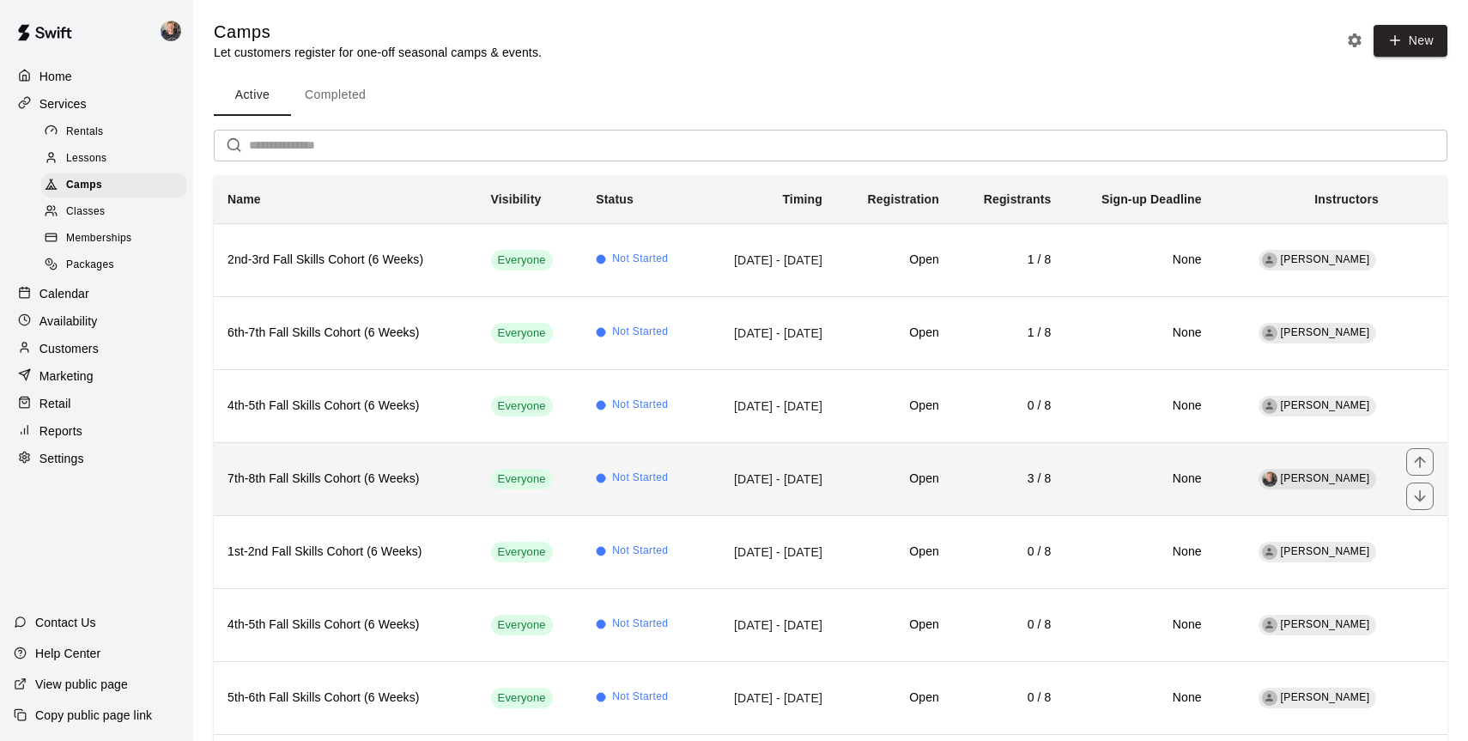
click at [553, 475] on td "Everyone" at bounding box center [530, 478] width 106 height 73
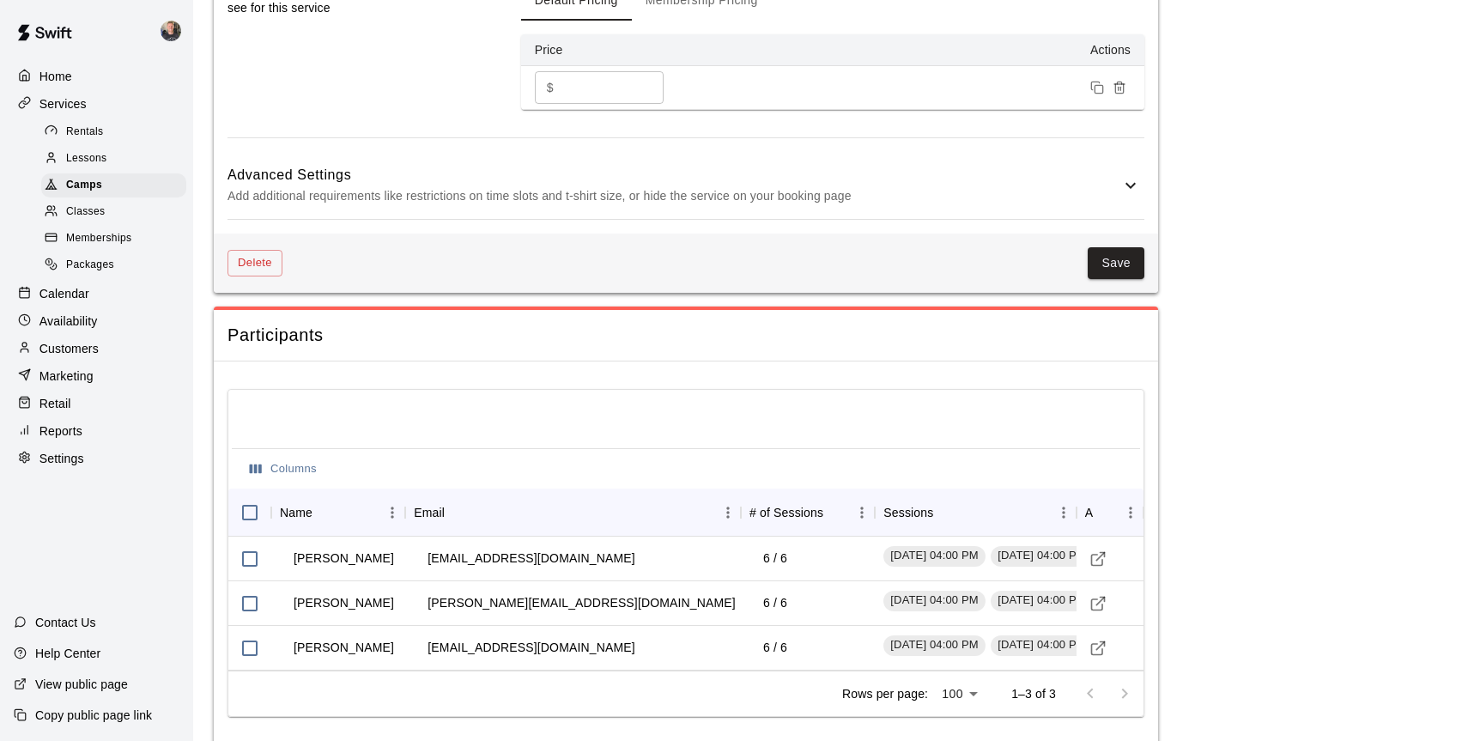
scroll to position [1467, 0]
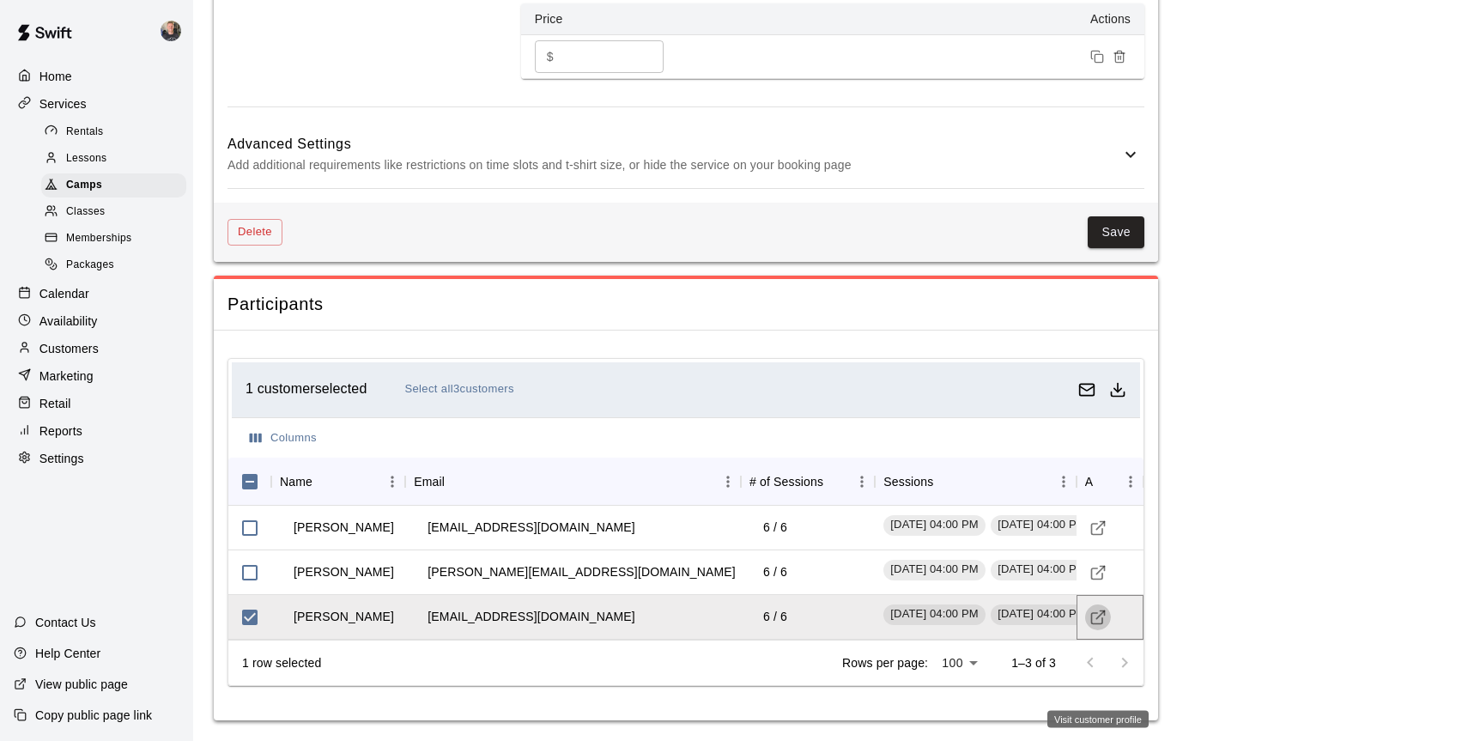
click at [1098, 609] on icon "Visit customer profile" at bounding box center [1097, 617] width 17 height 17
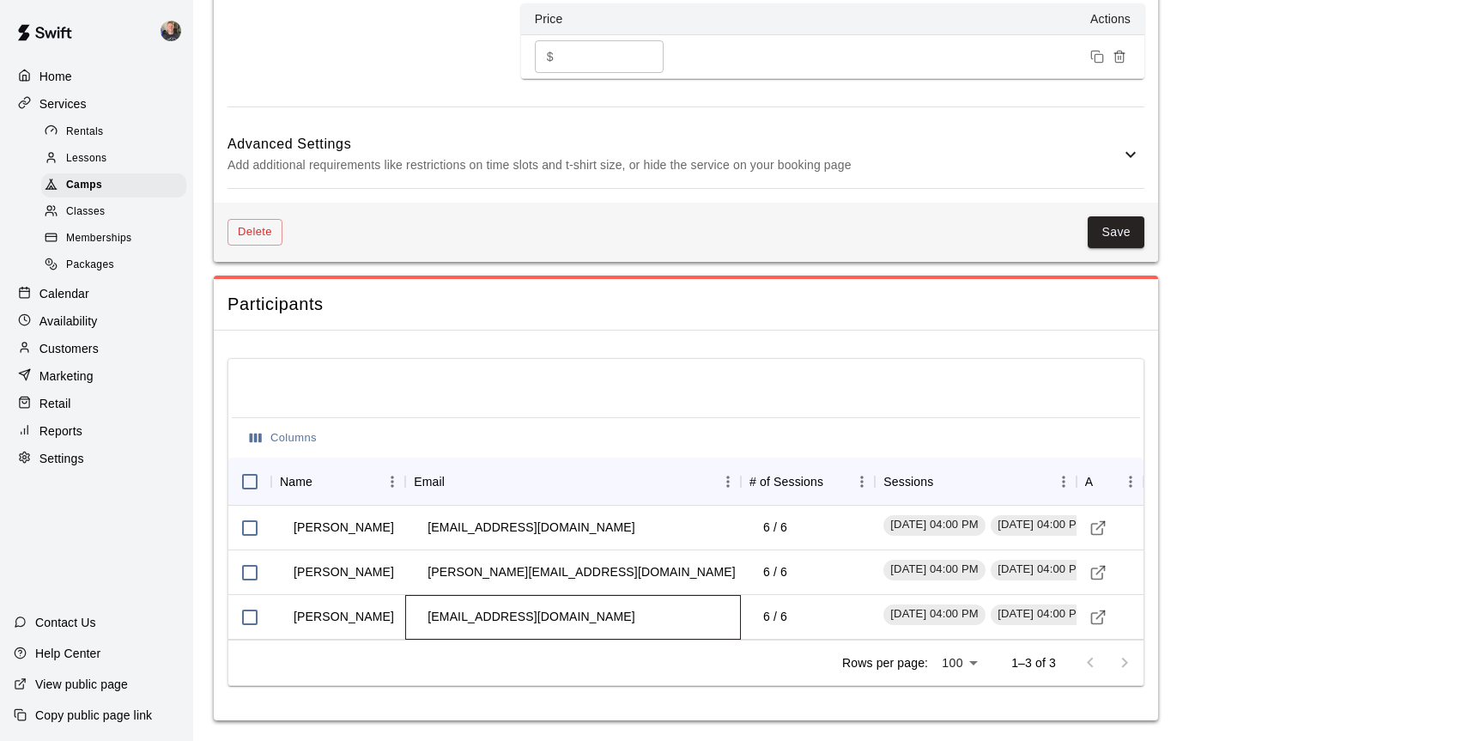
click at [711, 627] on div "[EMAIL_ADDRESS][DOMAIN_NAME]" at bounding box center [573, 617] width 336 height 45
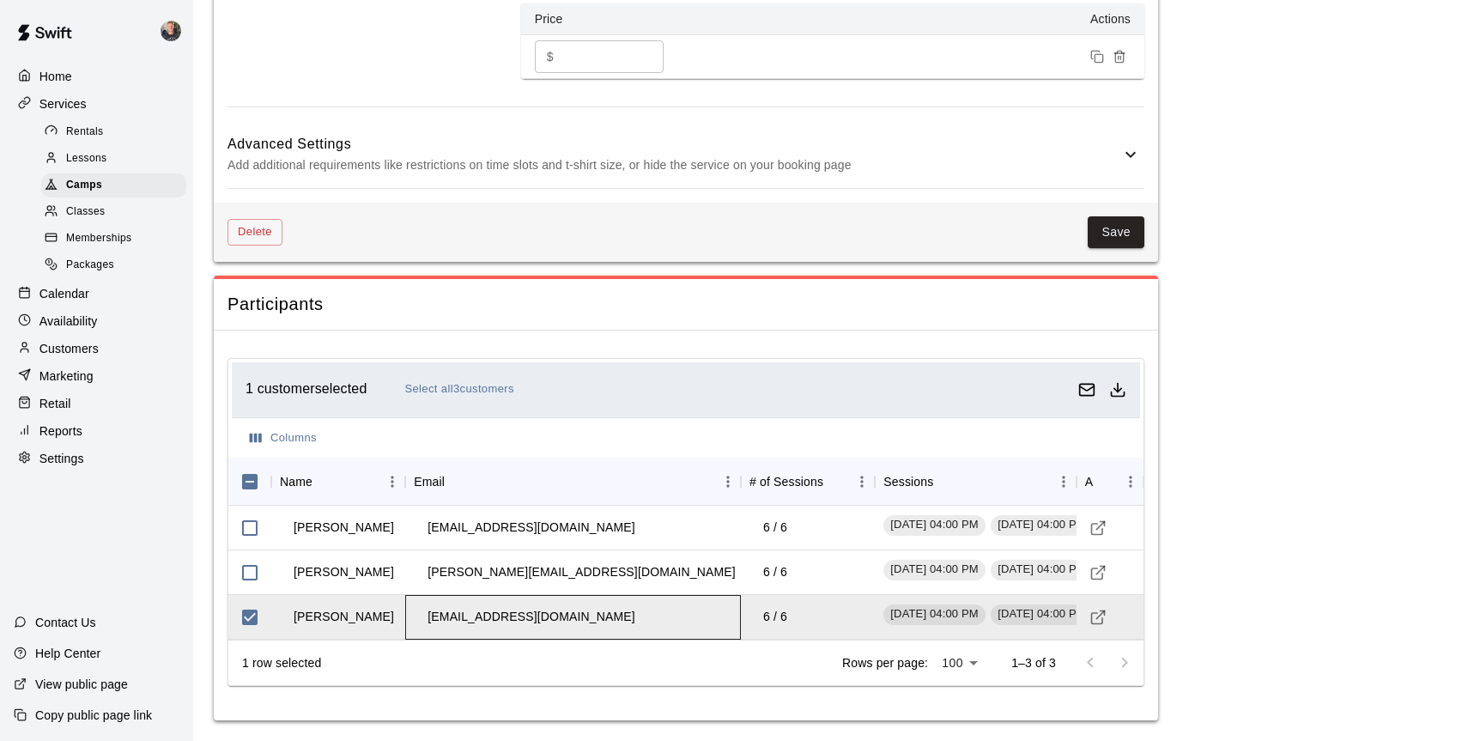
click at [701, 617] on div "[EMAIL_ADDRESS][DOMAIN_NAME]" at bounding box center [573, 617] width 336 height 45
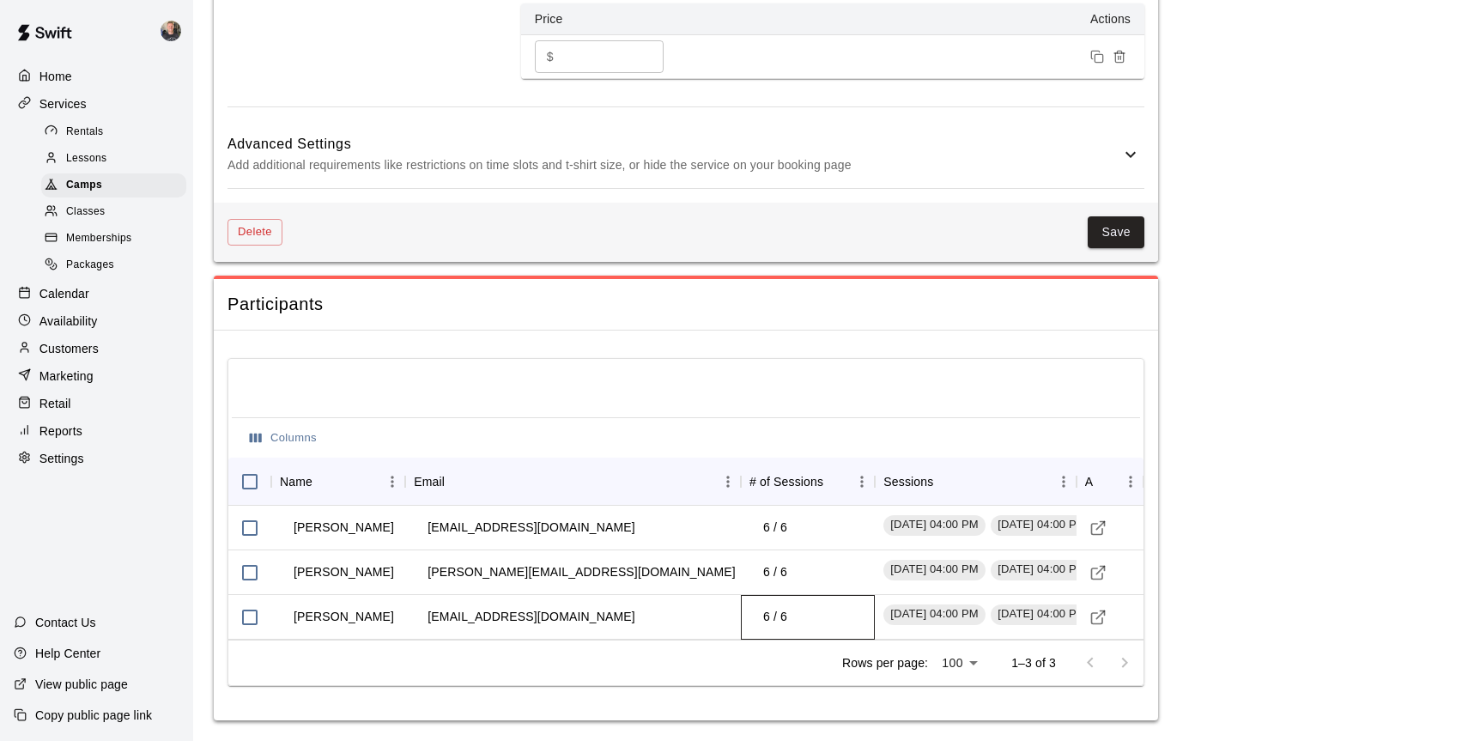
click at [814, 610] on div "6 / 6" at bounding box center [808, 617] width 134 height 45
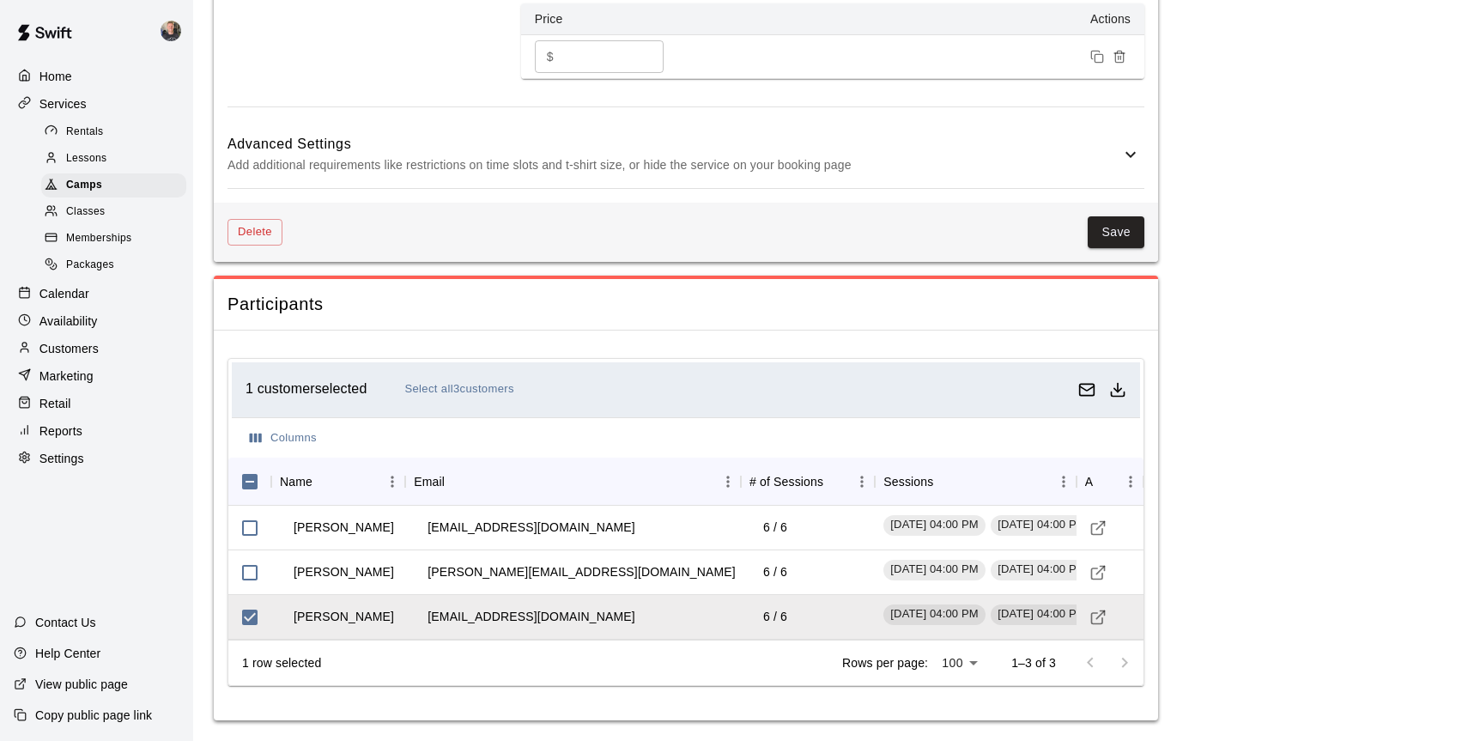
click at [1122, 660] on div at bounding box center [1107, 662] width 69 height 34
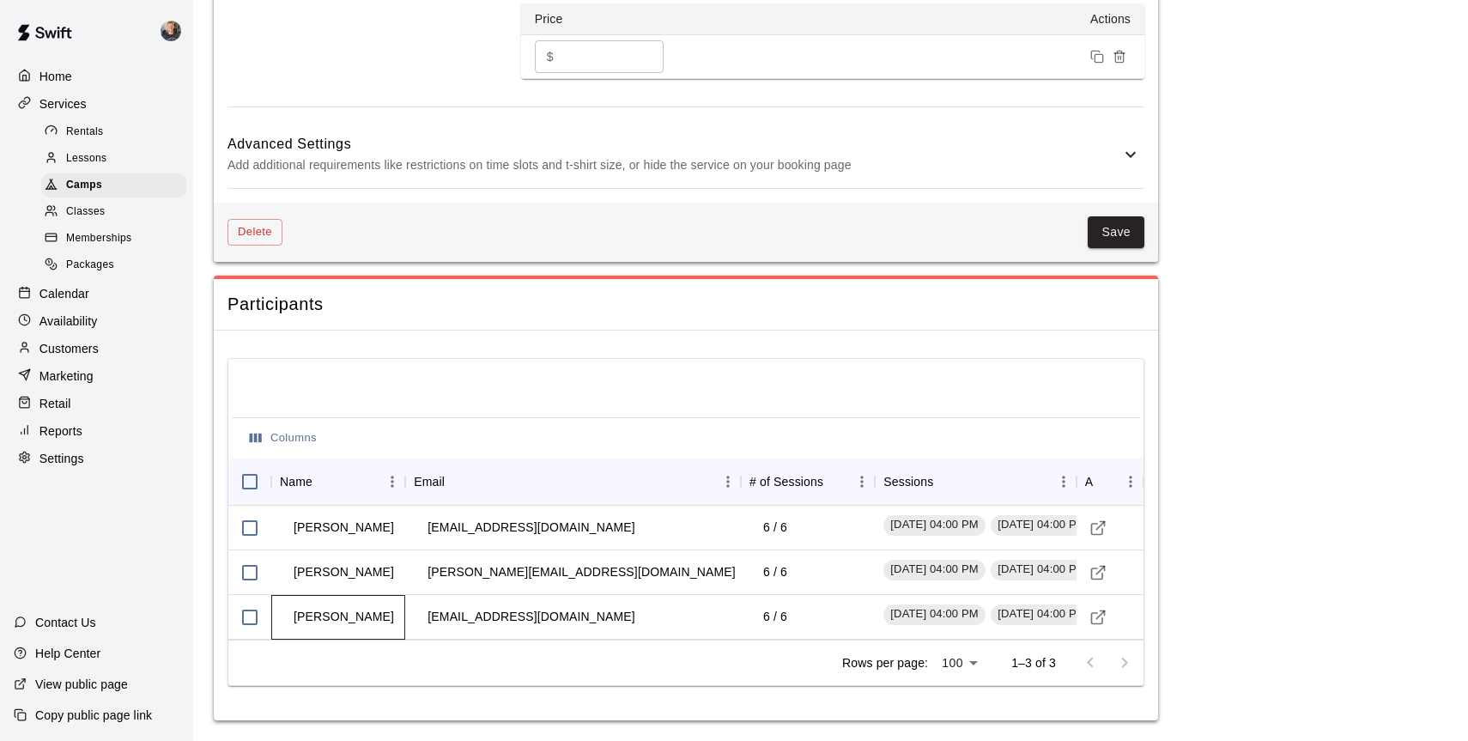
click at [308, 607] on td "[PERSON_NAME]" at bounding box center [344, 616] width 128 height 45
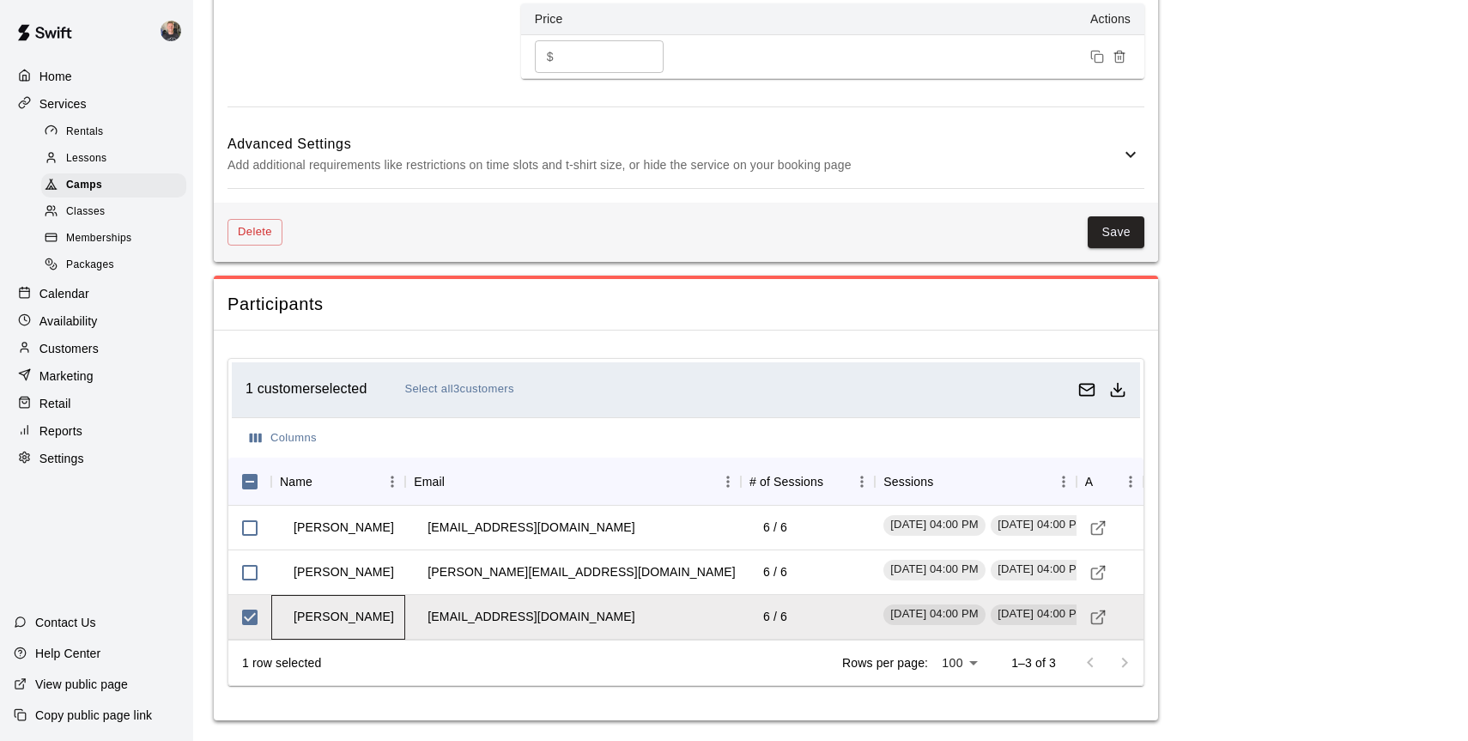
click at [332, 614] on td "[PERSON_NAME]" at bounding box center [344, 616] width 128 height 45
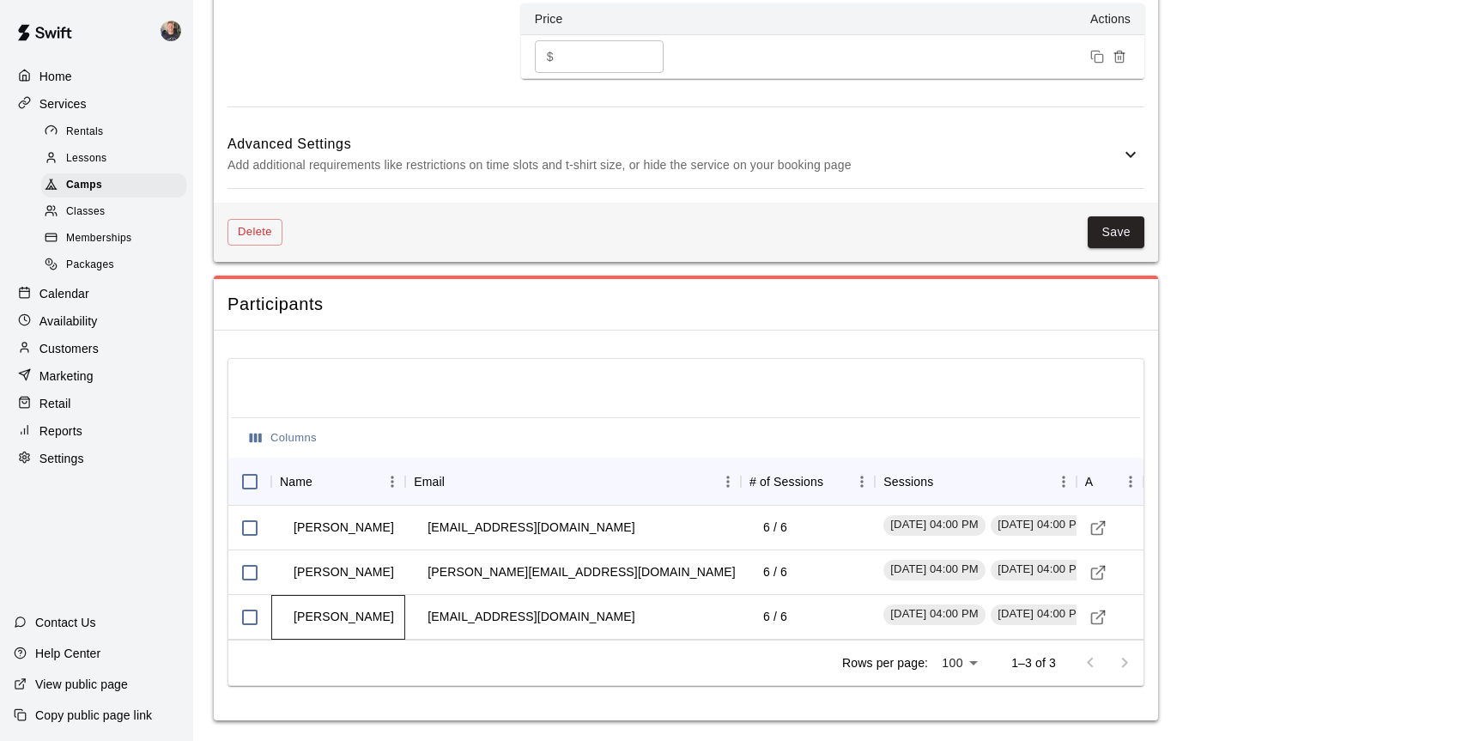
click at [332, 614] on td "[PERSON_NAME]" at bounding box center [344, 616] width 128 height 45
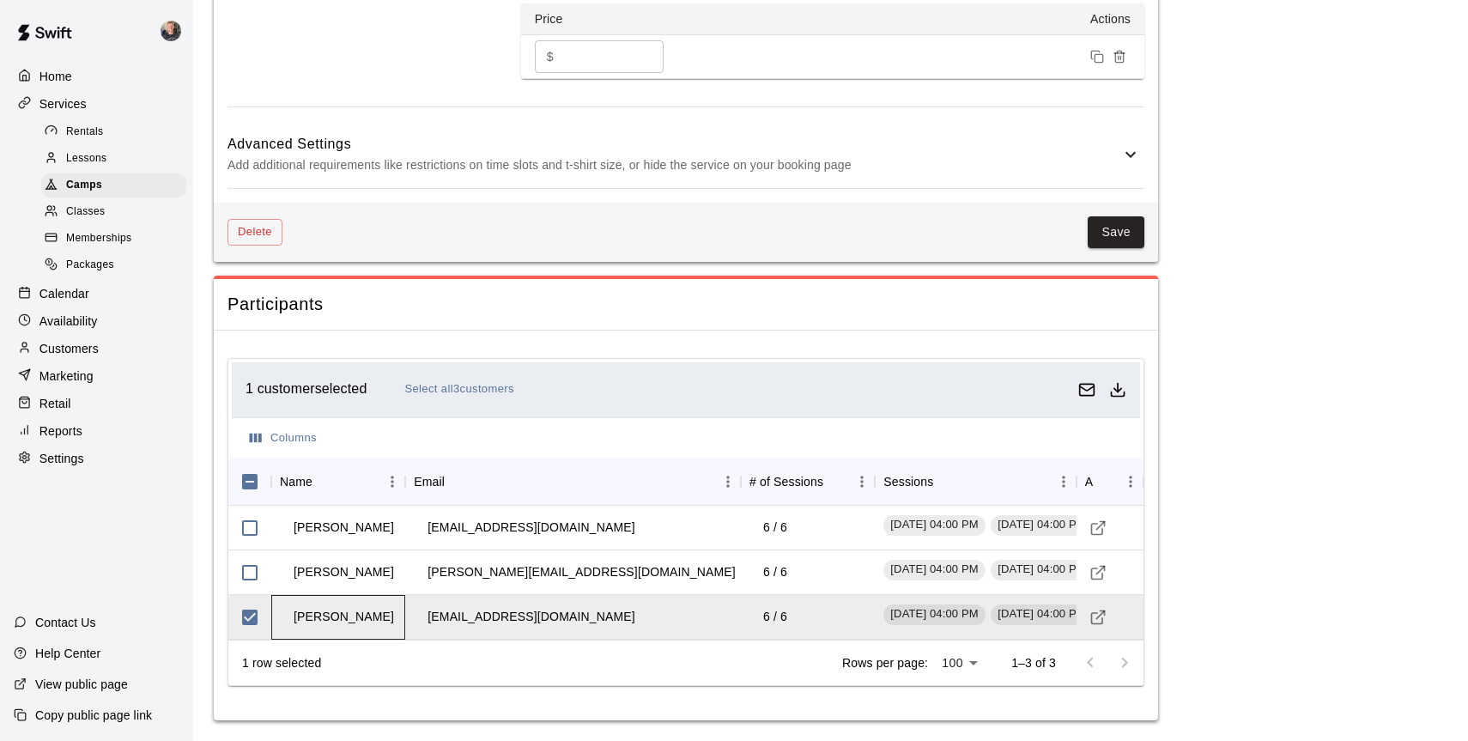
click at [332, 614] on td "[PERSON_NAME]" at bounding box center [344, 616] width 128 height 45
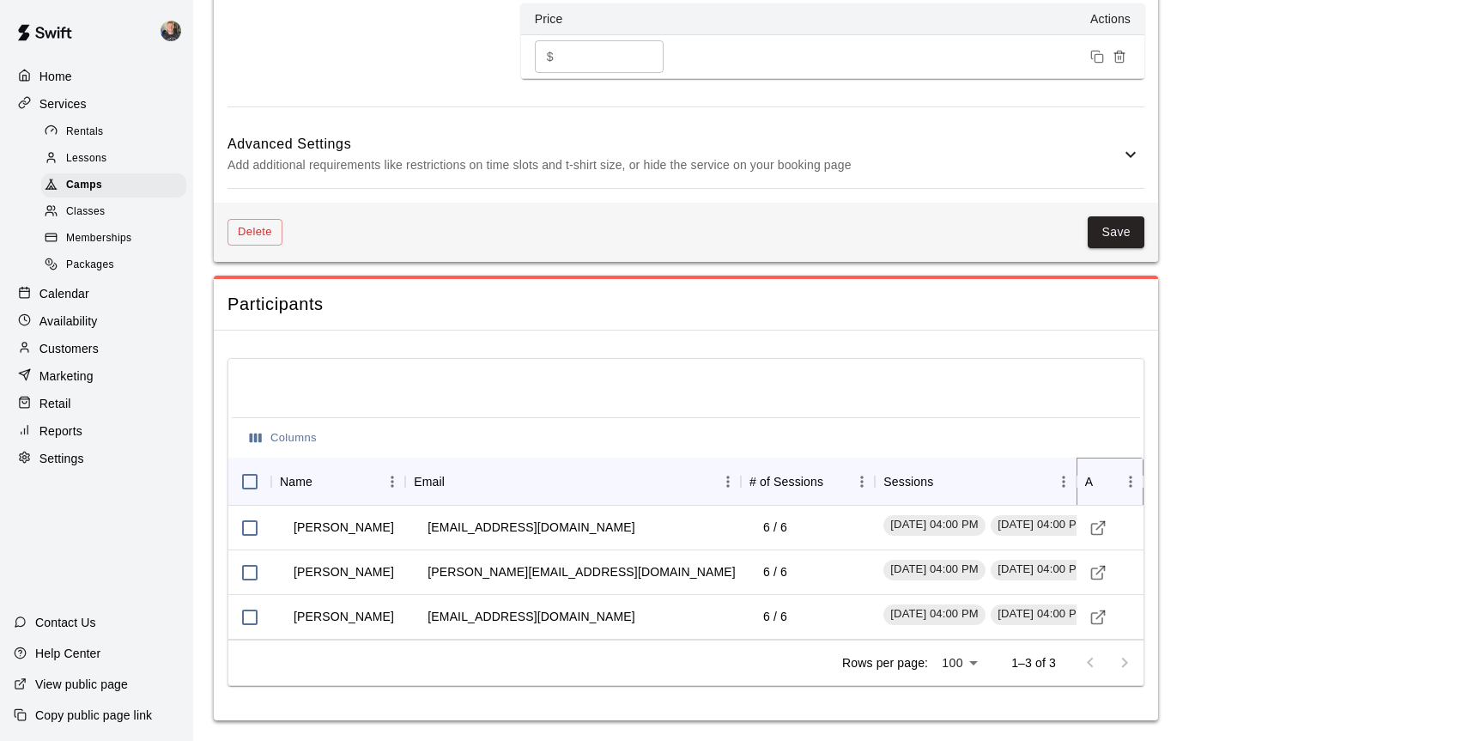
click at [1130, 484] on icon "Menu" at bounding box center [1130, 481] width 3 height 11
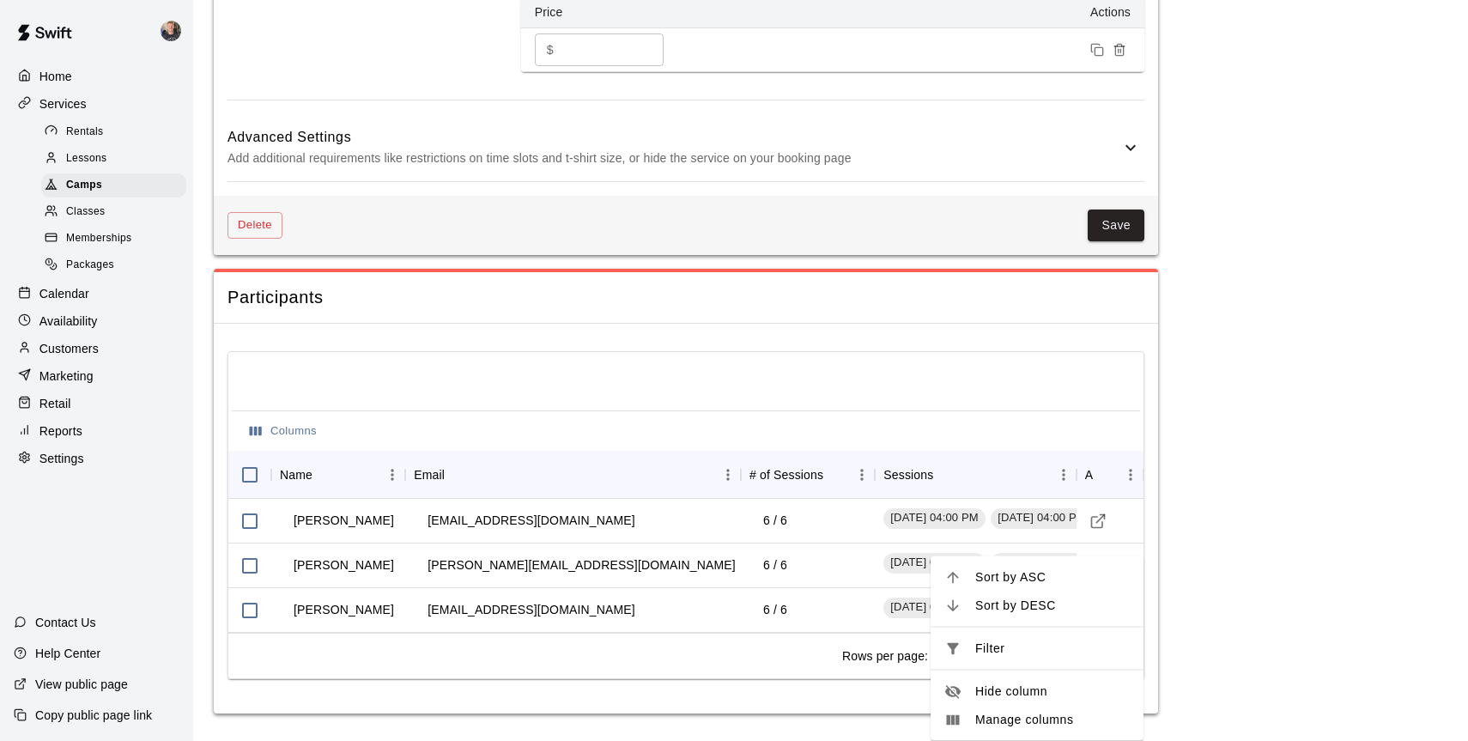
click at [1023, 711] on span "Manage columns" at bounding box center [1052, 720] width 154 height 18
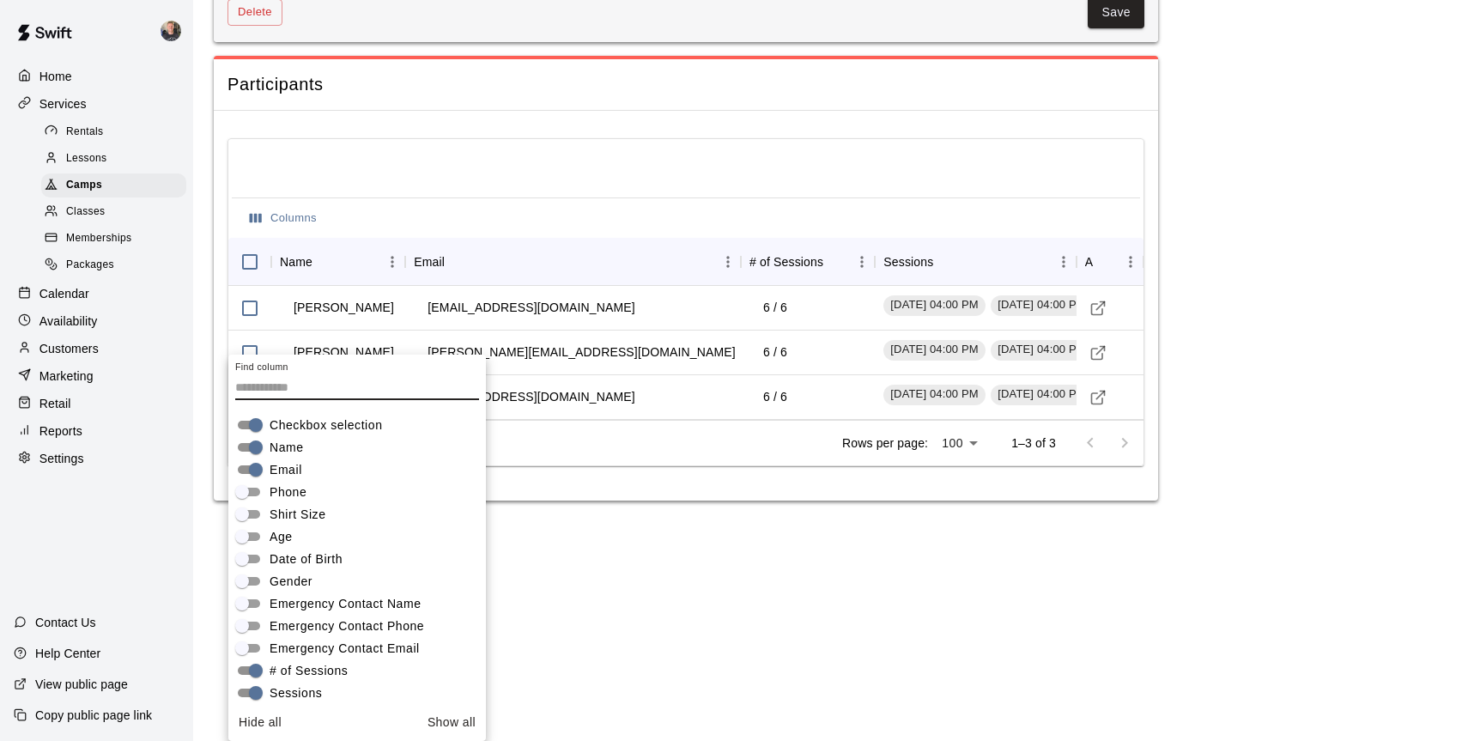
scroll to position [30, 0]
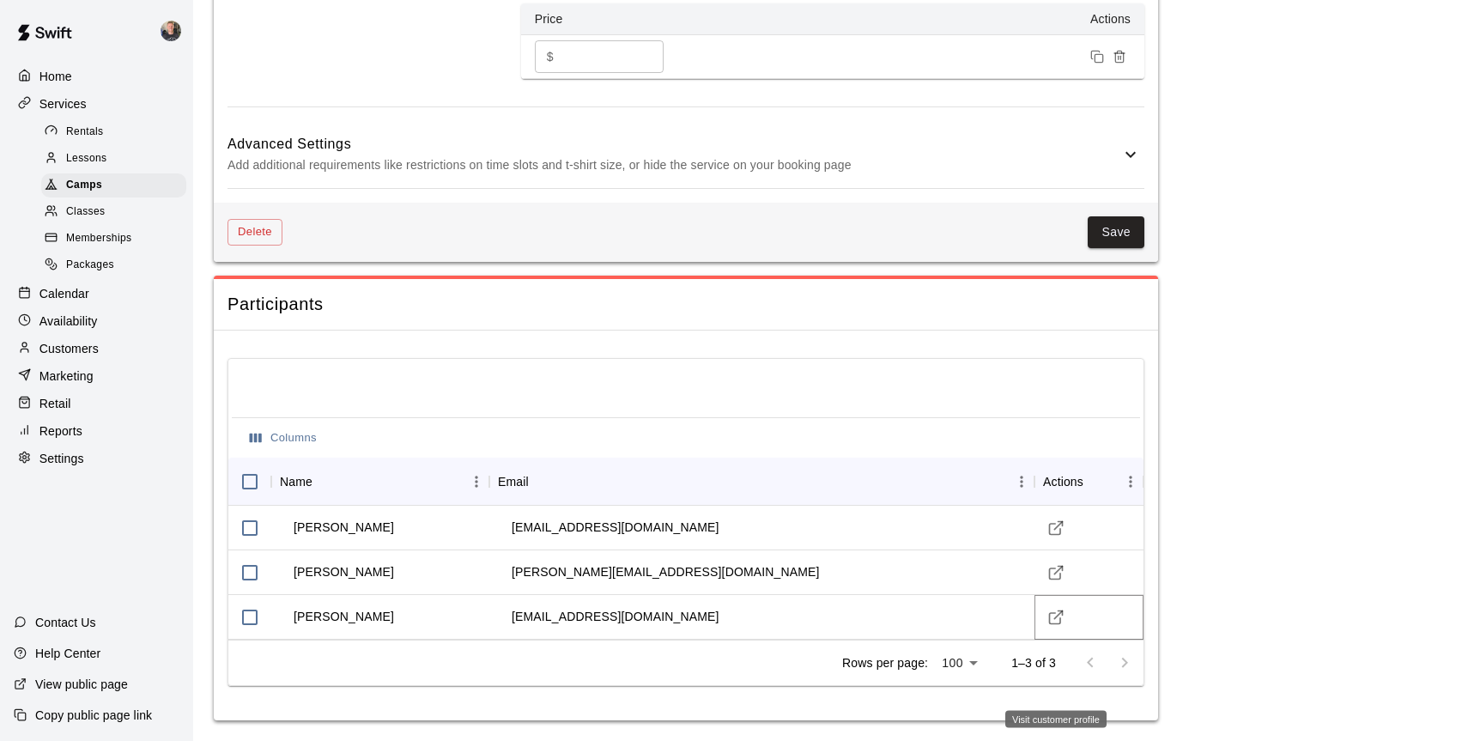
click at [1051, 620] on icon "Visit customer profile" at bounding box center [1055, 617] width 17 height 17
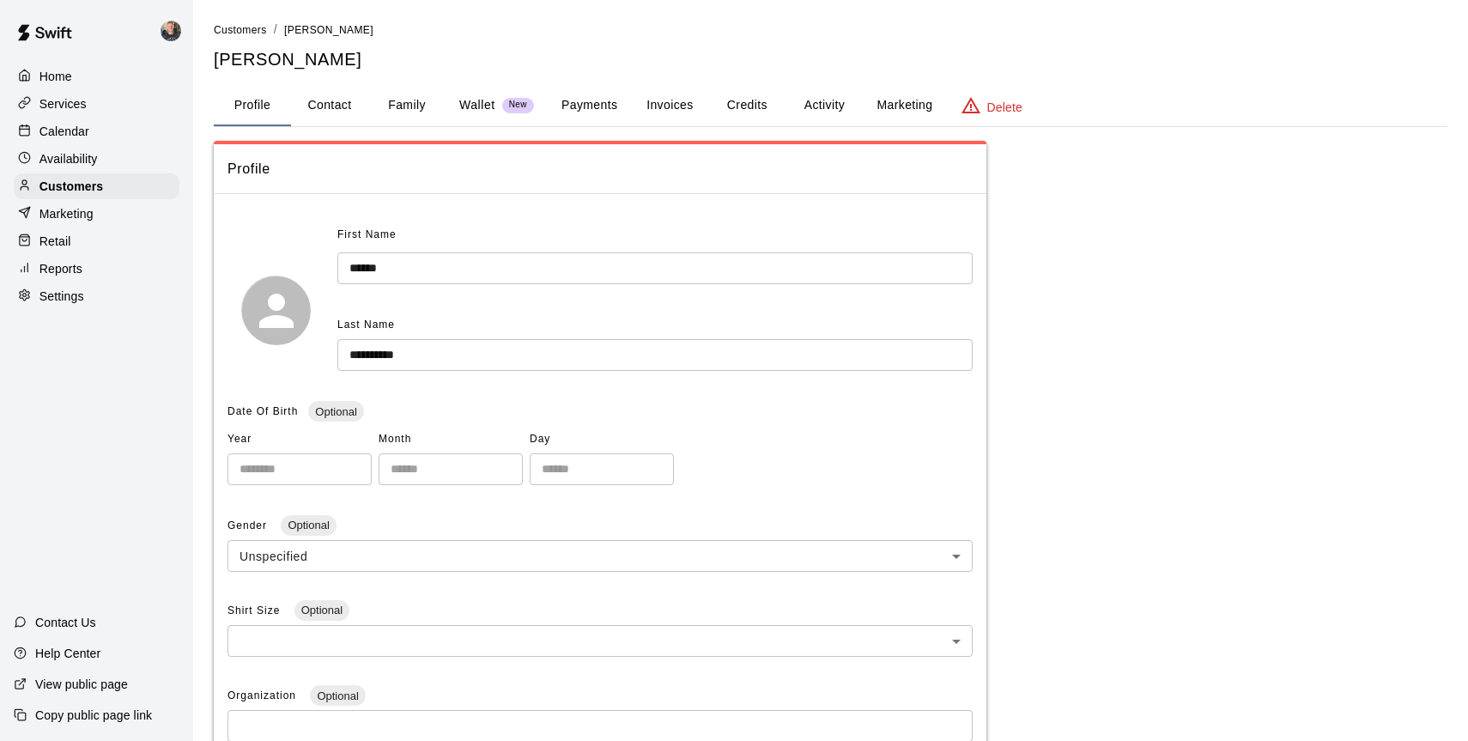
click at [809, 109] on button "Activity" at bounding box center [823, 105] width 77 height 41
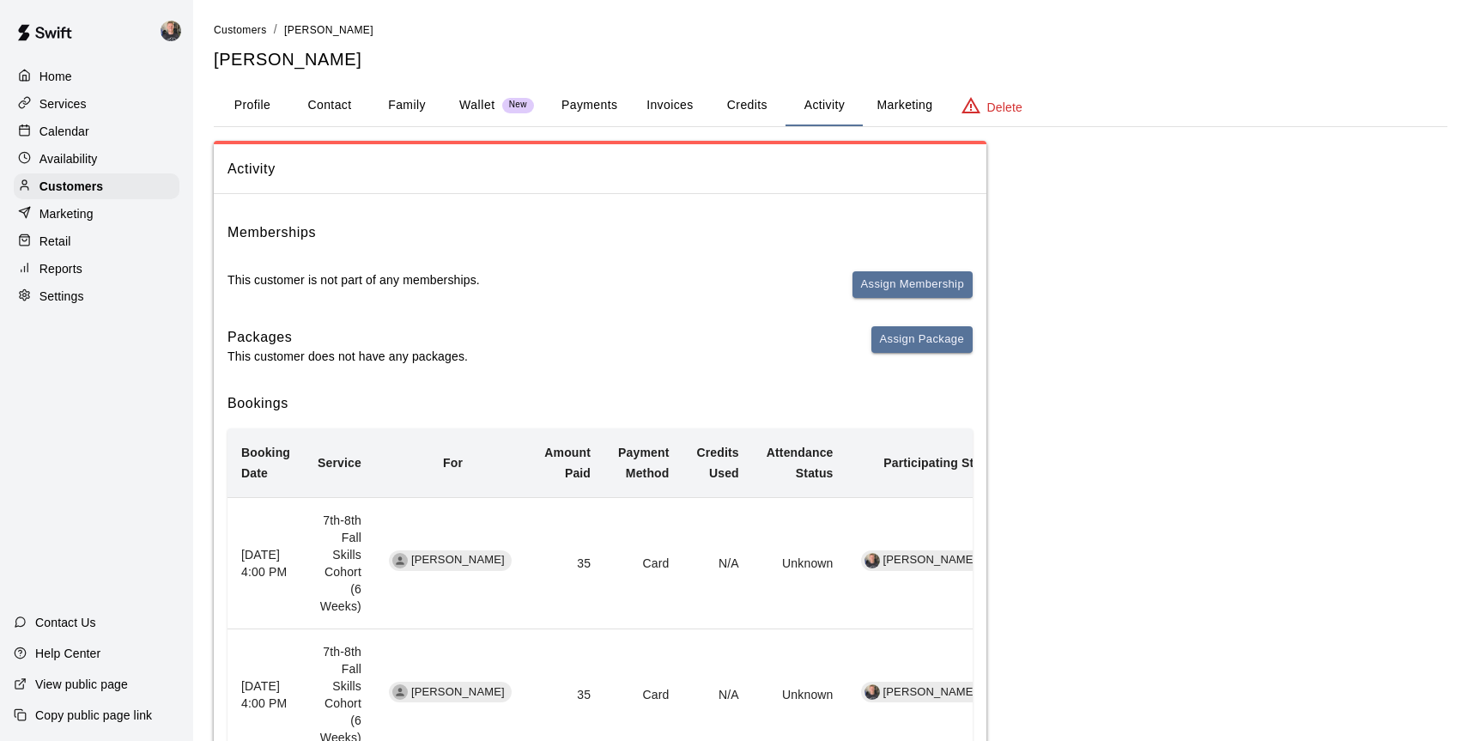
click at [270, 547] on th "[DATE] 4:00 PM" at bounding box center [265, 562] width 76 height 131
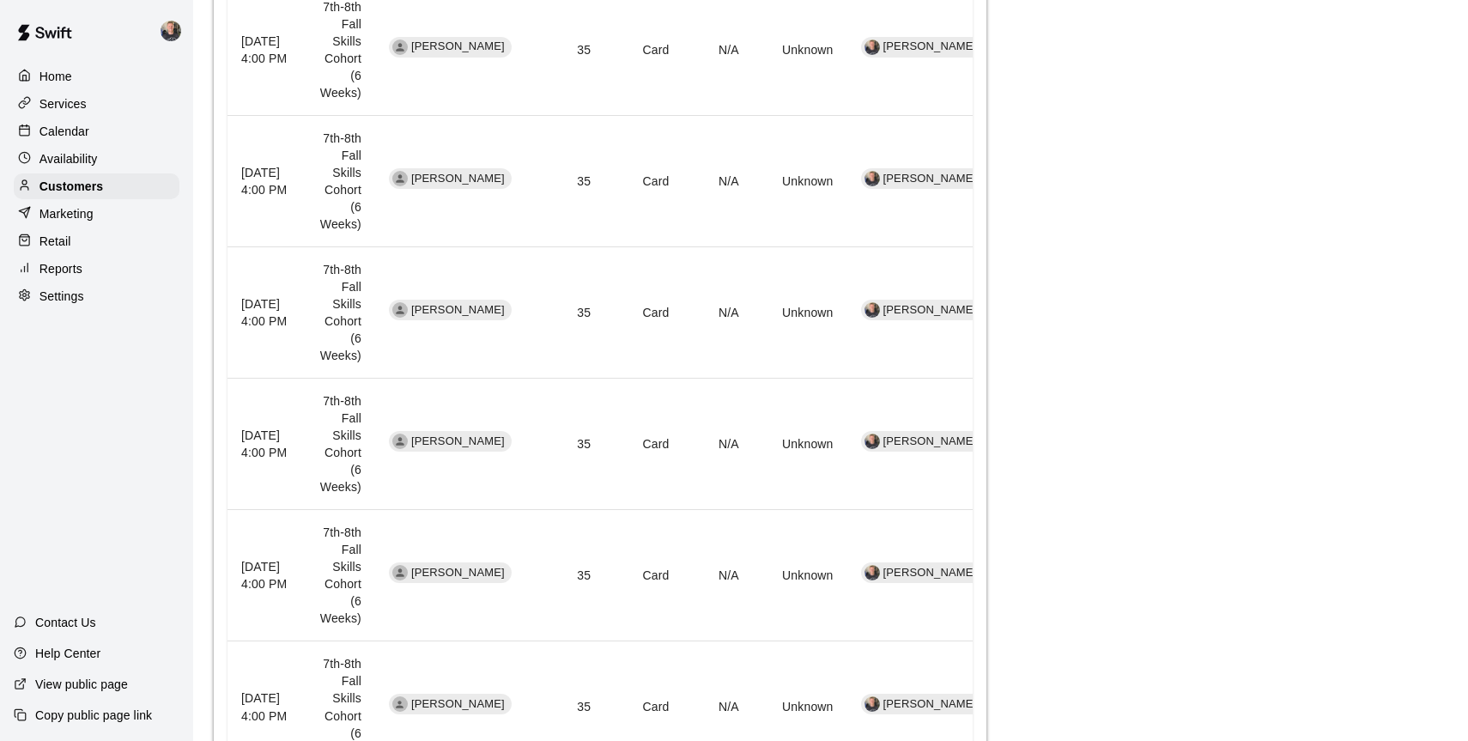
scroll to position [644, 0]
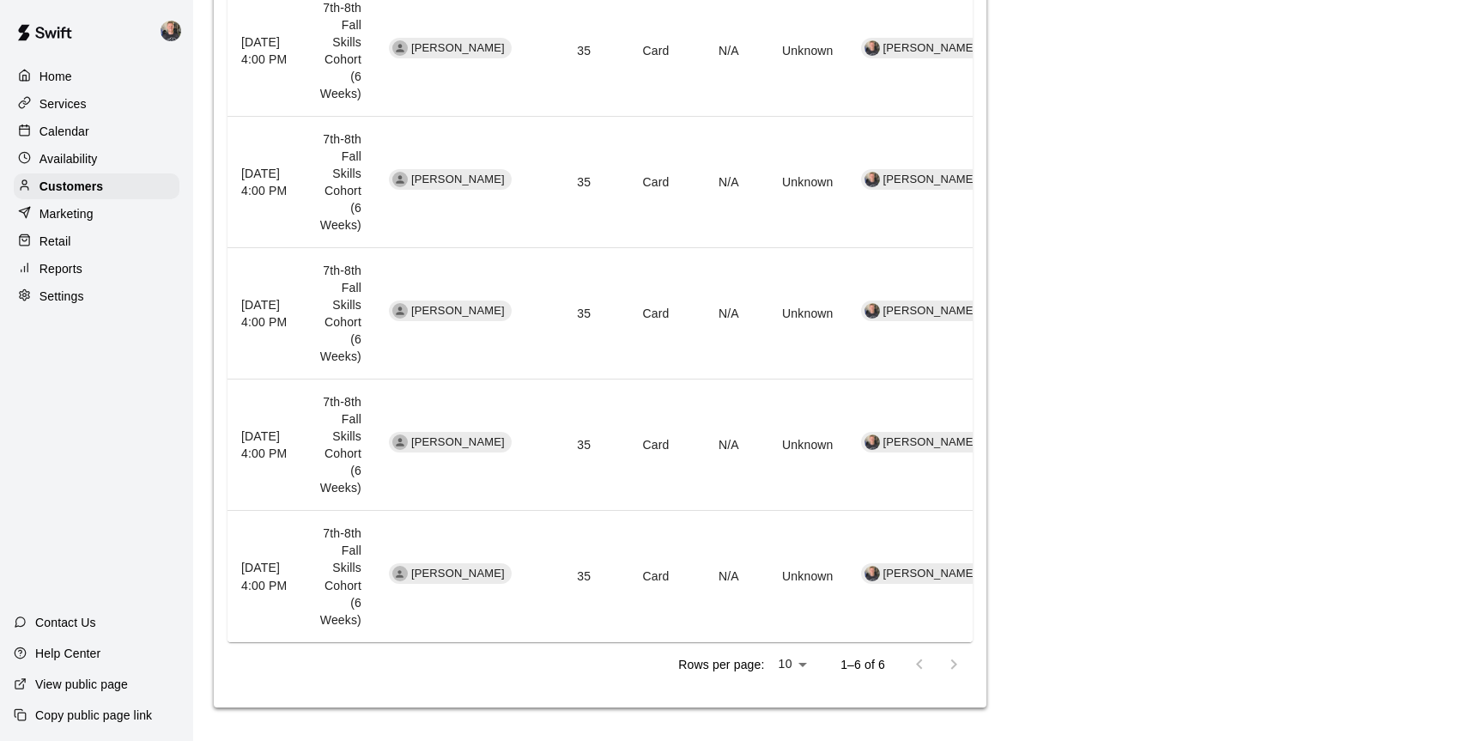
click at [950, 663] on div at bounding box center [936, 664] width 69 height 34
click at [915, 664] on div at bounding box center [936, 664] width 69 height 34
click at [480, 577] on span "[PERSON_NAME]" at bounding box center [457, 574] width 107 height 16
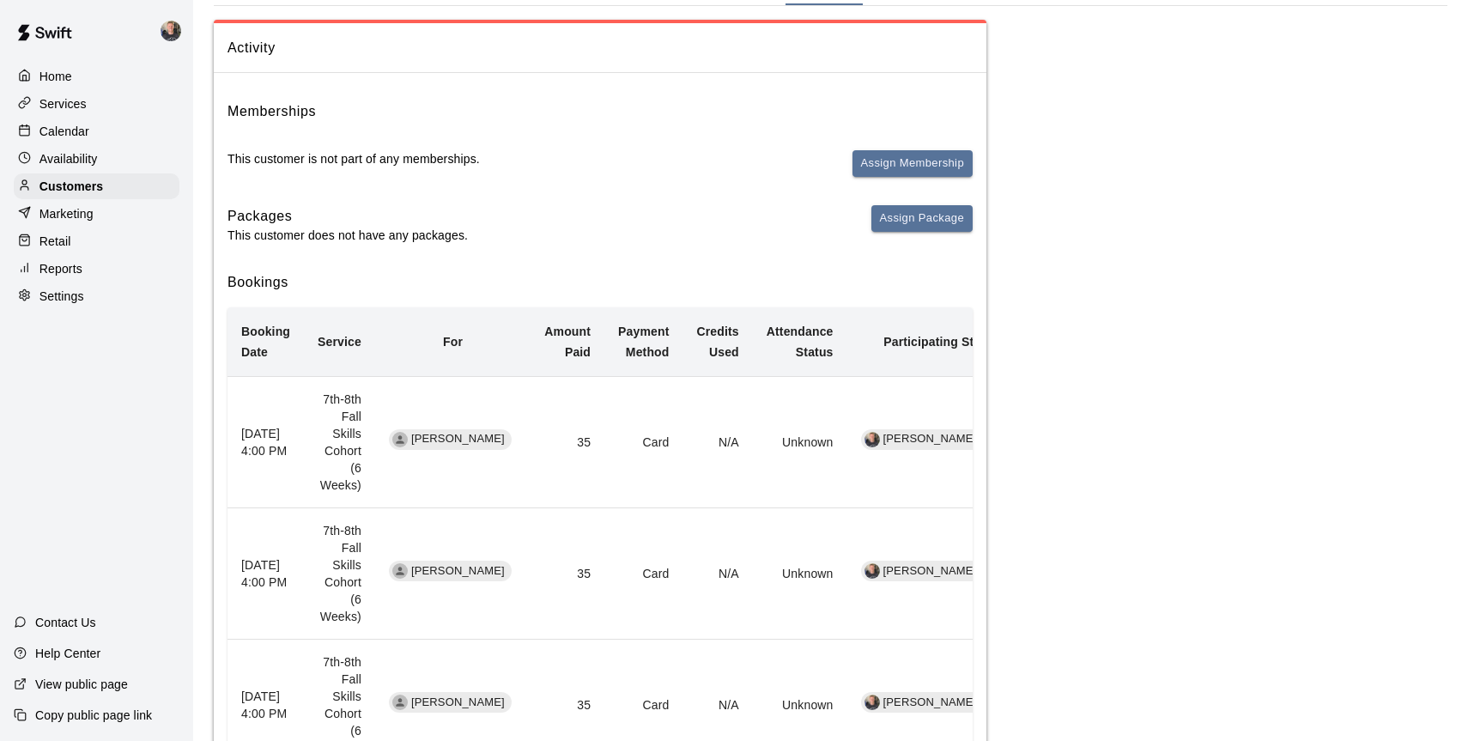
scroll to position [0, 0]
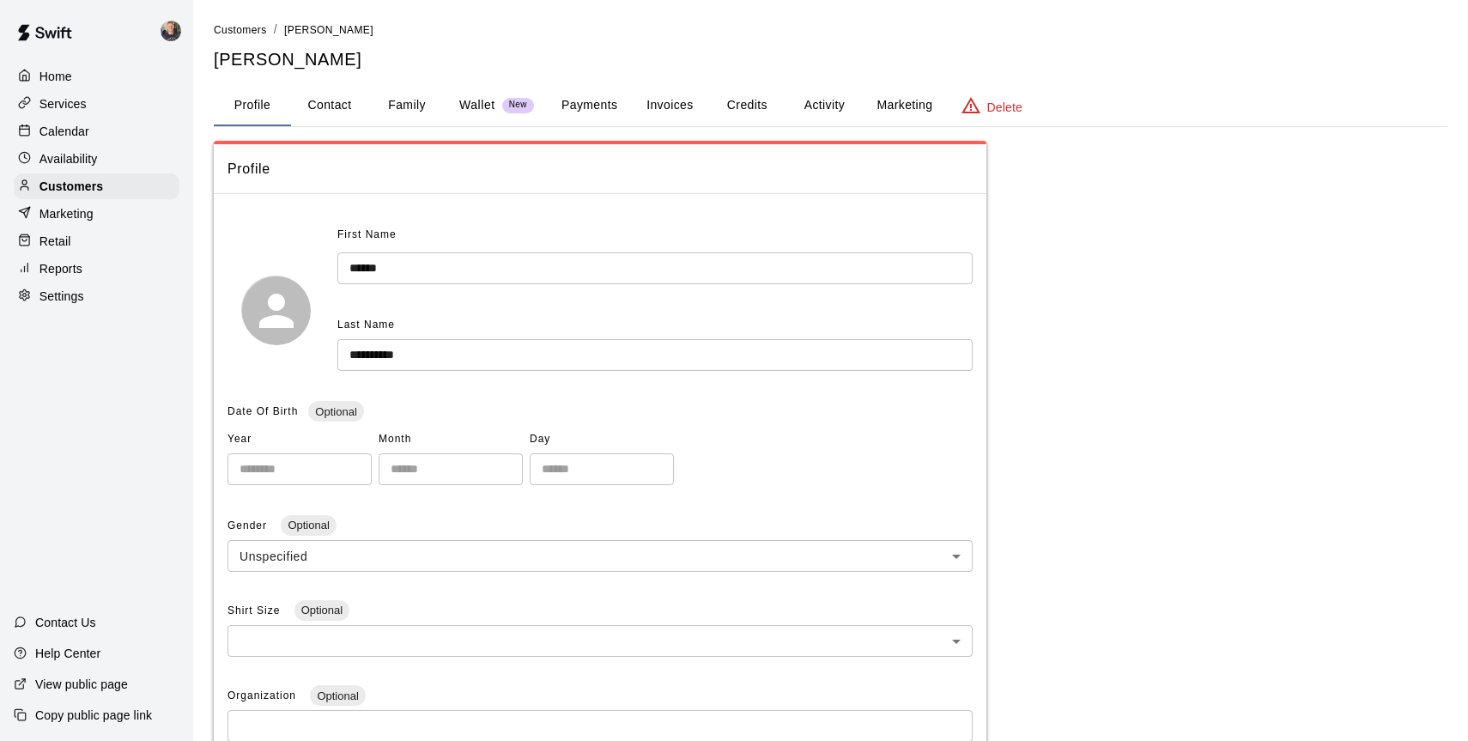
click at [803, 100] on button "Activity" at bounding box center [823, 105] width 77 height 41
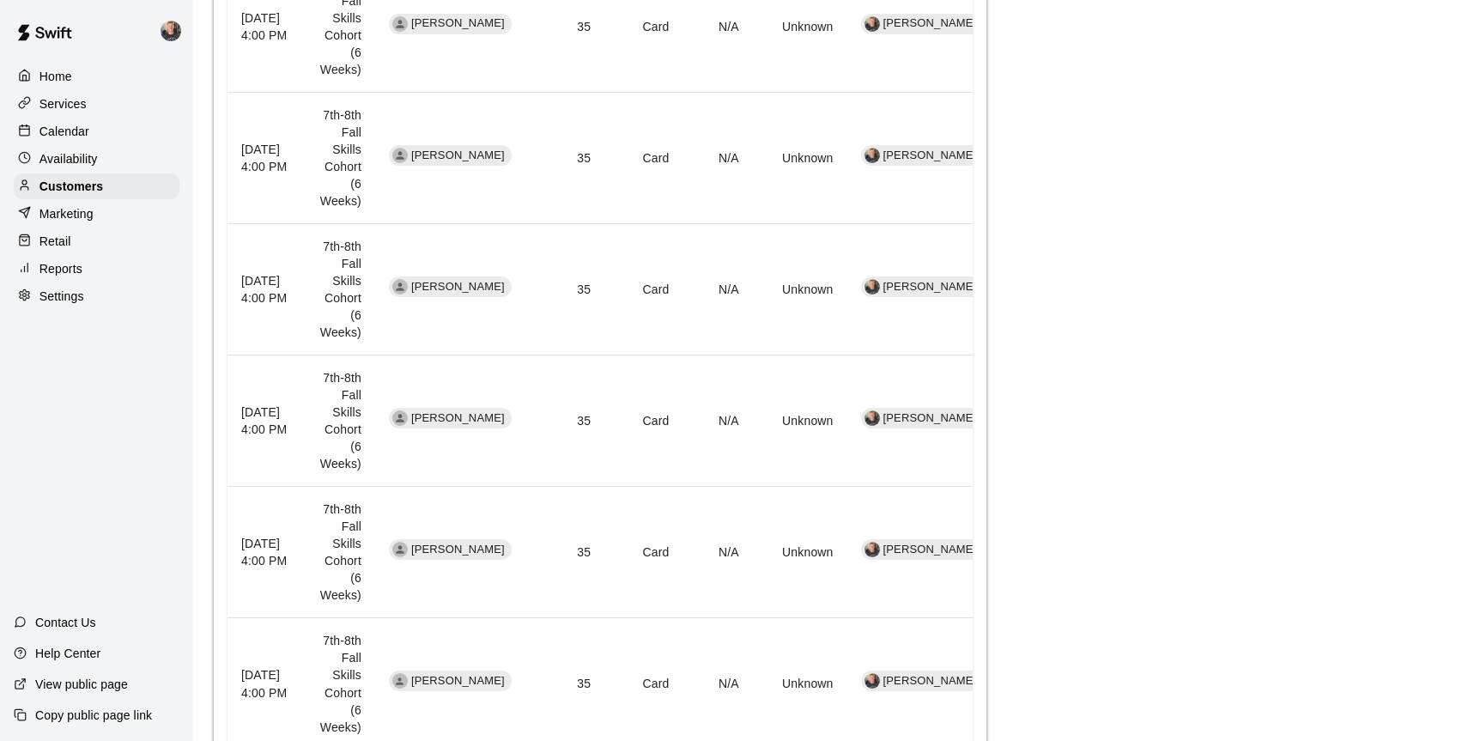
scroll to position [644, 0]
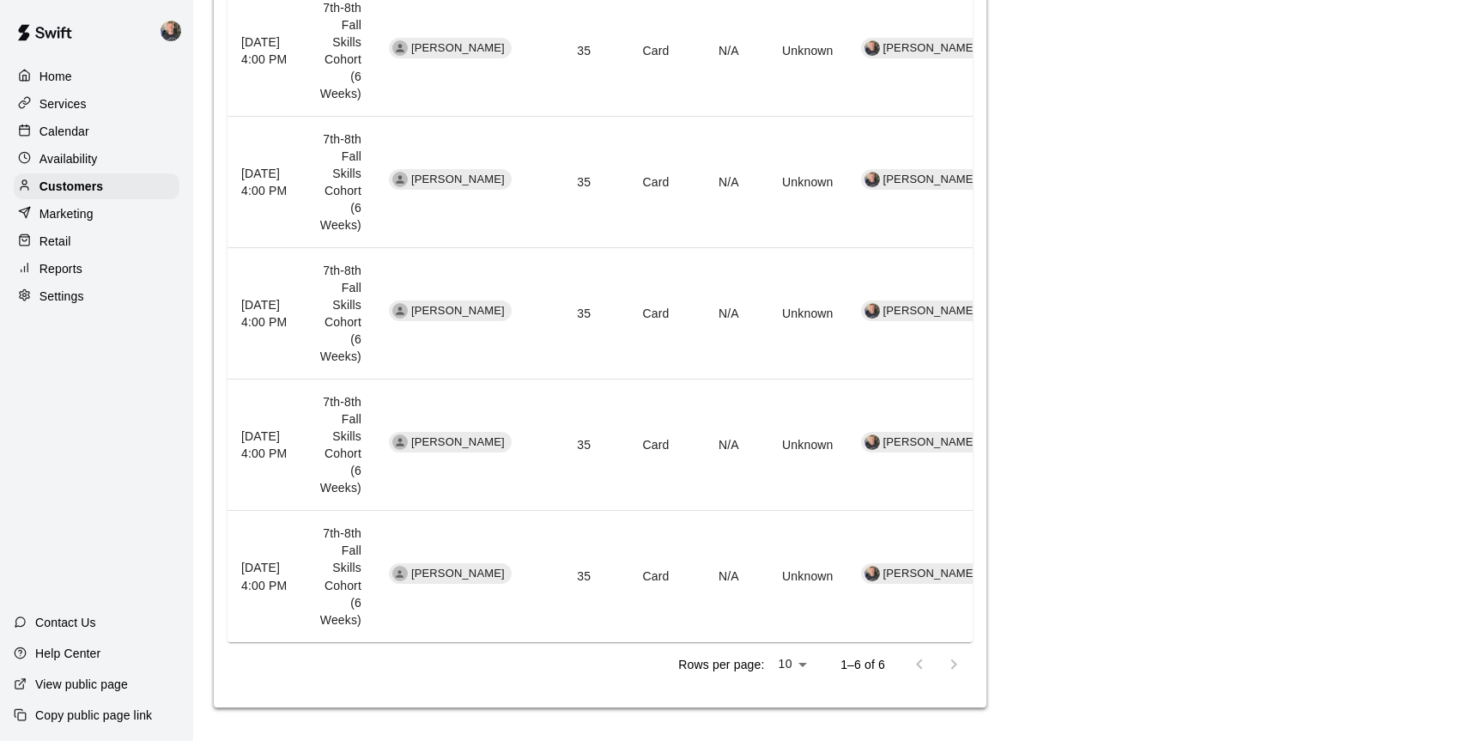
click at [414, 554] on td "[PERSON_NAME]" at bounding box center [452, 576] width 155 height 131
click at [335, 579] on td "7th-8th Fall Skills Cohort (6 Weeks)" at bounding box center [339, 576] width 71 height 131
click at [273, 575] on th "[DATE] 4:00 PM" at bounding box center [265, 576] width 76 height 131
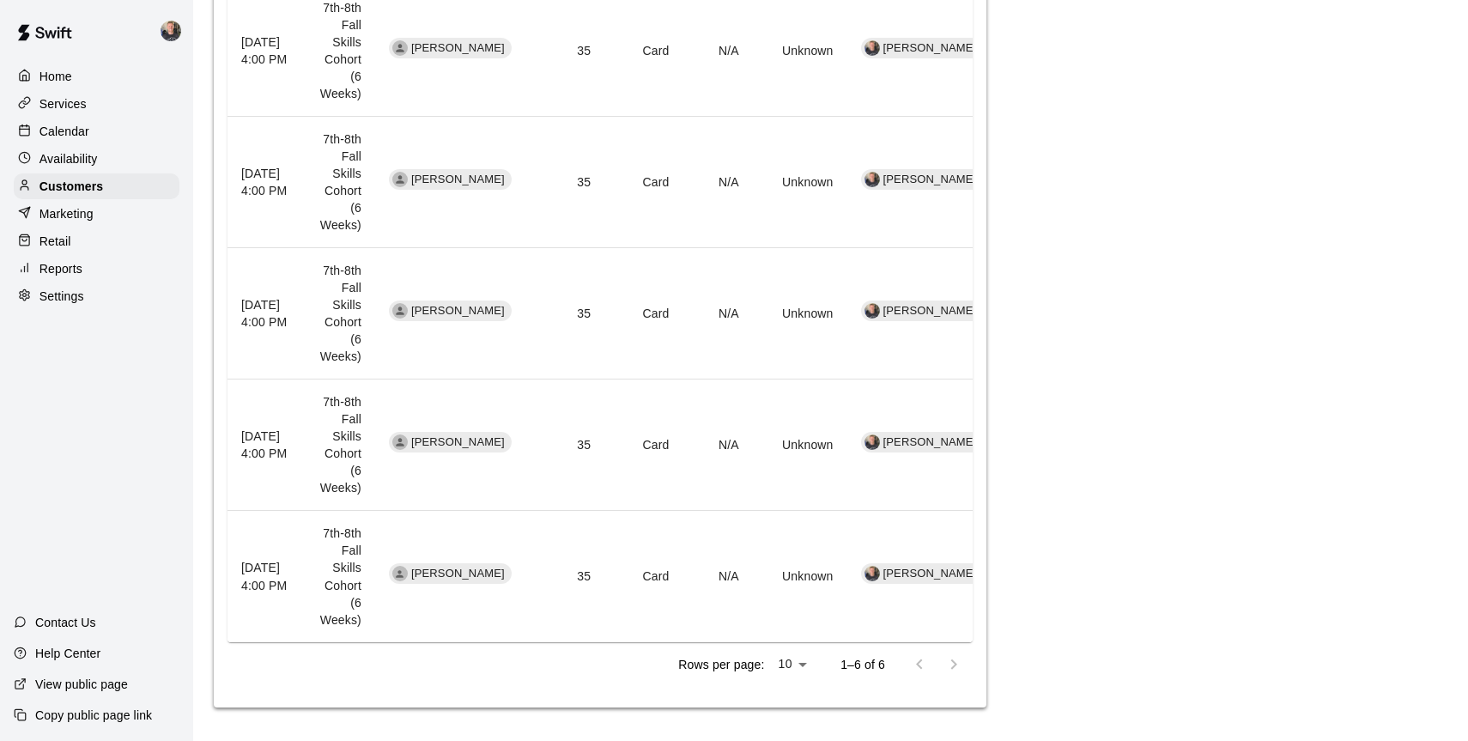
click at [273, 575] on th "[DATE] 4:00 PM" at bounding box center [265, 576] width 76 height 131
click at [476, 571] on span "[PERSON_NAME]" at bounding box center [457, 574] width 107 height 16
click at [688, 574] on td "N/A" at bounding box center [718, 576] width 70 height 131
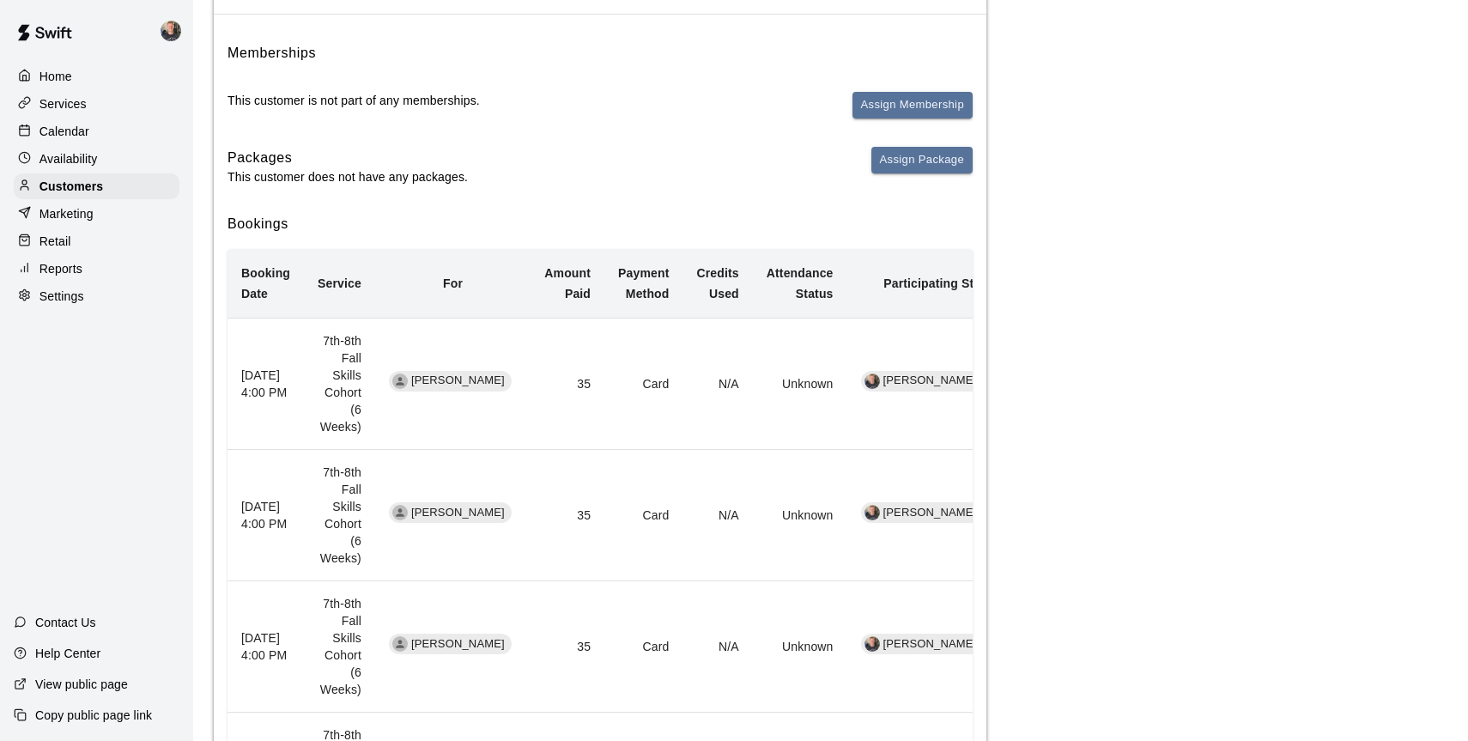
scroll to position [0, 0]
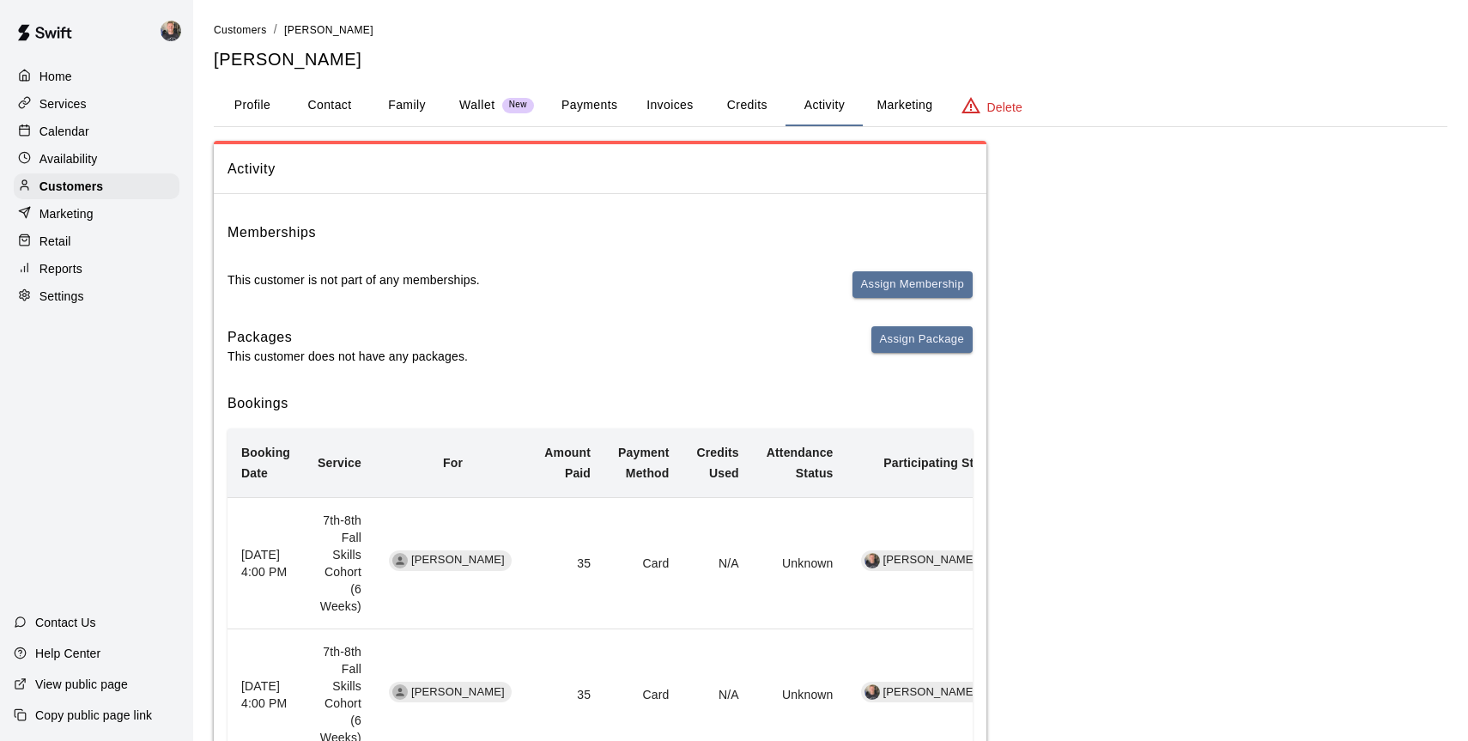
click at [910, 103] on button "Marketing" at bounding box center [904, 105] width 83 height 41
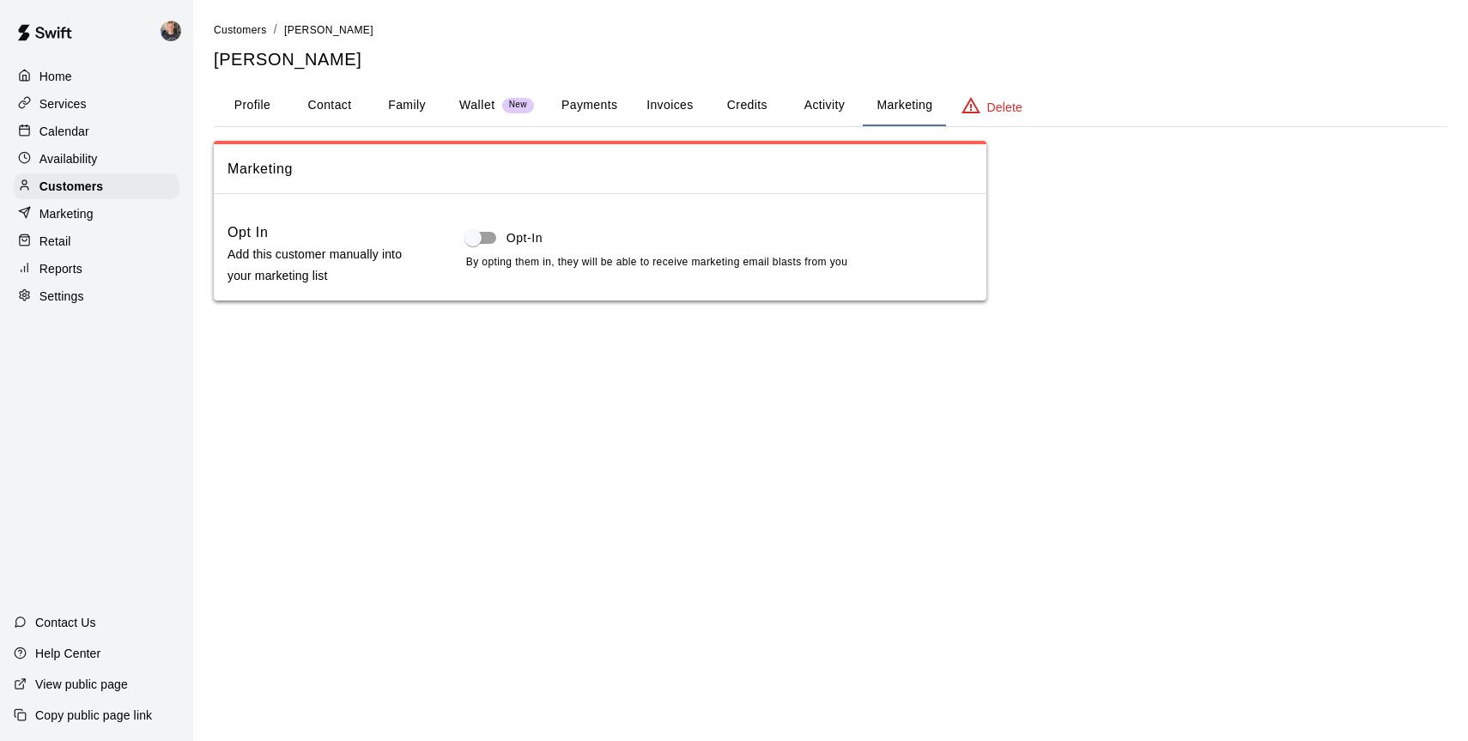
click at [742, 106] on button "Credits" at bounding box center [746, 105] width 77 height 41
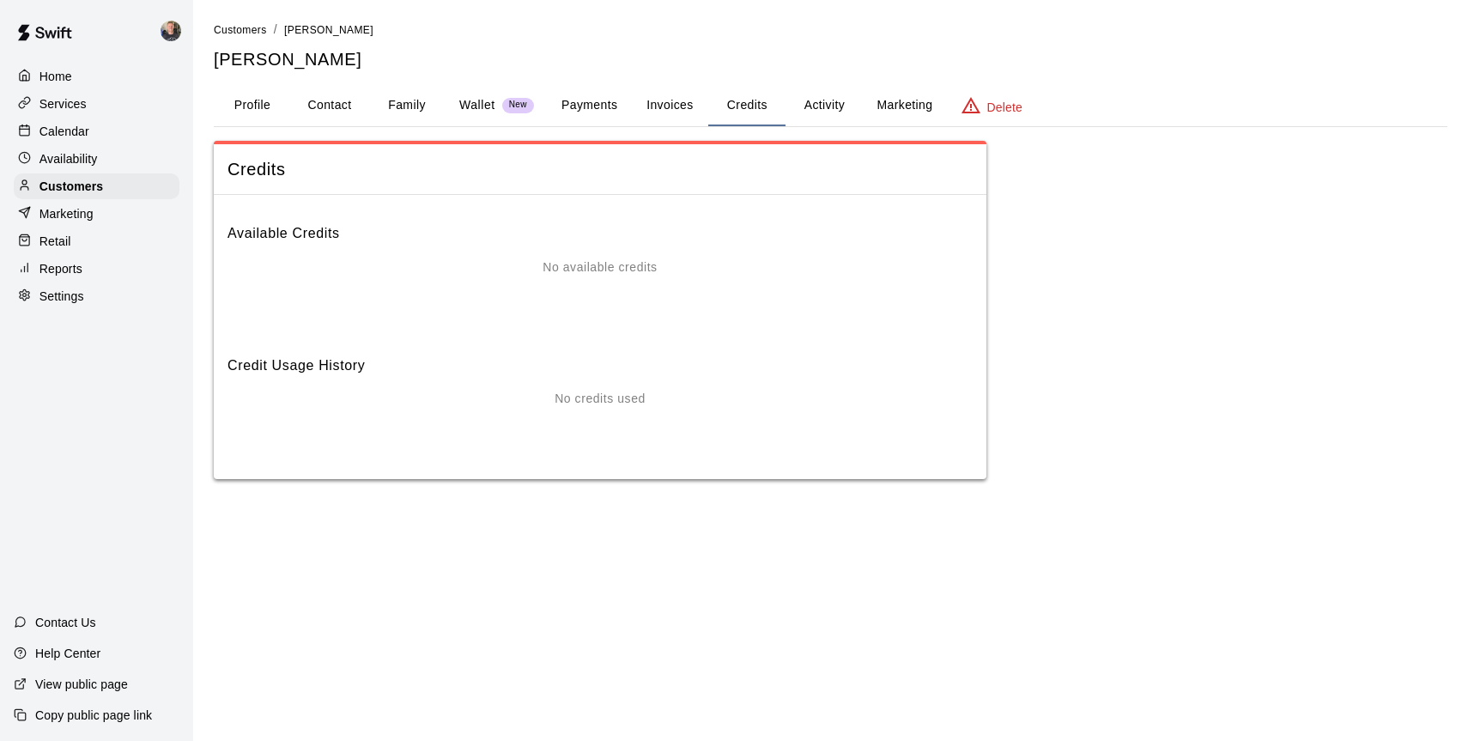
click at [510, 106] on span "New" at bounding box center [518, 105] width 32 height 11
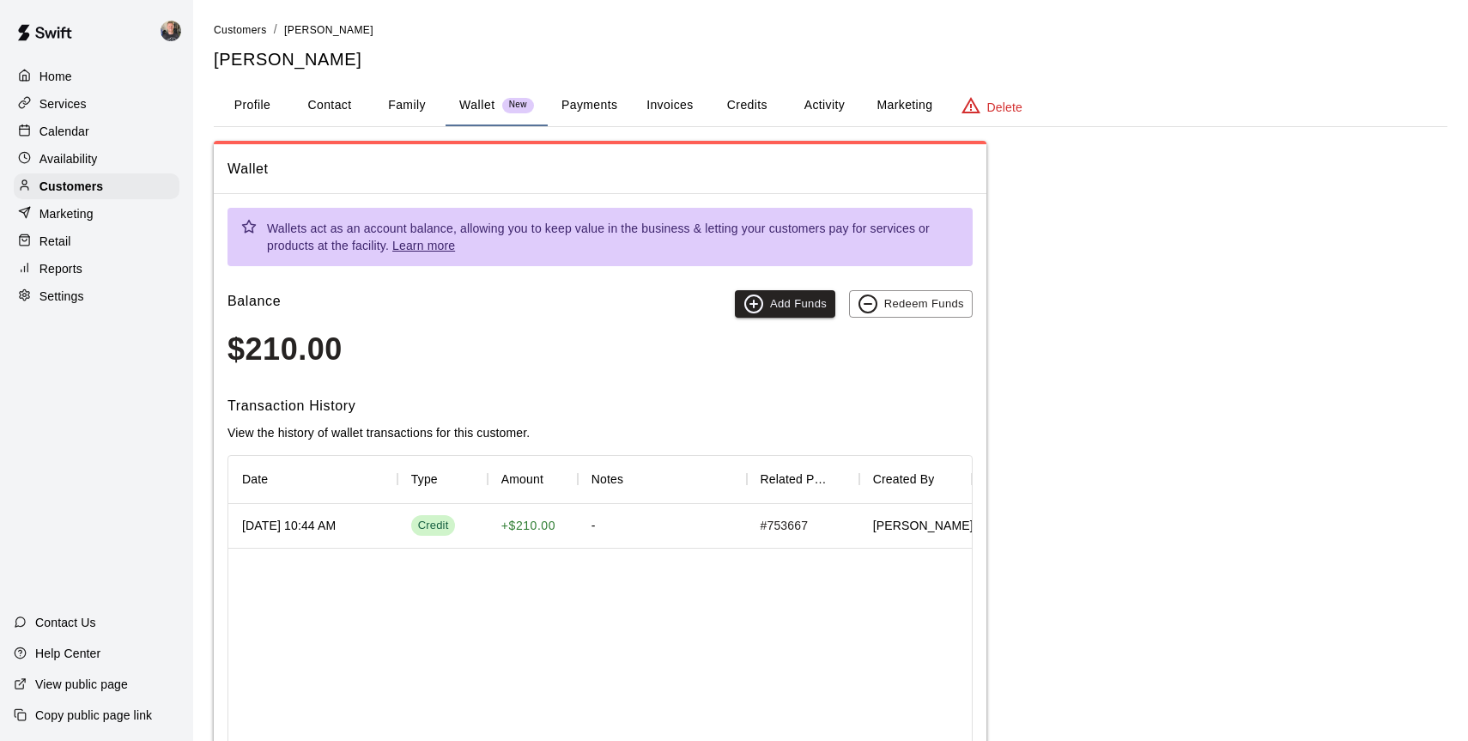
click at [409, 103] on button "Family" at bounding box center [406, 105] width 77 height 41
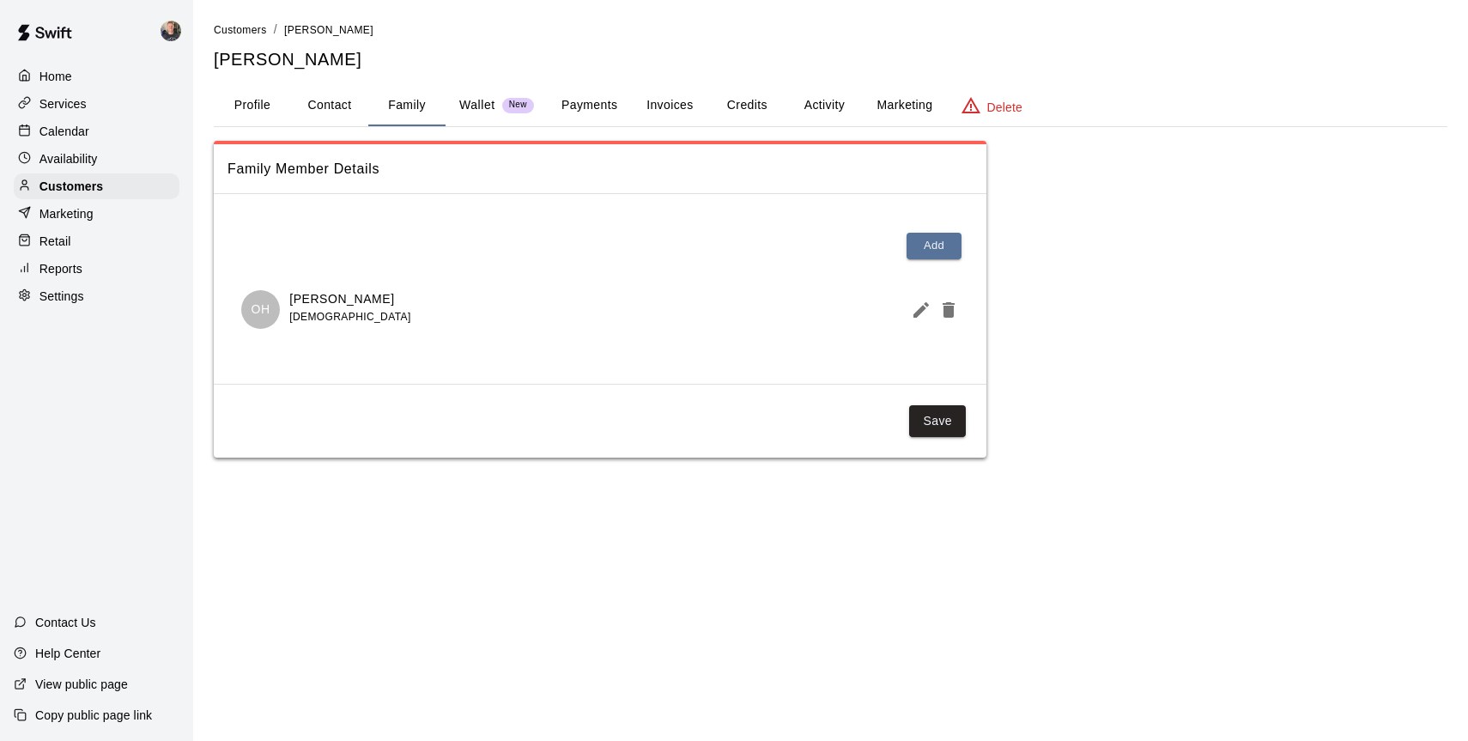
click at [334, 106] on button "Contact" at bounding box center [329, 105] width 77 height 41
select select "**"
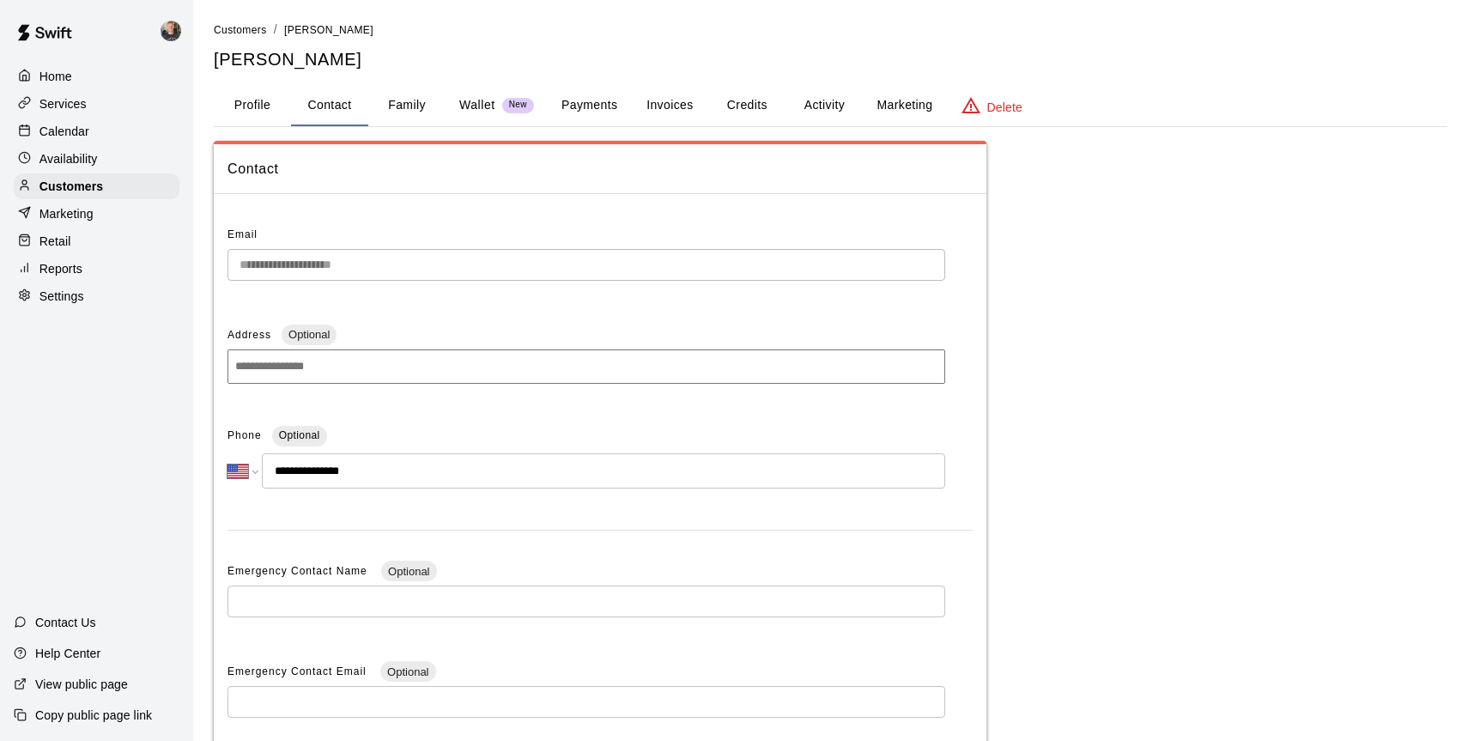
click at [251, 110] on button "Profile" at bounding box center [252, 105] width 77 height 41
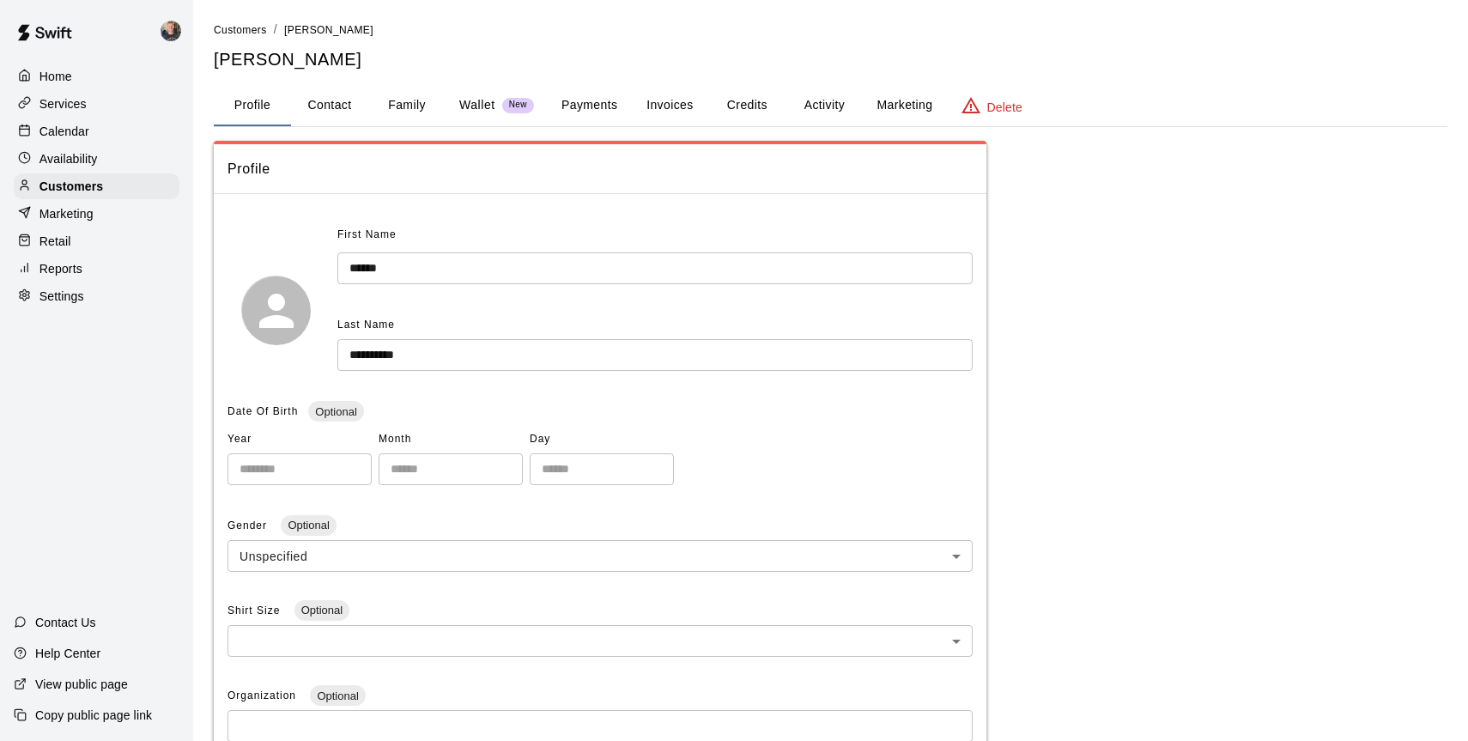
click at [599, 100] on button "Payments" at bounding box center [589, 105] width 83 height 41
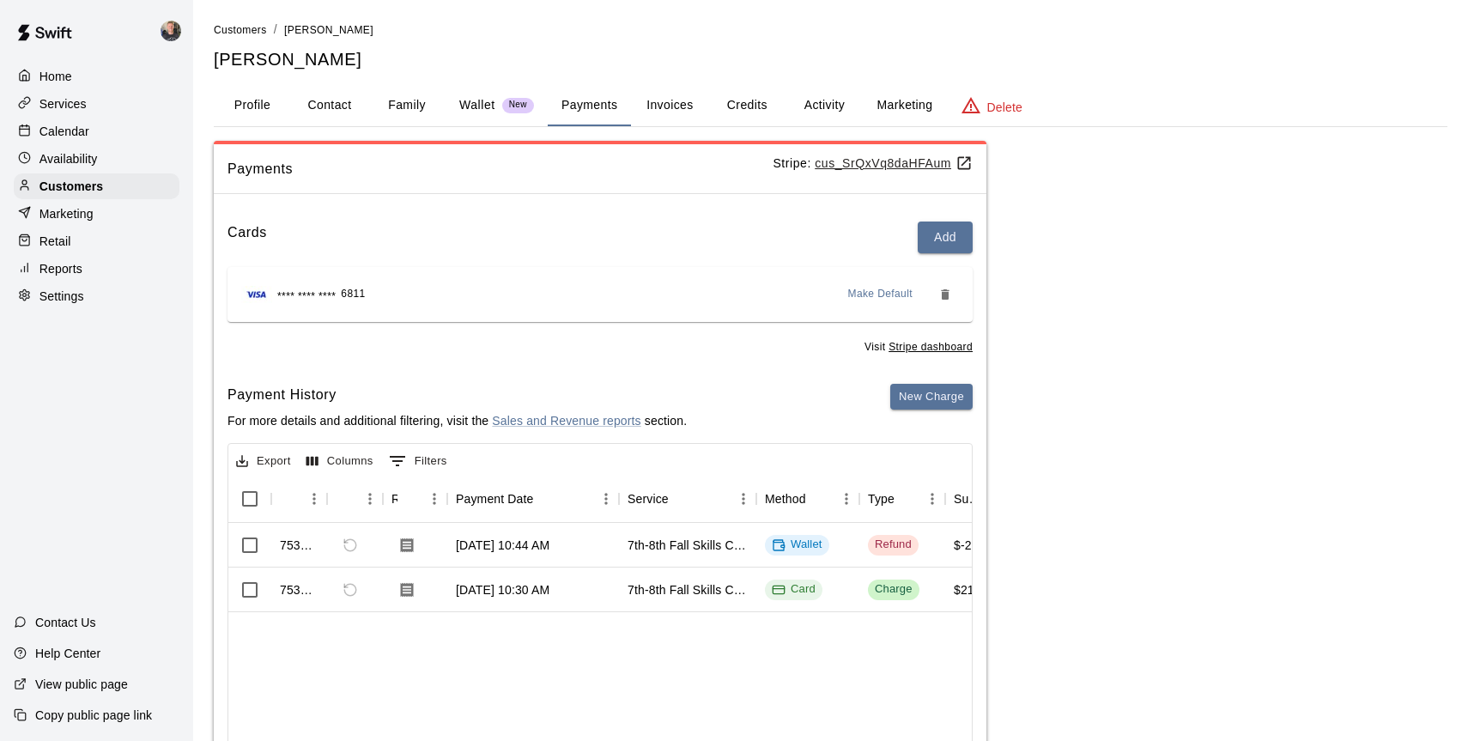
click at [675, 100] on button "Invoices" at bounding box center [669, 105] width 77 height 41
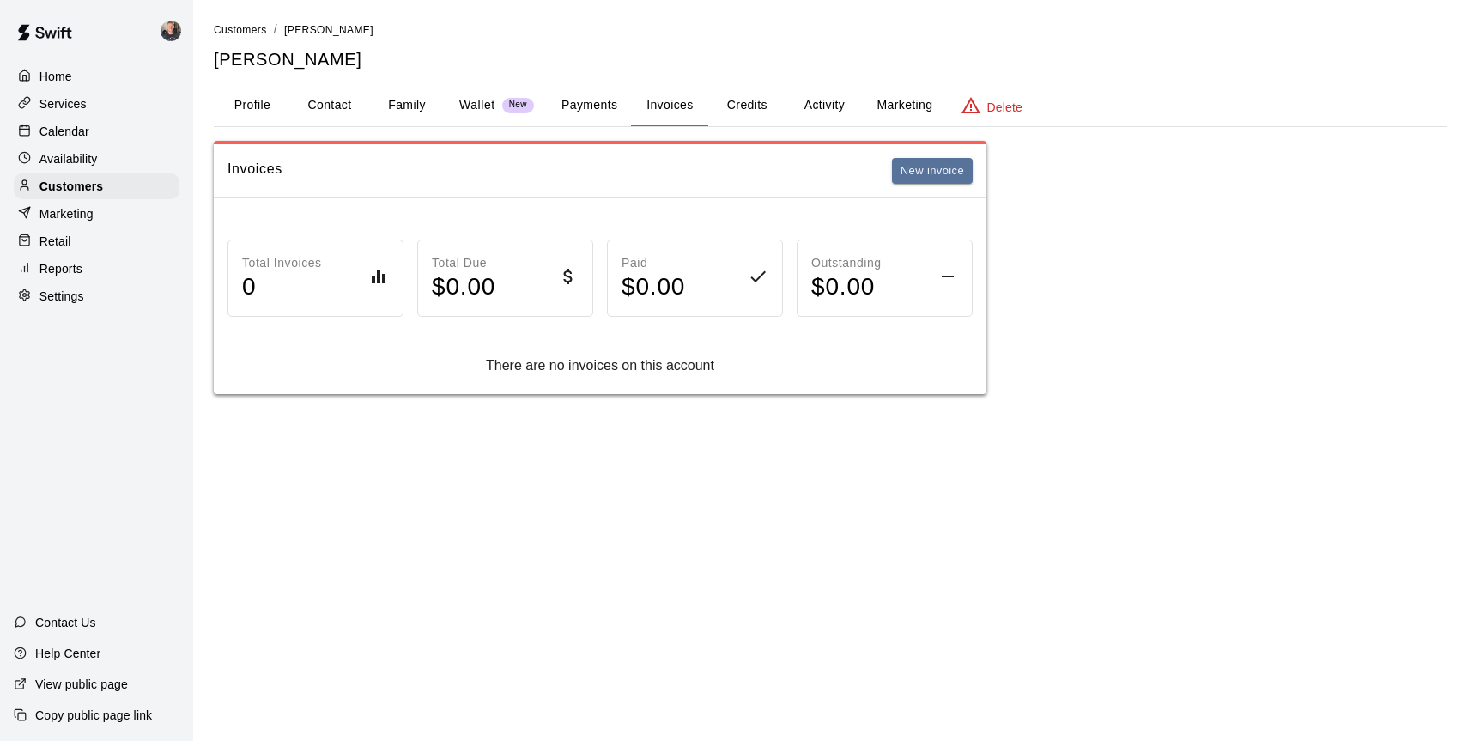
click at [746, 100] on button "Credits" at bounding box center [746, 105] width 77 height 41
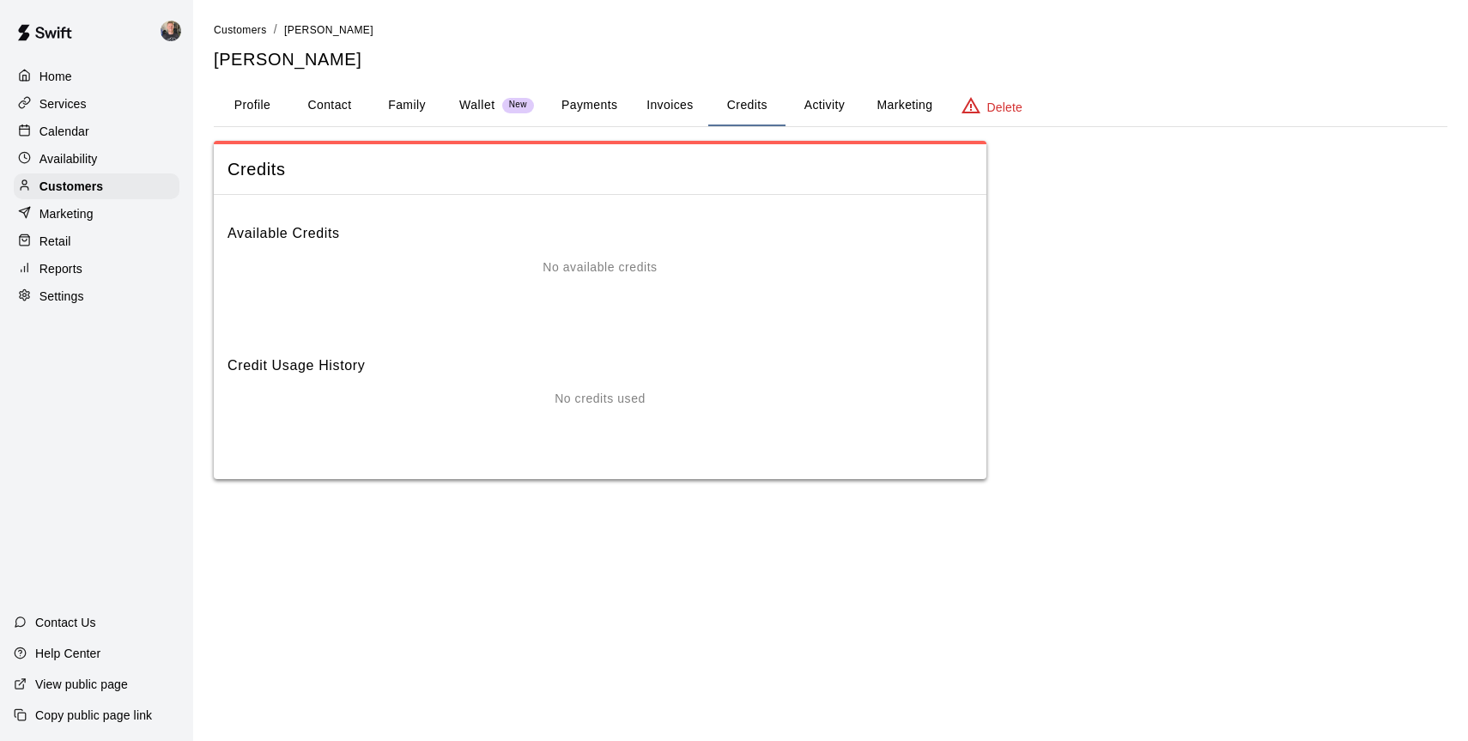
click at [817, 100] on button "Activity" at bounding box center [823, 105] width 77 height 41
